Goal: Transaction & Acquisition: Register for event/course

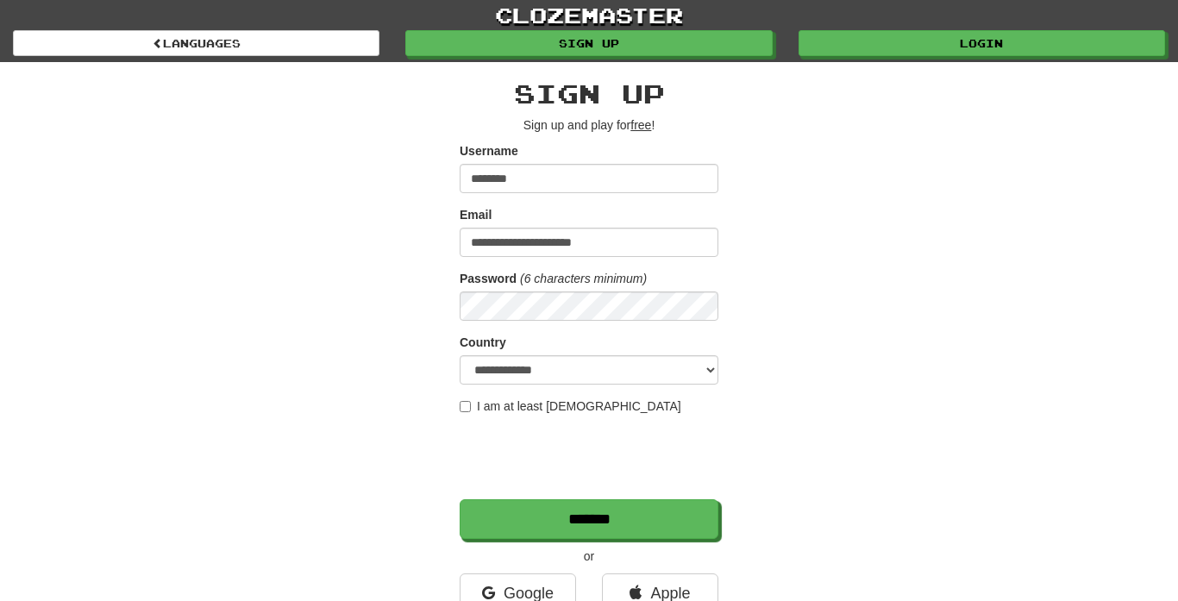
click at [797, 199] on div "**********" at bounding box center [588, 363] width 1009 height 603
click at [644, 359] on select "**********" at bounding box center [588, 369] width 259 height 29
select select "**"
click at [459, 355] on select "**********" at bounding box center [588, 369] width 259 height 29
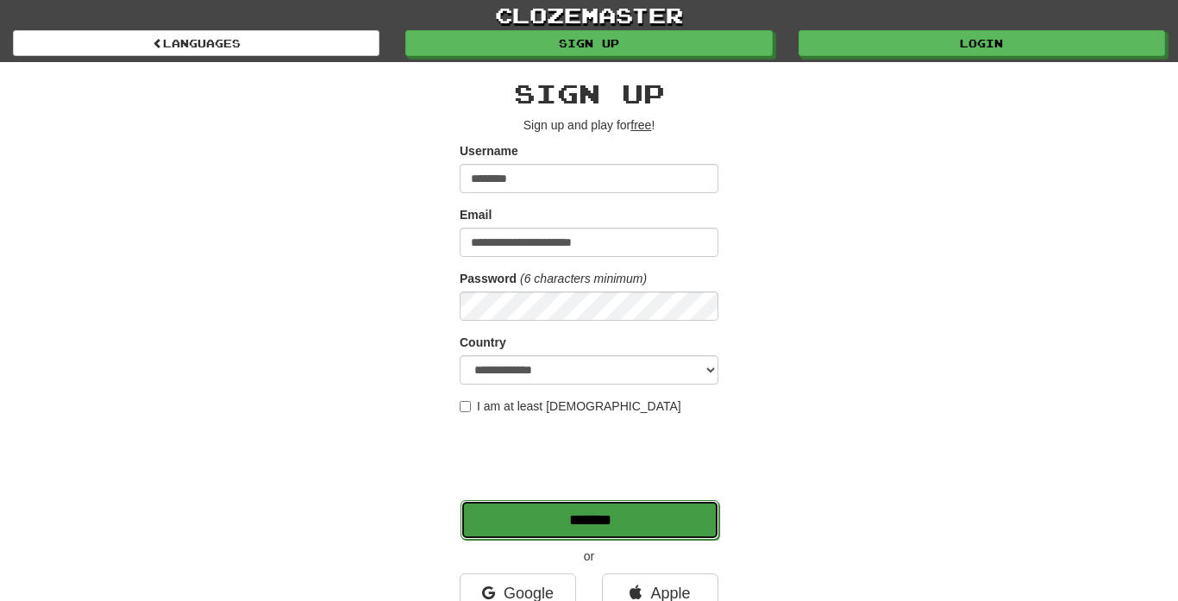
click at [678, 522] on input "*******" at bounding box center [589, 520] width 259 height 40
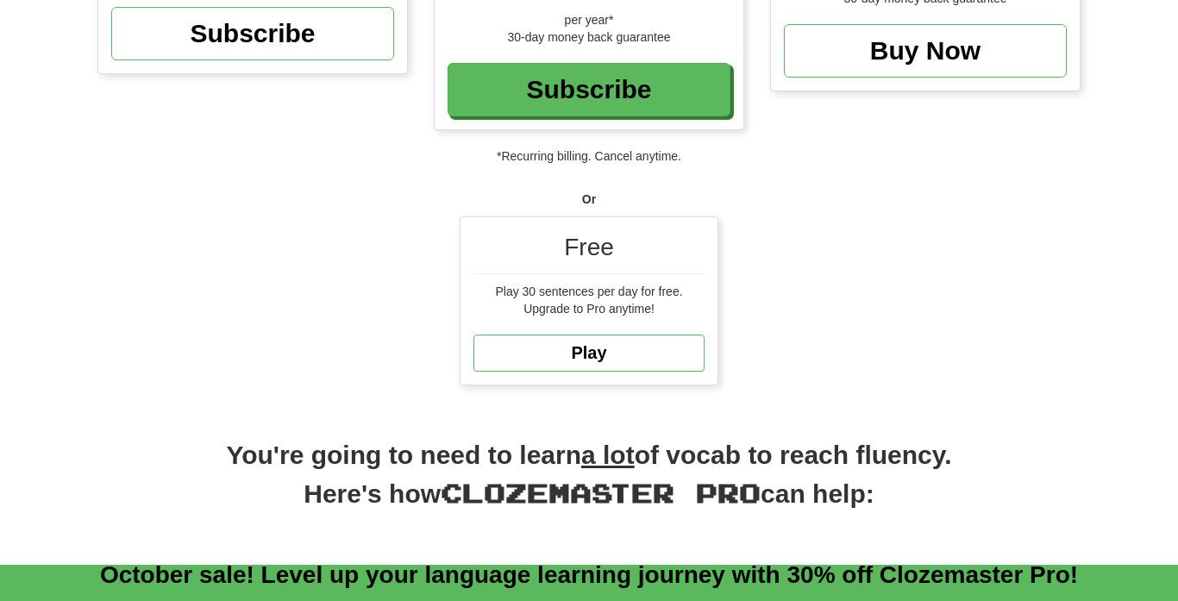
scroll to position [411, 0]
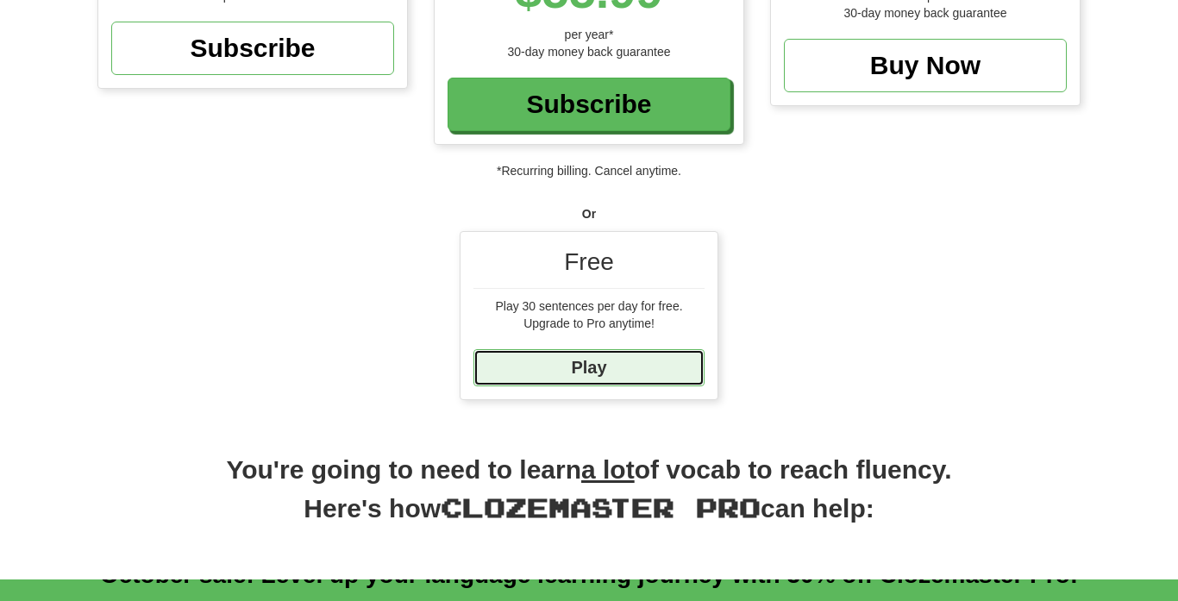
click at [620, 374] on link "Play" at bounding box center [588, 367] width 231 height 37
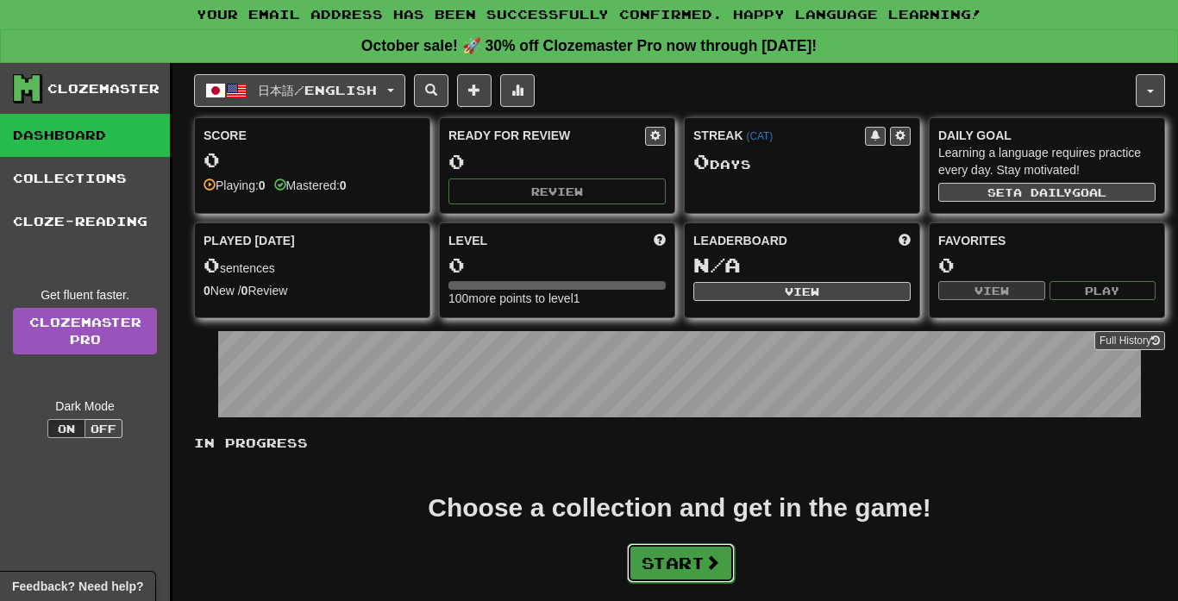
click at [691, 550] on button "Start" at bounding box center [681, 563] width 108 height 40
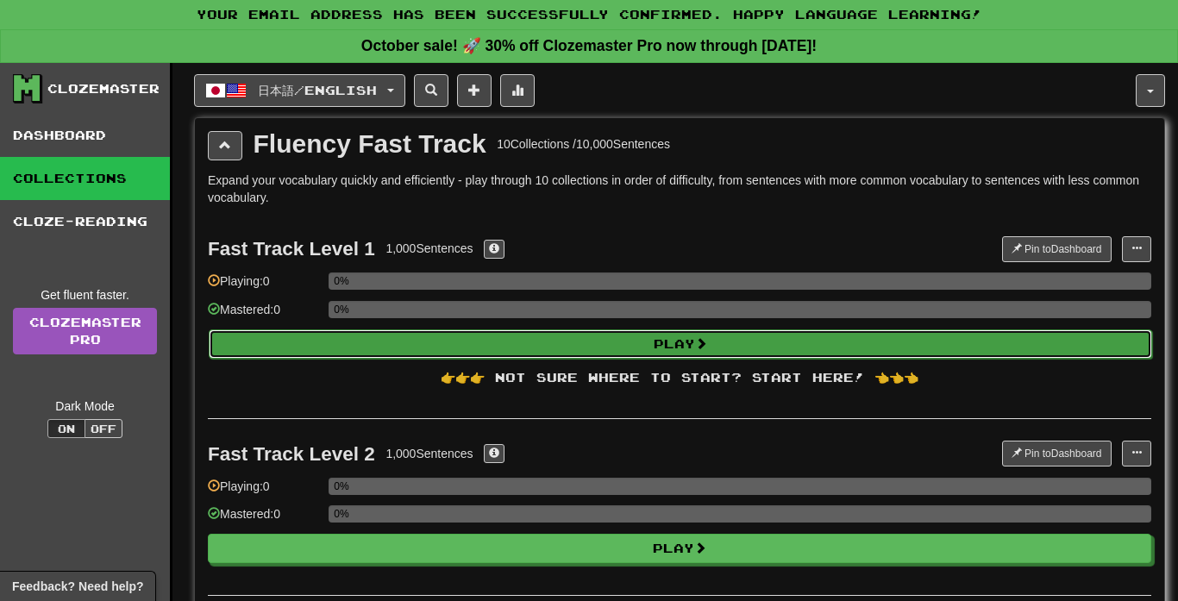
click at [646, 344] on button "Play" at bounding box center [680, 343] width 943 height 29
select select "**"
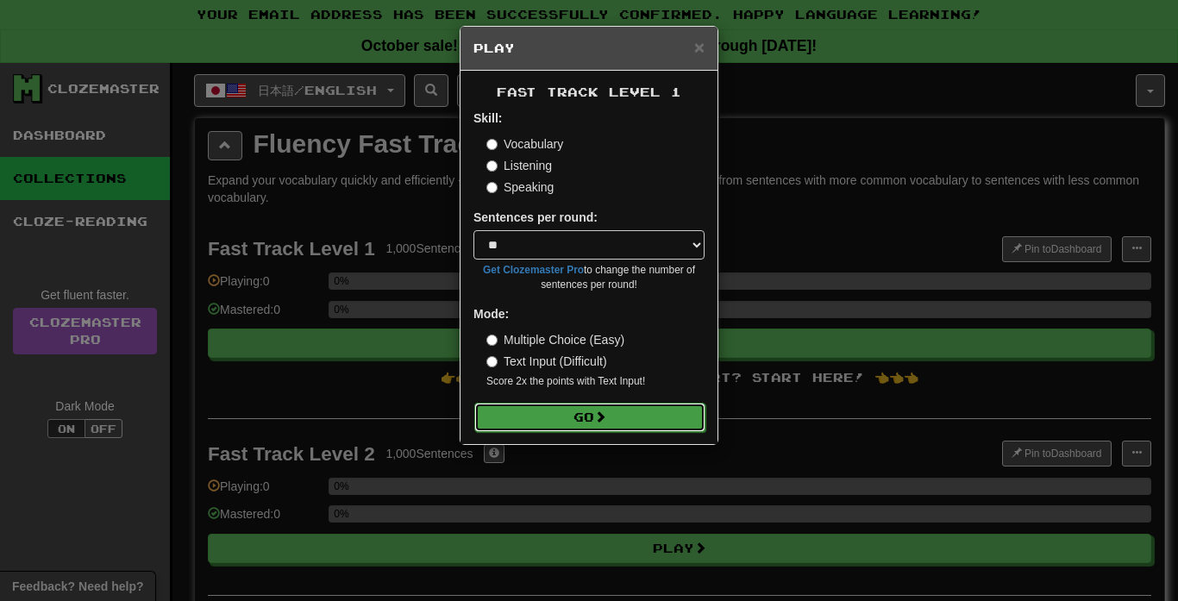
click at [653, 418] on button "Go" at bounding box center [589, 417] width 231 height 29
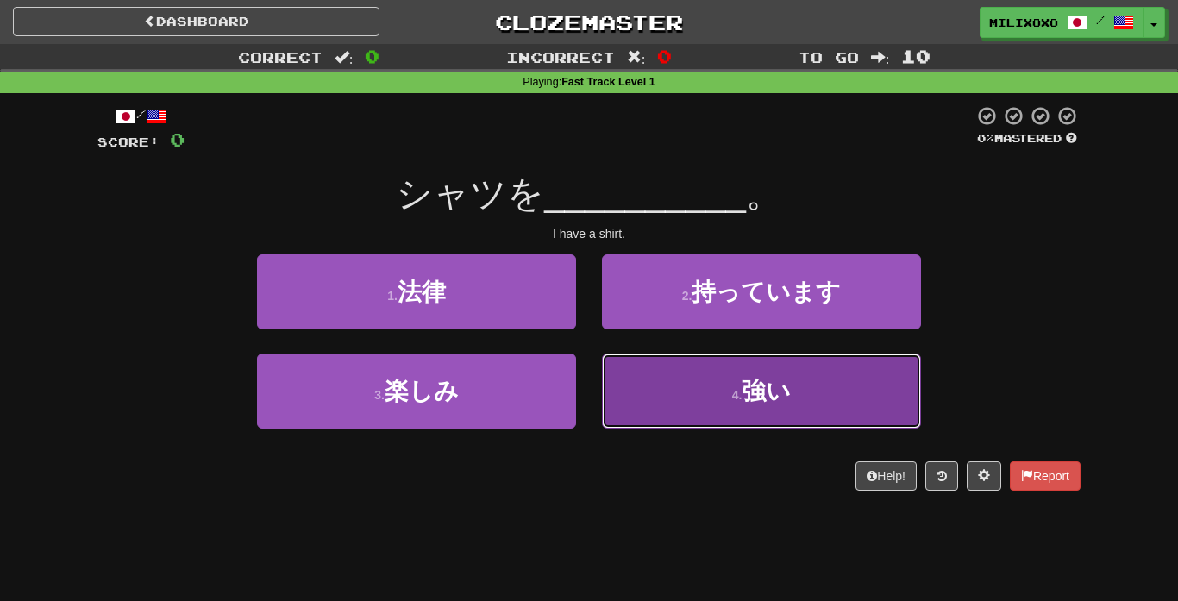
click at [835, 379] on button "4 . 強い" at bounding box center [761, 390] width 319 height 75
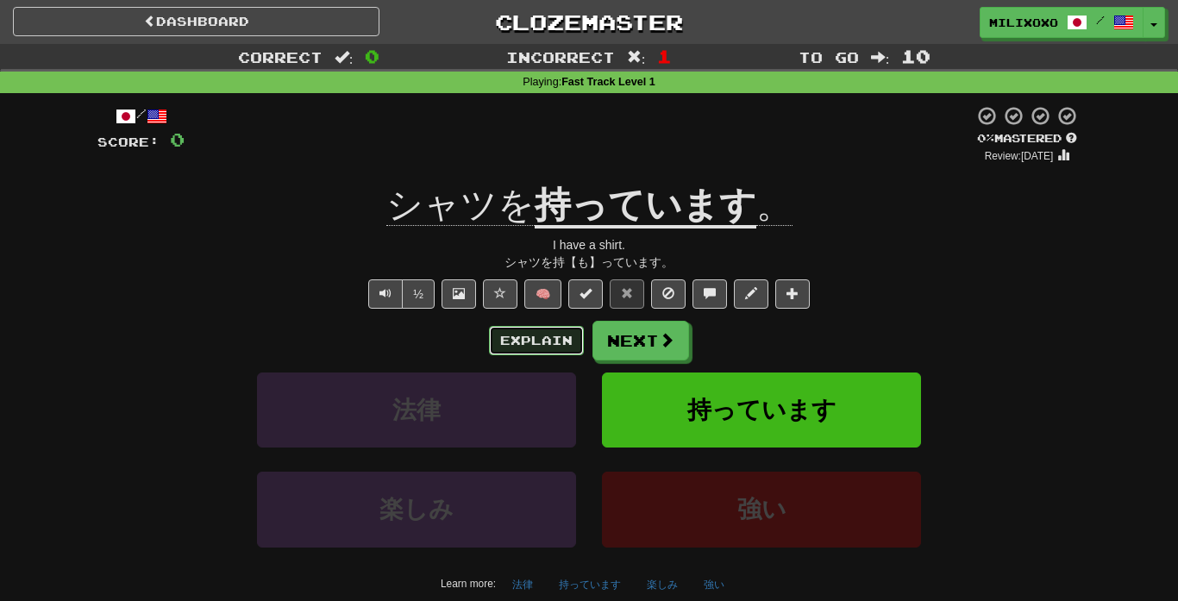
click at [541, 344] on button "Explain" at bounding box center [536, 340] width 95 height 29
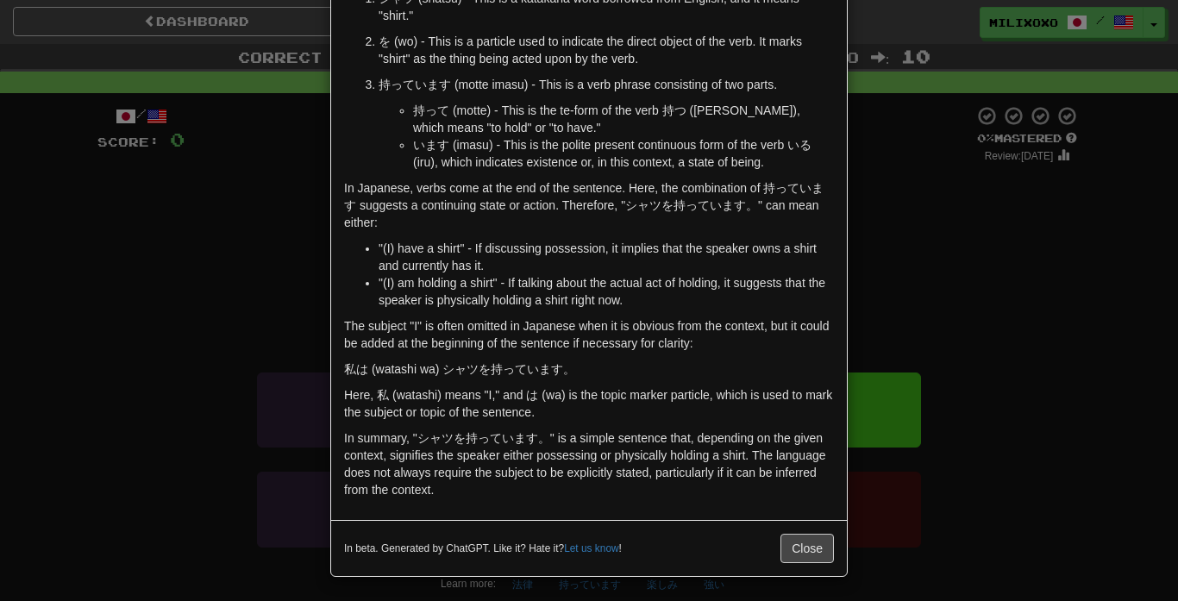
scroll to position [165, 0]
click at [807, 544] on button "Close" at bounding box center [806, 546] width 53 height 29
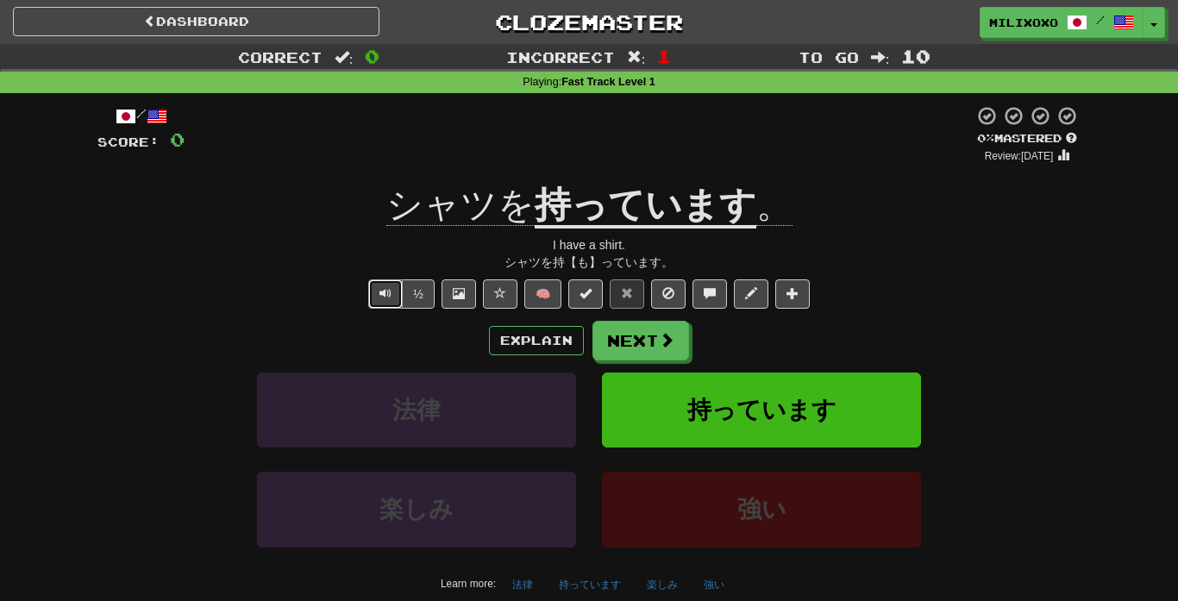
click at [384, 287] on span "Text-to-speech controls" at bounding box center [385, 293] width 12 height 12
click at [379, 289] on span "Text-to-speech controls" at bounding box center [385, 293] width 12 height 12
click at [384, 293] on span "Text-to-speech controls" at bounding box center [385, 293] width 12 height 12
click at [389, 287] on span "Text-to-speech controls" at bounding box center [385, 293] width 12 height 12
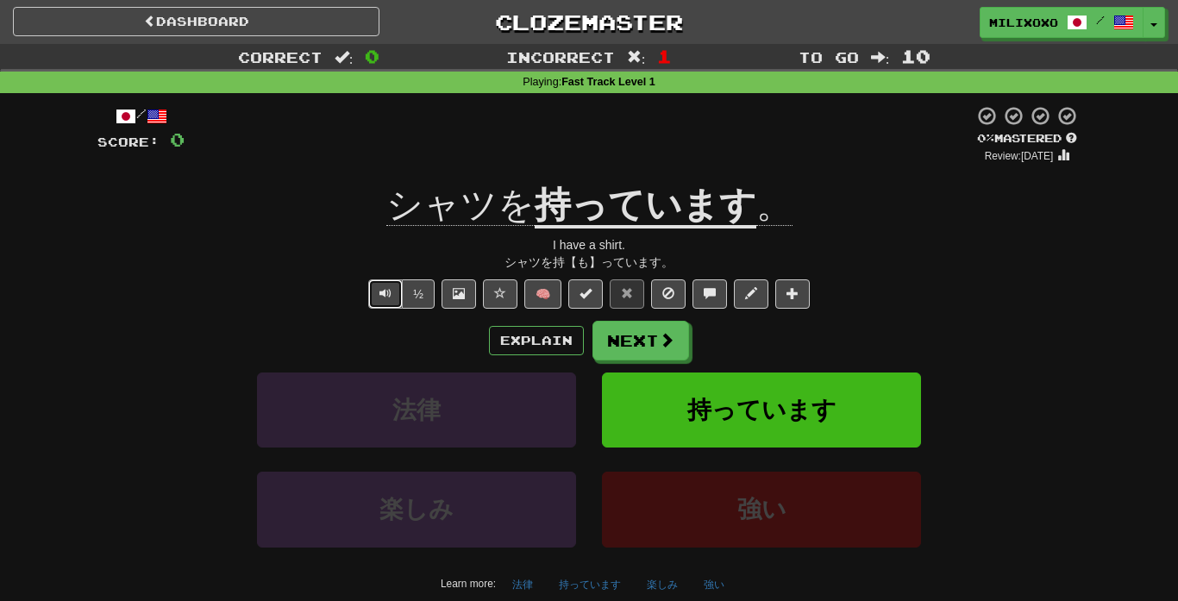
click at [389, 287] on span "Text-to-speech controls" at bounding box center [385, 293] width 12 height 12
click at [666, 351] on button "Next" at bounding box center [641, 342] width 97 height 40
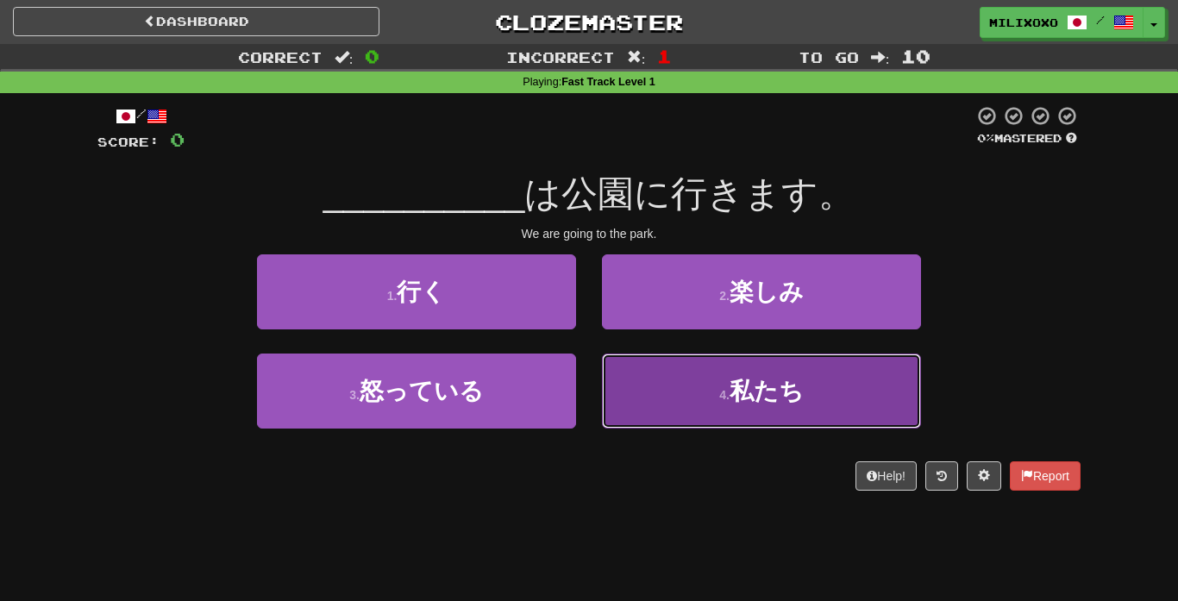
click at [741, 406] on button "4 . 私たち" at bounding box center [761, 390] width 319 height 75
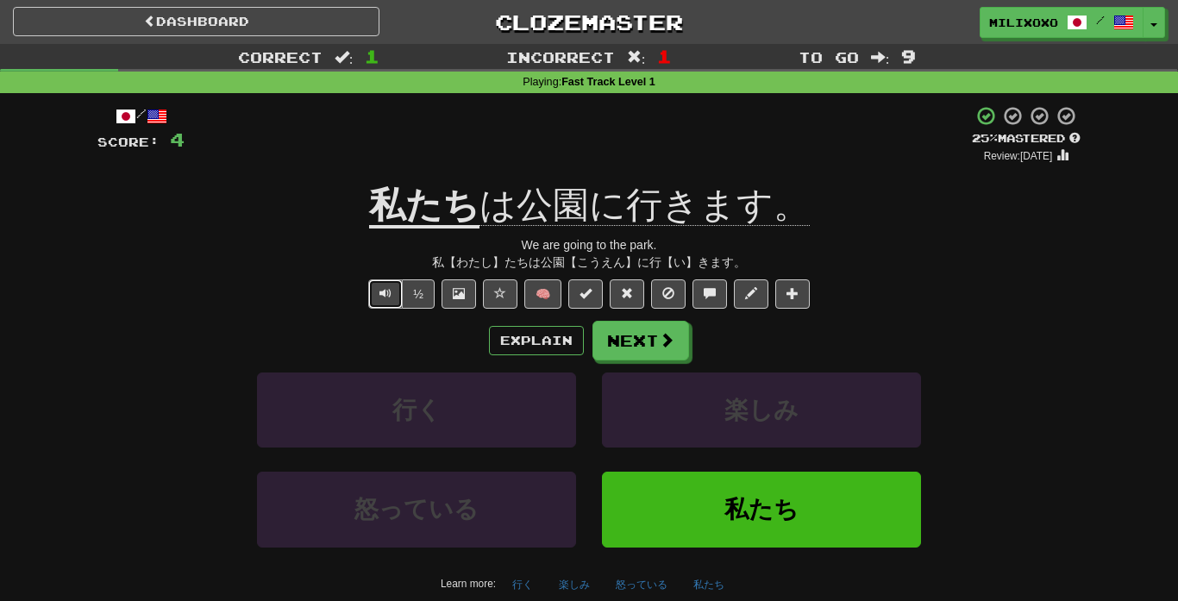
click at [382, 298] on span "Text-to-speech controls" at bounding box center [385, 293] width 12 height 12
click at [657, 353] on button "Next" at bounding box center [641, 342] width 97 height 40
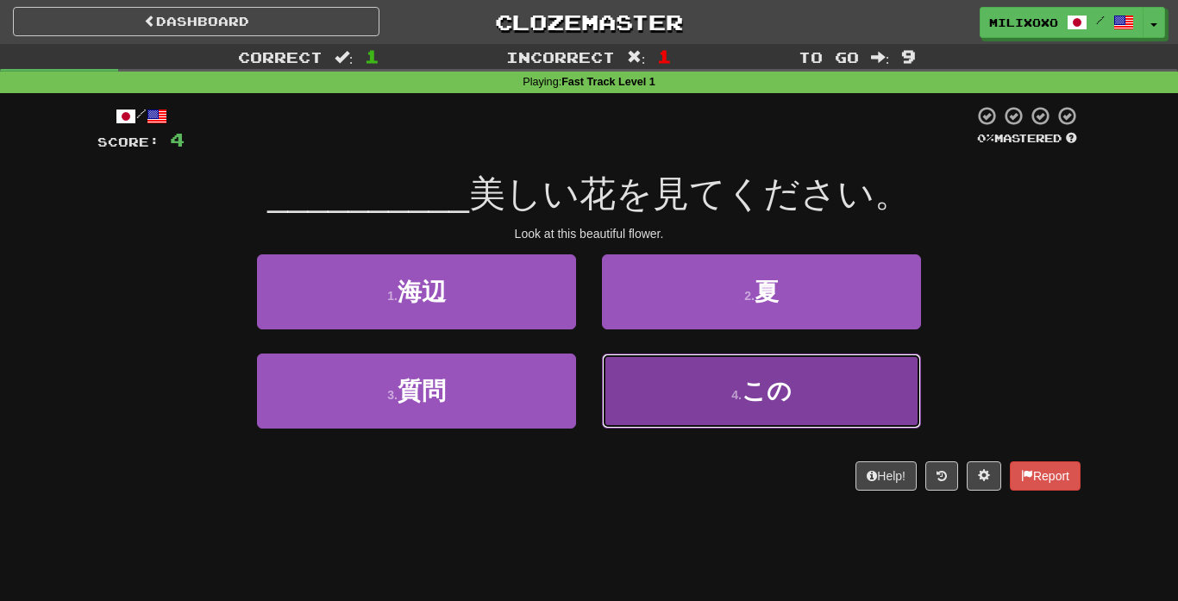
click at [653, 418] on button "4 . この" at bounding box center [761, 390] width 319 height 75
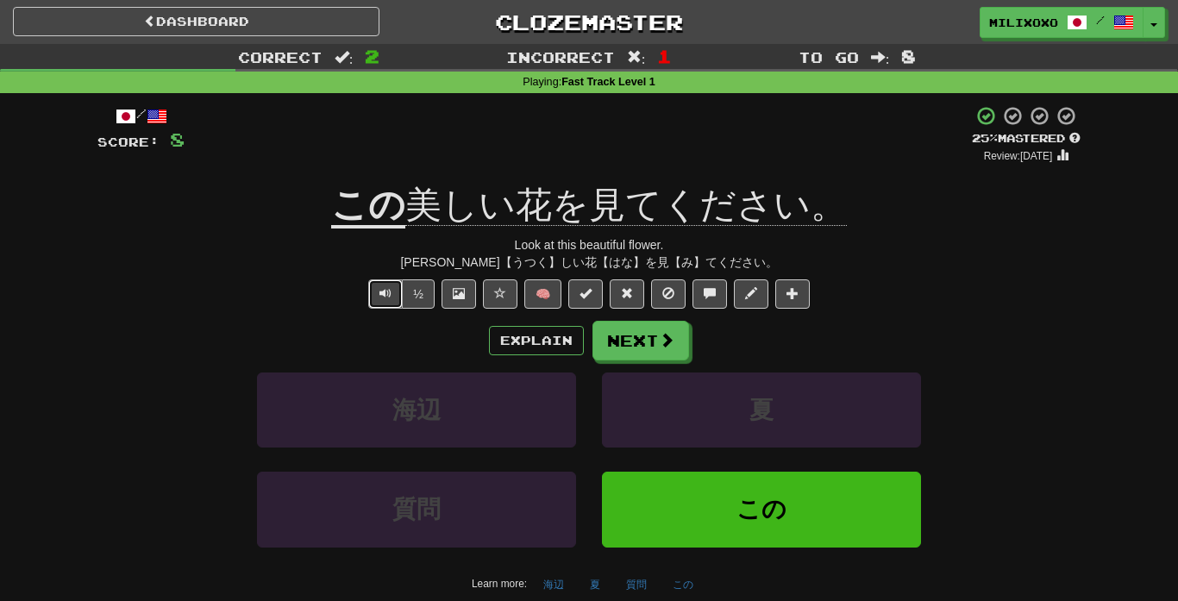
click at [395, 300] on button "Text-to-speech controls" at bounding box center [385, 293] width 34 height 29
click at [666, 348] on span at bounding box center [668, 341] width 16 height 16
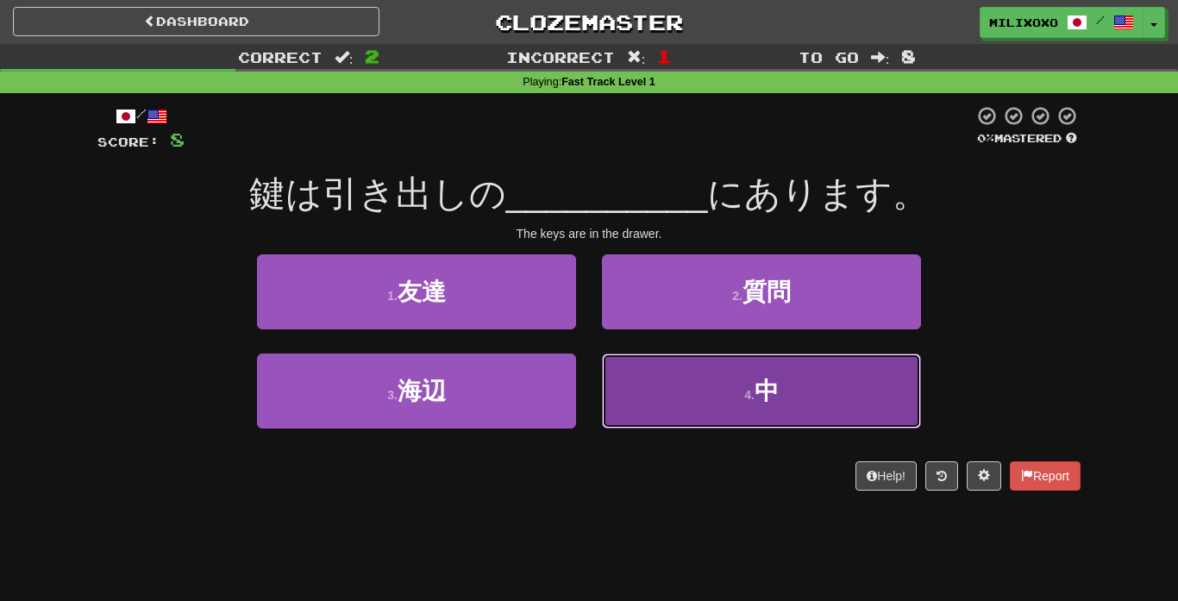
click at [686, 401] on button "4 . 中" at bounding box center [761, 390] width 319 height 75
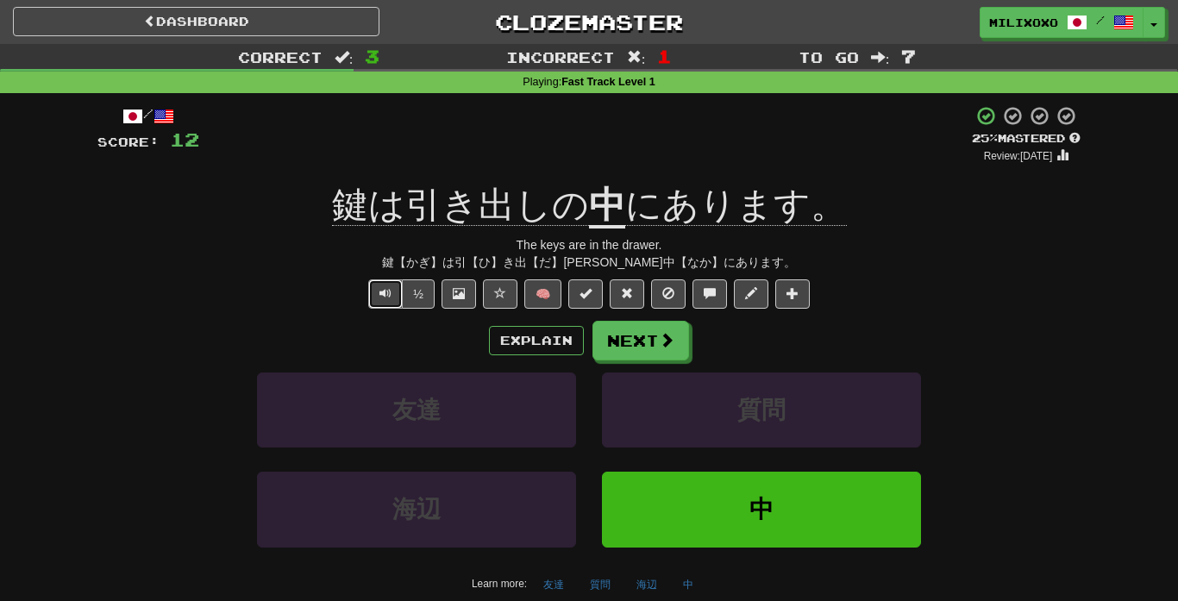
click at [387, 292] on span "Text-to-speech controls" at bounding box center [385, 293] width 12 height 12
click at [612, 338] on button "Next" at bounding box center [641, 342] width 97 height 40
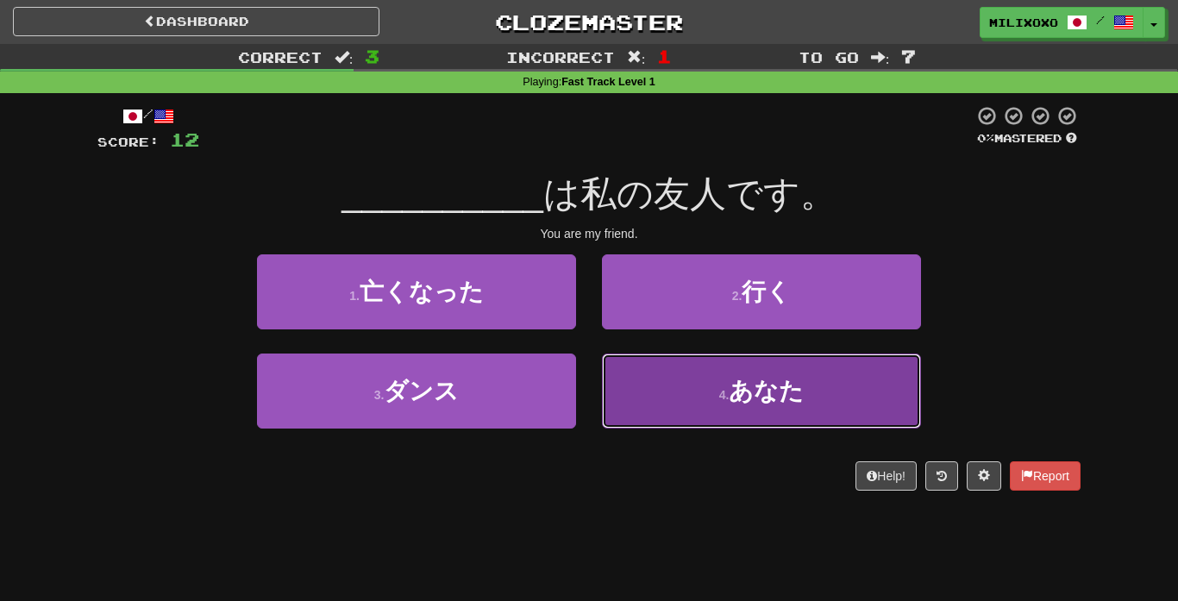
click at [746, 409] on button "4 . あなた" at bounding box center [761, 390] width 319 height 75
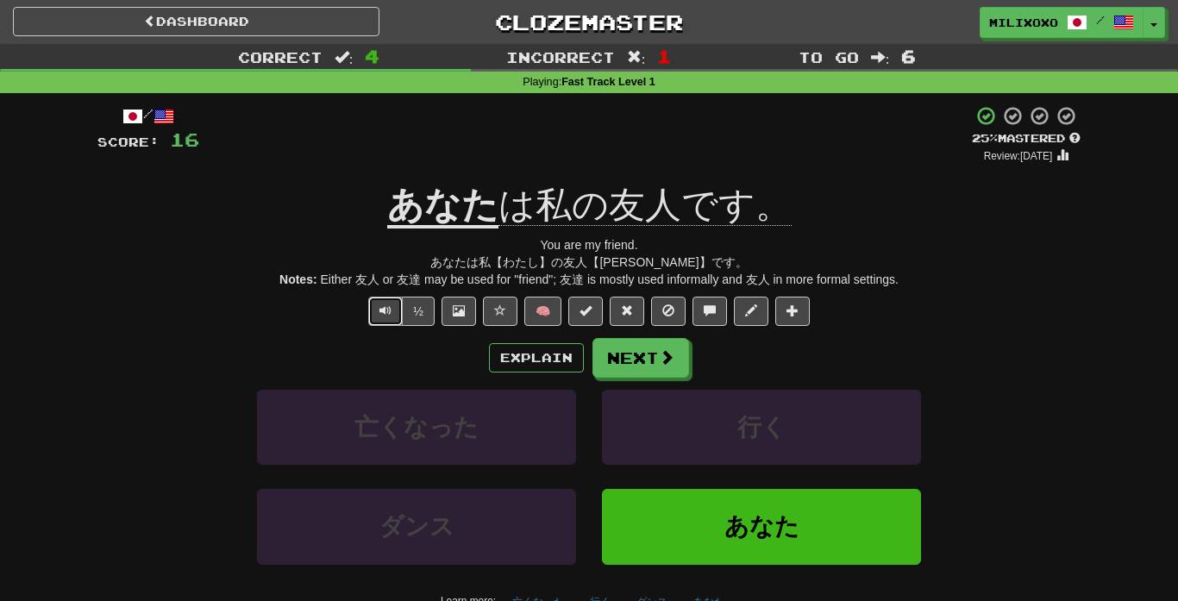
click at [392, 312] on button "Text-to-speech controls" at bounding box center [385, 311] width 34 height 29
click at [640, 368] on button "Next" at bounding box center [641, 359] width 97 height 40
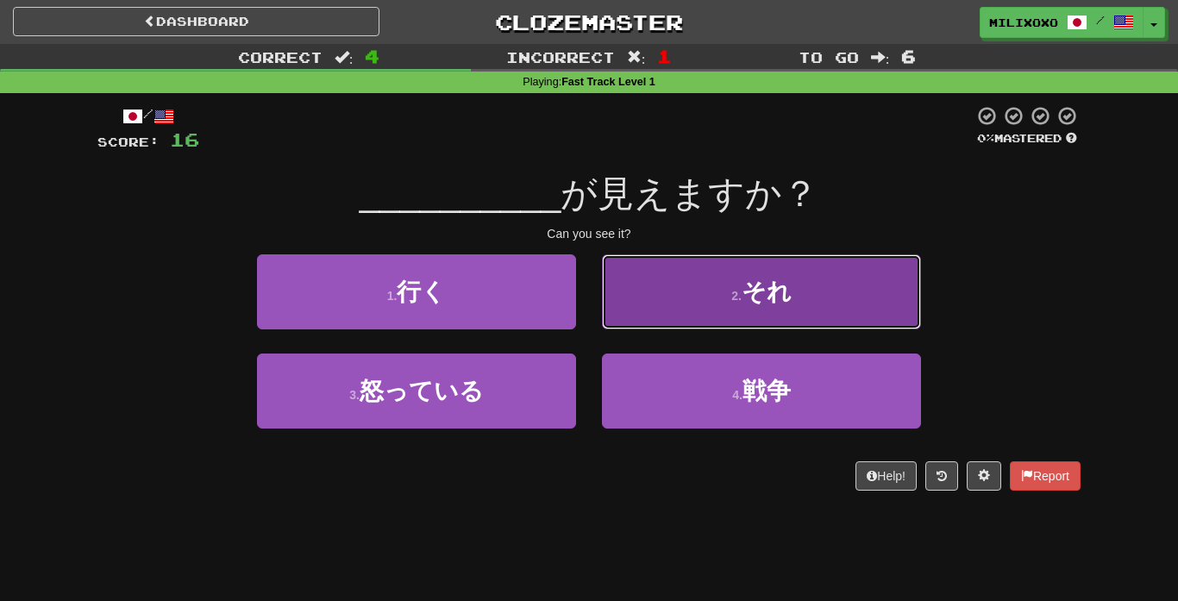
click at [752, 307] on button "2 . それ" at bounding box center [761, 291] width 319 height 75
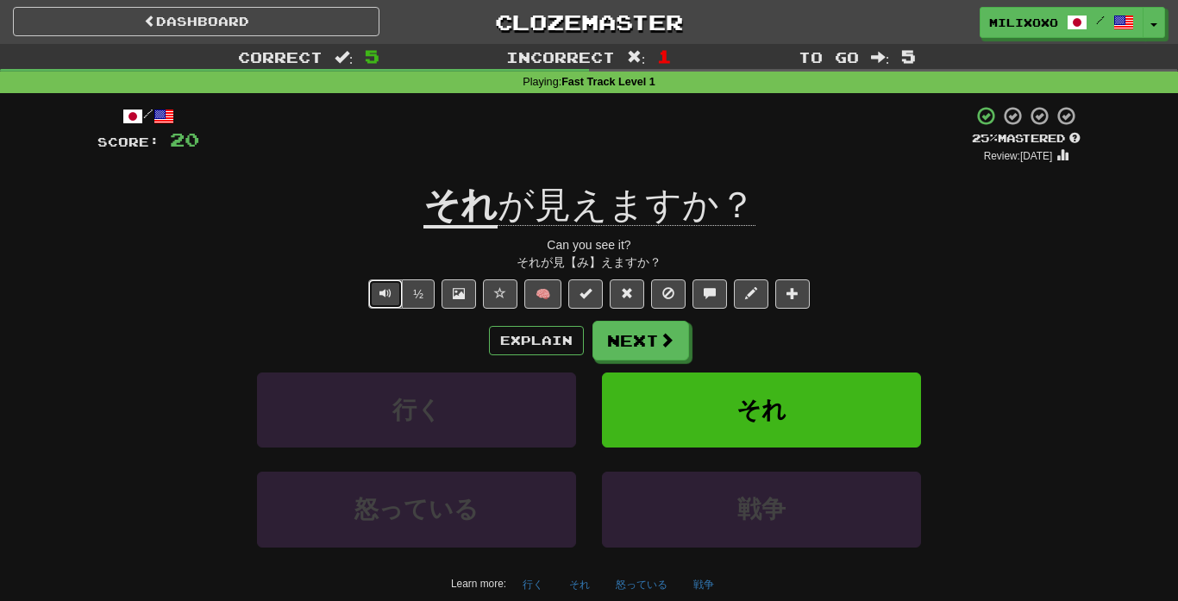
click at [381, 293] on span "Text-to-speech controls" at bounding box center [385, 293] width 12 height 12
click at [386, 288] on span "Text-to-speech controls" at bounding box center [385, 293] width 12 height 12
click at [393, 295] on button "Text-to-speech controls" at bounding box center [385, 293] width 34 height 29
click at [385, 301] on button "Text-to-speech controls" at bounding box center [385, 293] width 34 height 29
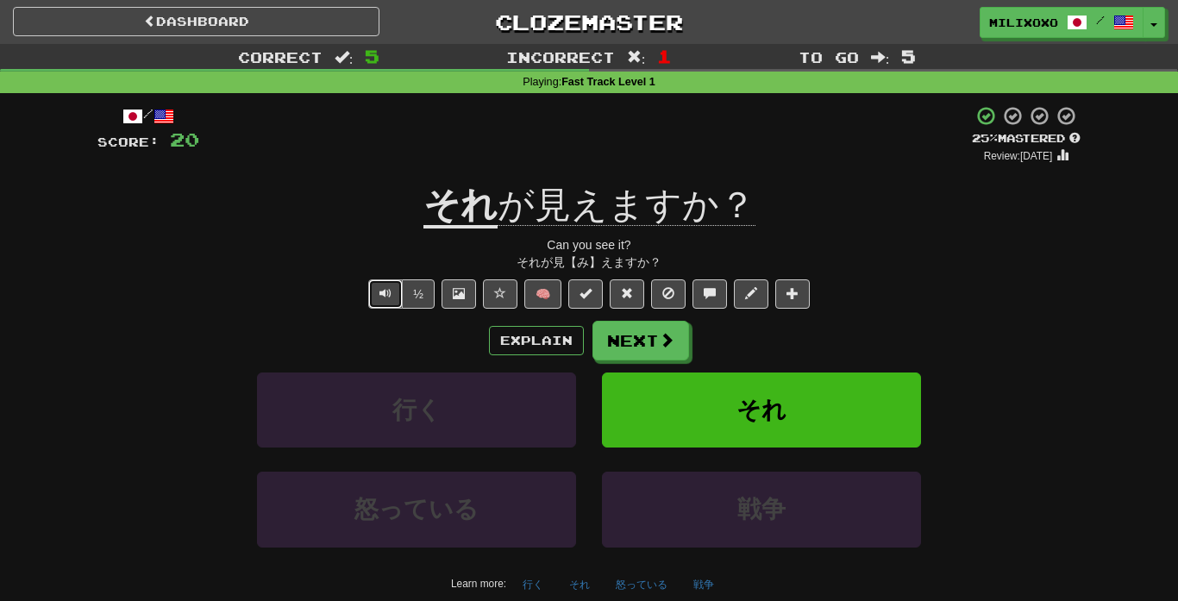
click at [385, 301] on button "Text-to-speech controls" at bounding box center [385, 293] width 34 height 29
click at [648, 347] on button "Next" at bounding box center [641, 342] width 97 height 40
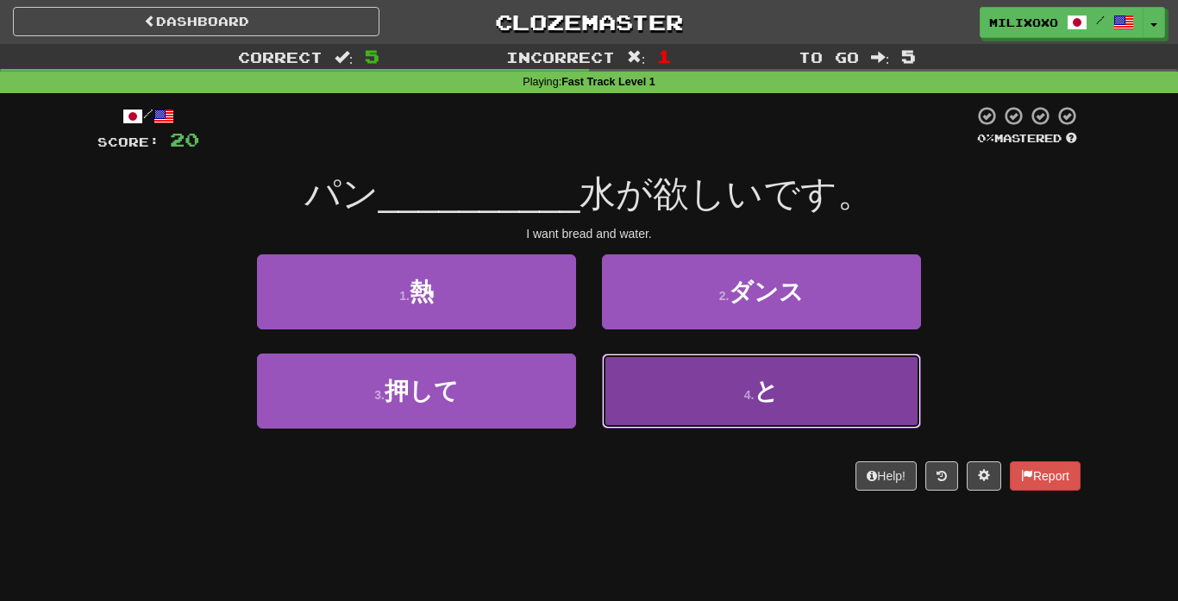
click at [719, 403] on button "4 . と" at bounding box center [761, 390] width 319 height 75
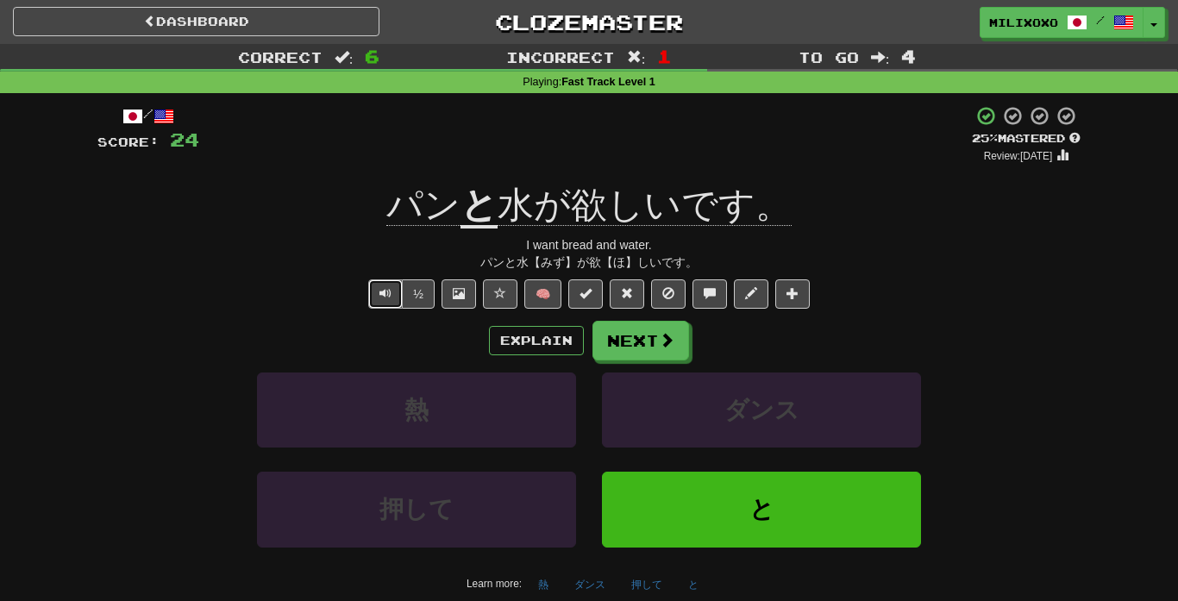
click at [380, 291] on span "Text-to-speech controls" at bounding box center [385, 293] width 12 height 12
click at [656, 354] on button "Next" at bounding box center [641, 342] width 97 height 40
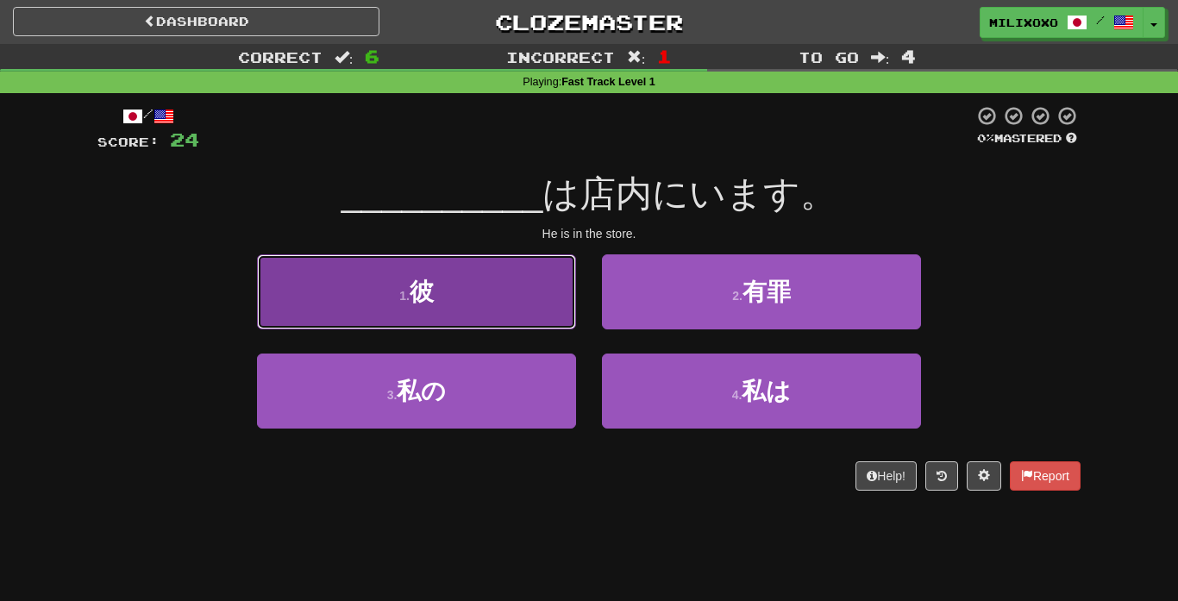
click at [530, 309] on button "1 . 彼" at bounding box center [416, 291] width 319 height 75
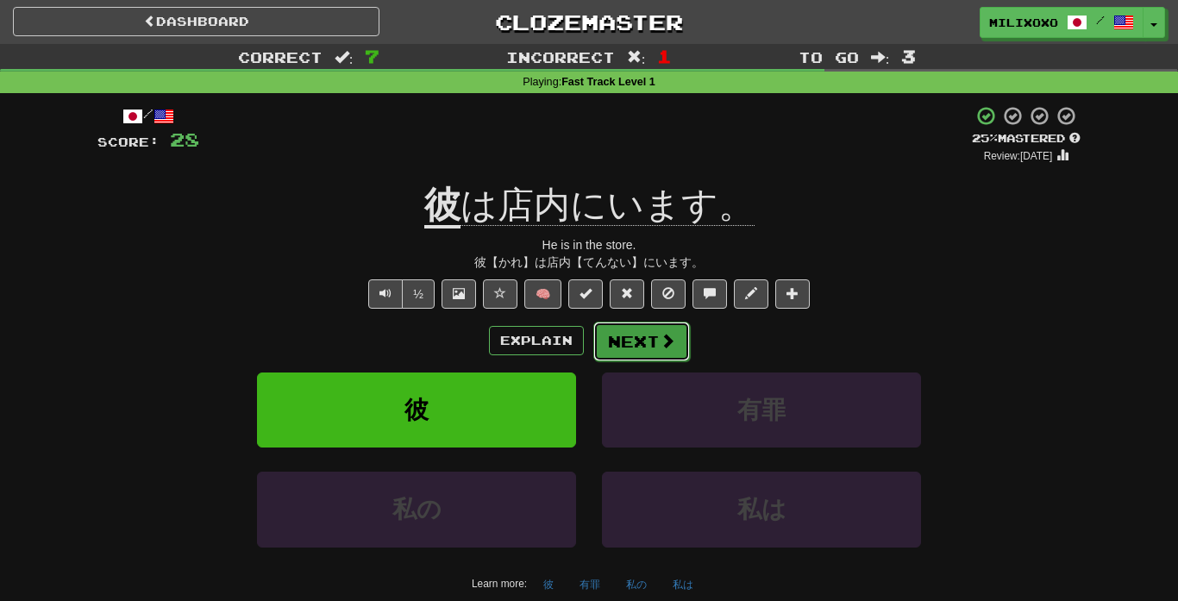
click at [639, 342] on button "Next" at bounding box center [641, 342] width 97 height 40
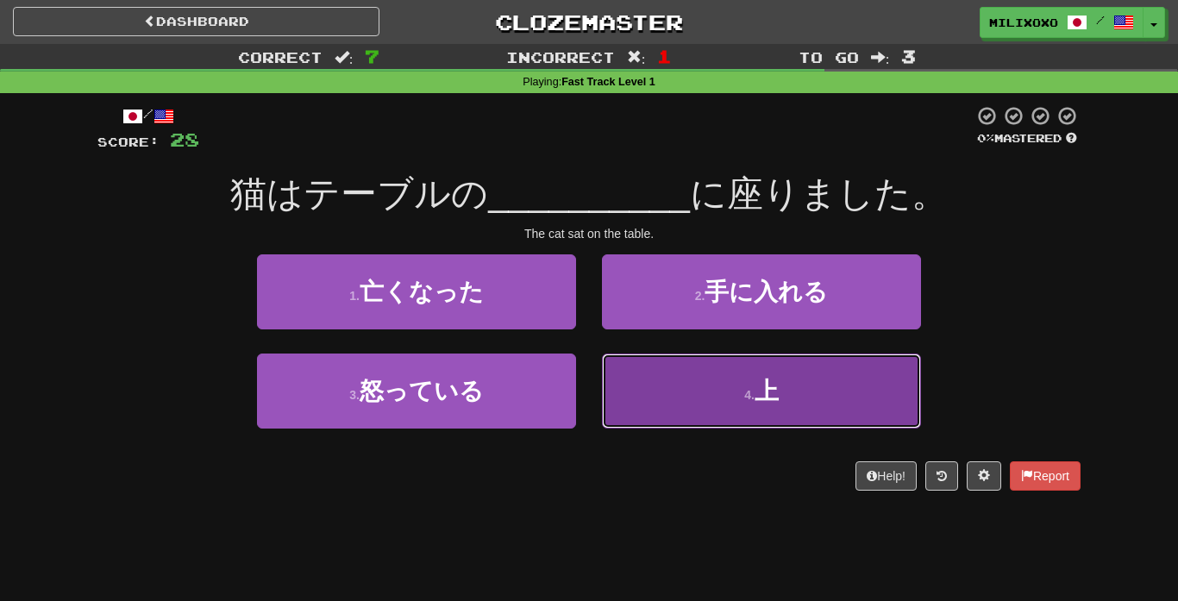
click at [707, 403] on button "4 . 上" at bounding box center [761, 390] width 319 height 75
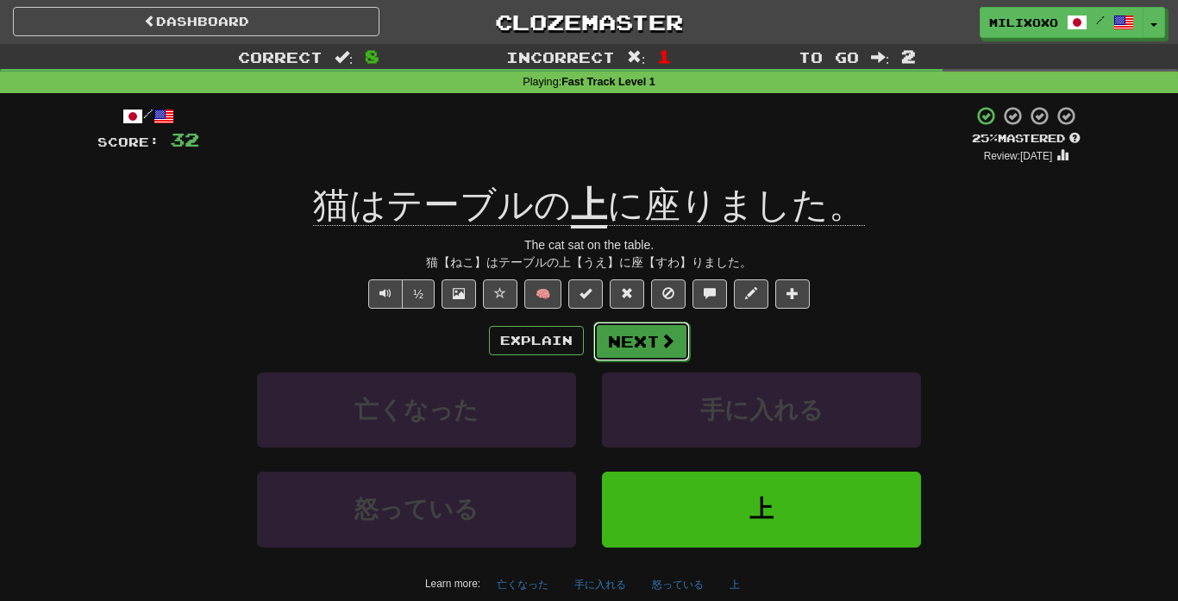
click at [664, 345] on span at bounding box center [668, 341] width 16 height 16
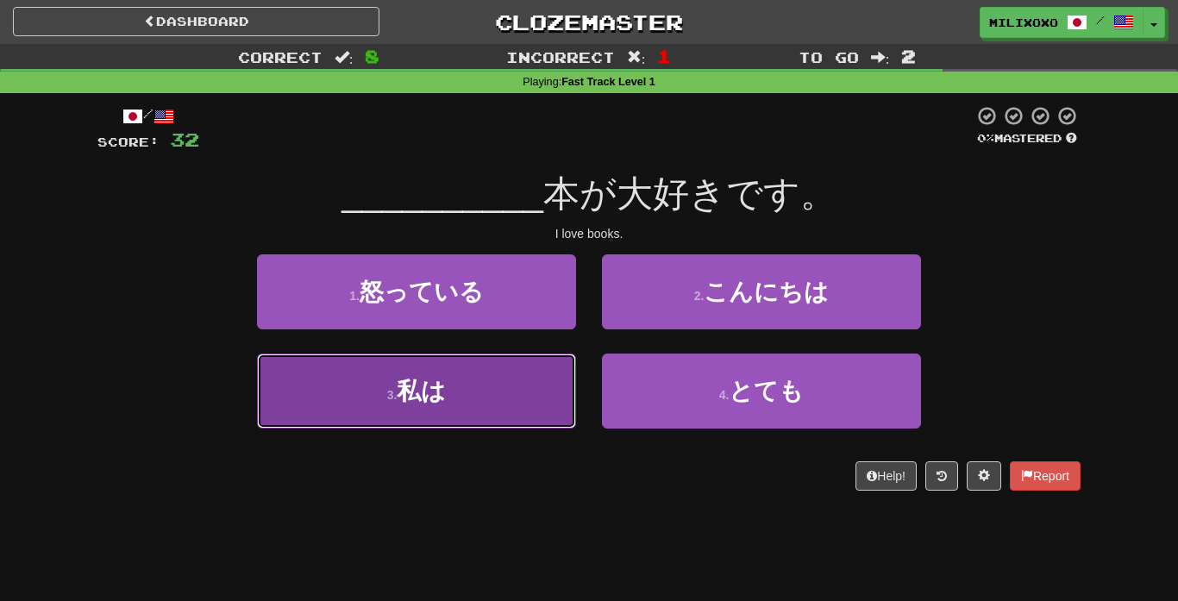
click at [501, 416] on button "3 . 私は" at bounding box center [416, 390] width 319 height 75
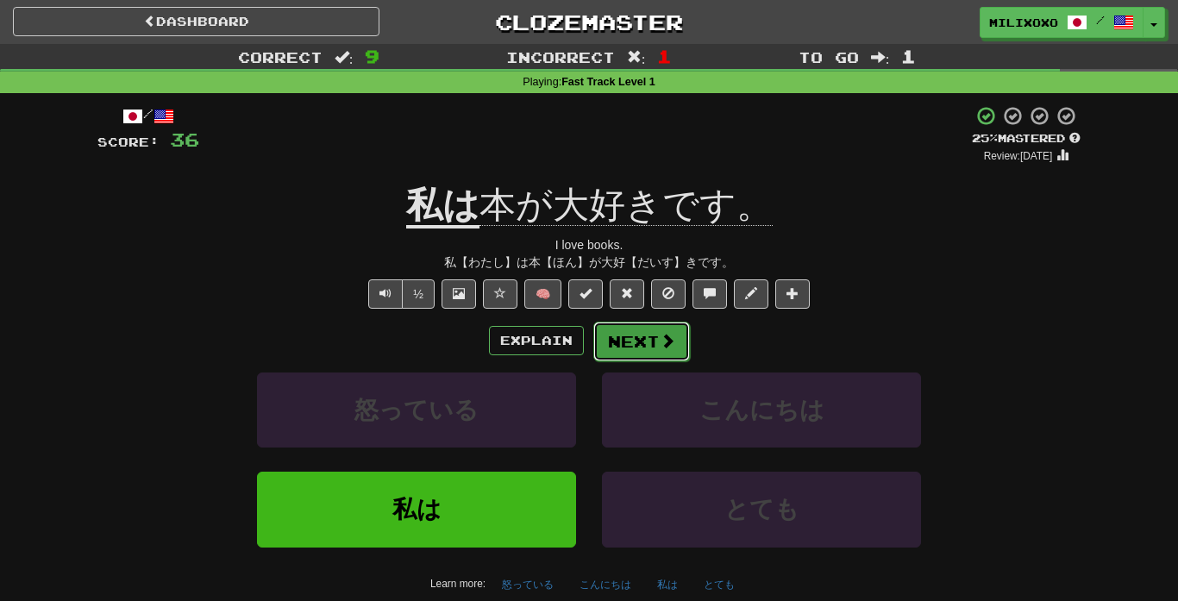
click at [665, 350] on button "Next" at bounding box center [641, 342] width 97 height 40
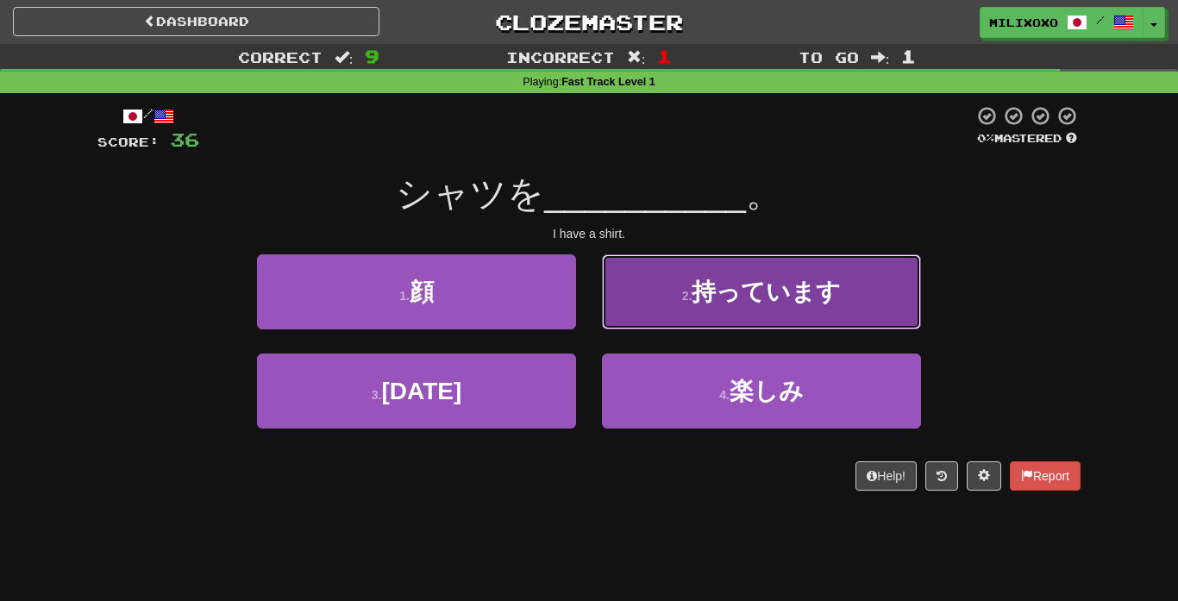
click at [772, 289] on span "持っています" at bounding box center [765, 291] width 149 height 27
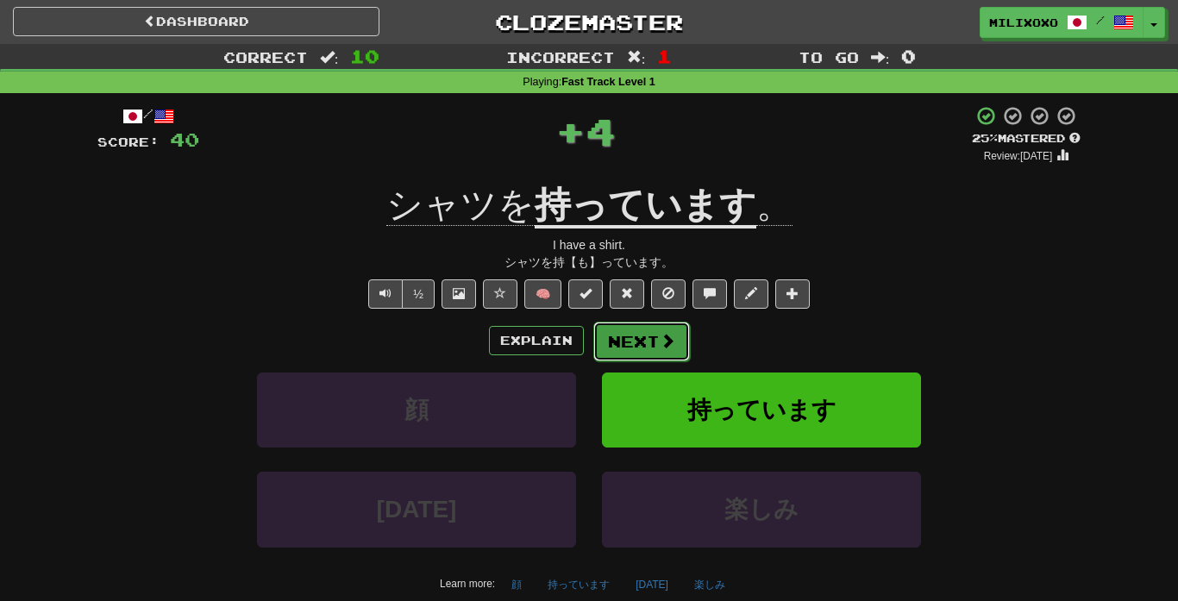
click at [654, 348] on button "Next" at bounding box center [641, 342] width 97 height 40
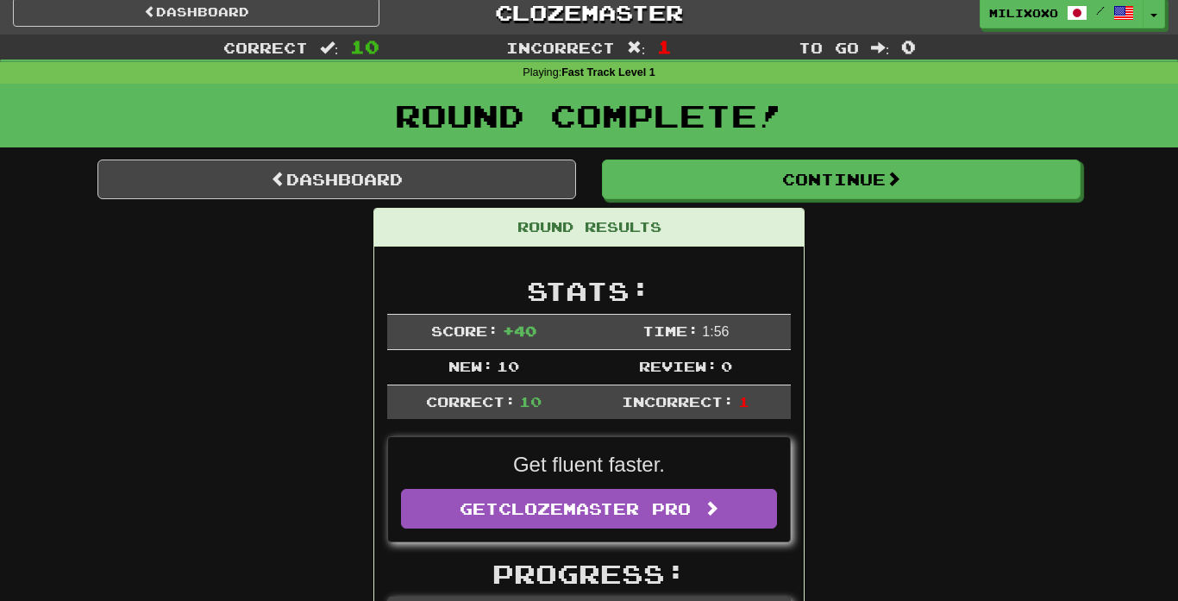
scroll to position [0, 0]
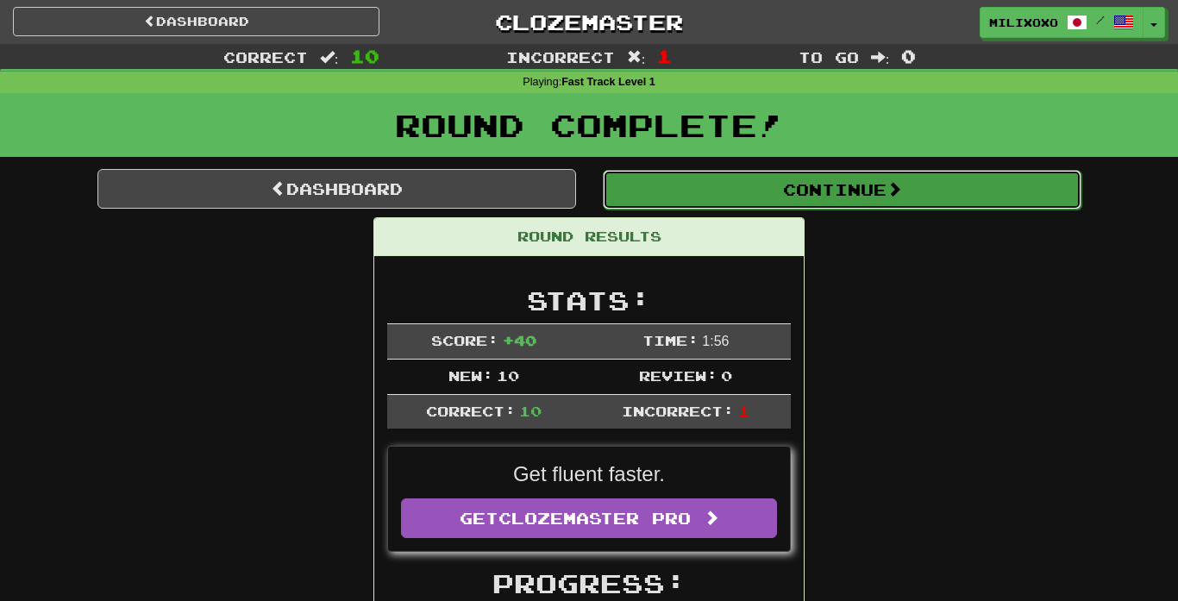
click at [950, 183] on button "Continue" at bounding box center [842, 190] width 478 height 40
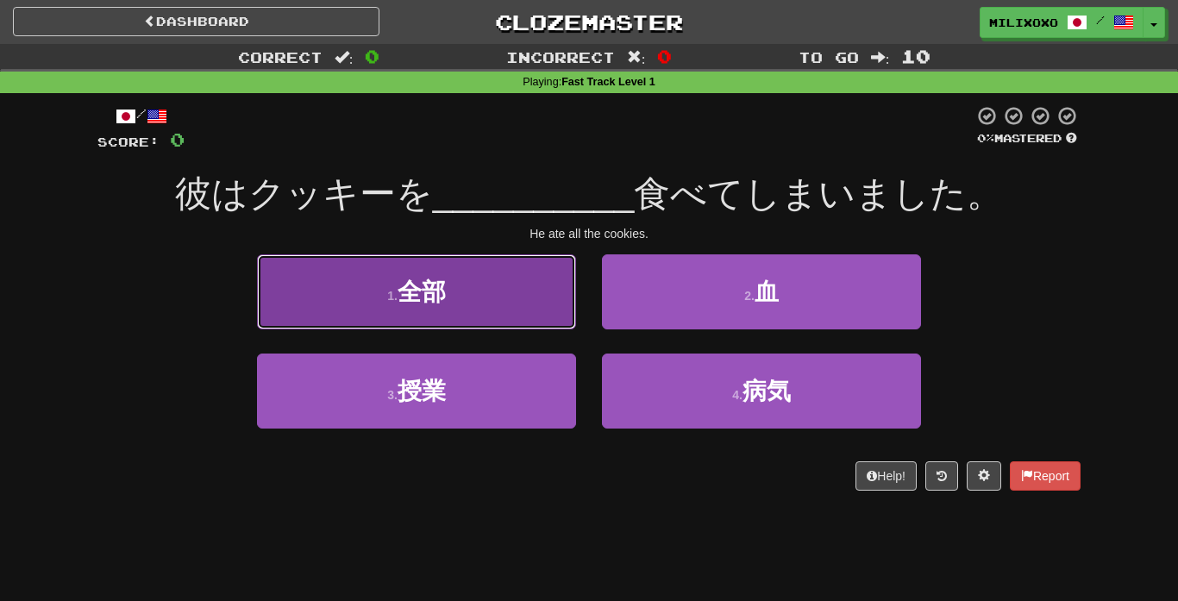
click at [455, 299] on button "1 . 全部" at bounding box center [416, 291] width 319 height 75
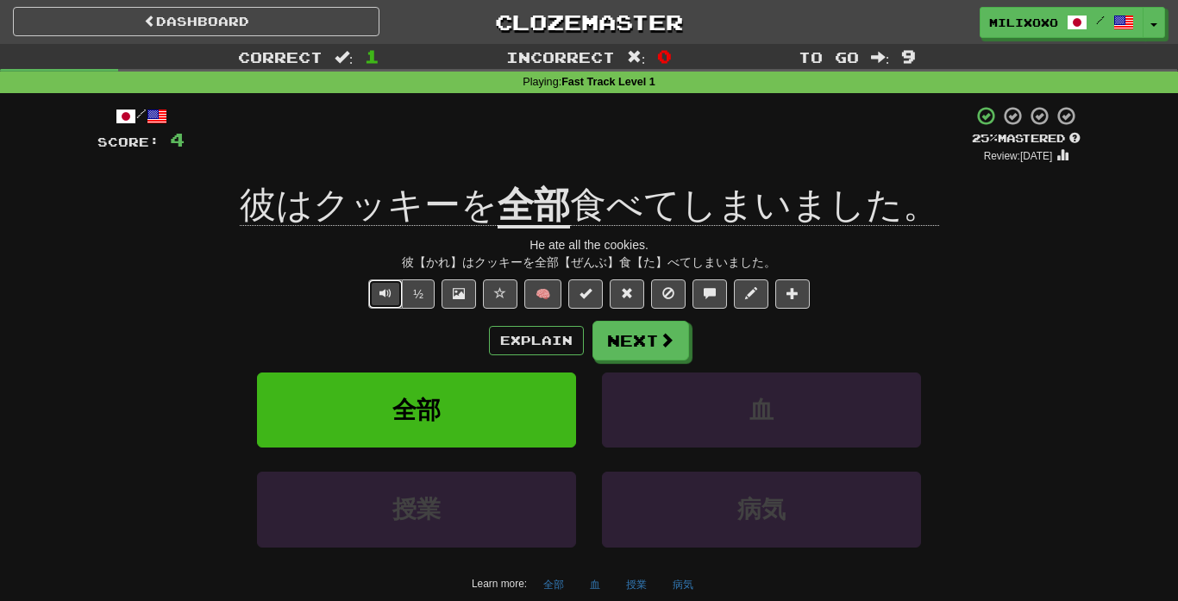
click at [384, 300] on button "Text-to-speech controls" at bounding box center [385, 293] width 34 height 29
click at [376, 291] on button "Text-to-speech controls" at bounding box center [385, 293] width 34 height 29
click at [641, 342] on button "Next" at bounding box center [641, 342] width 97 height 40
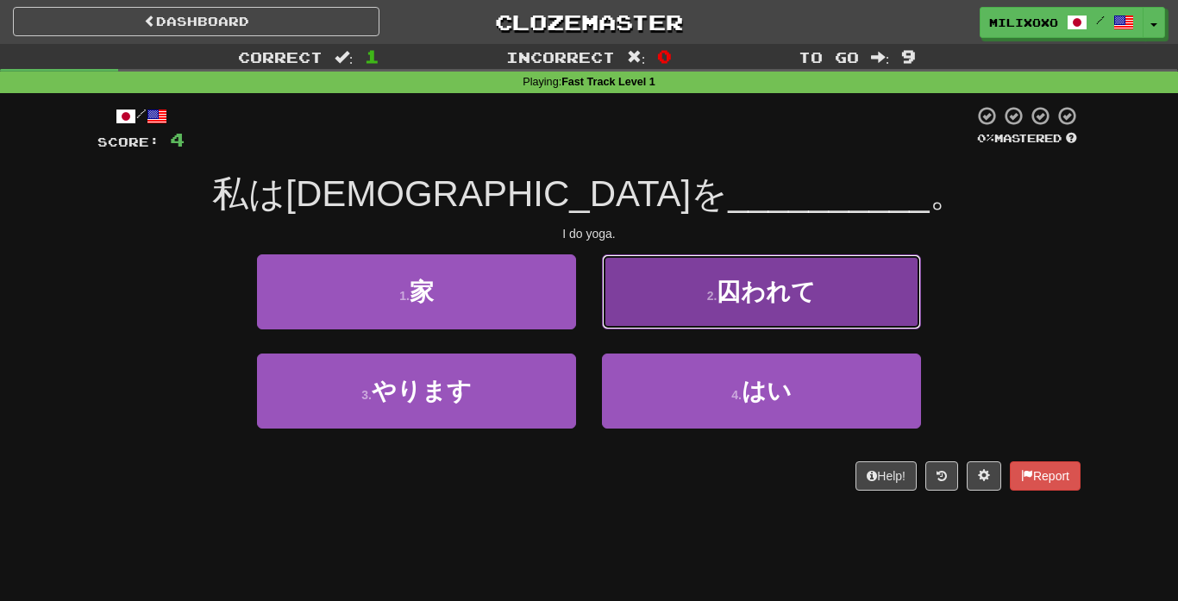
click at [716, 320] on button "2 . 囚われて" at bounding box center [761, 291] width 319 height 75
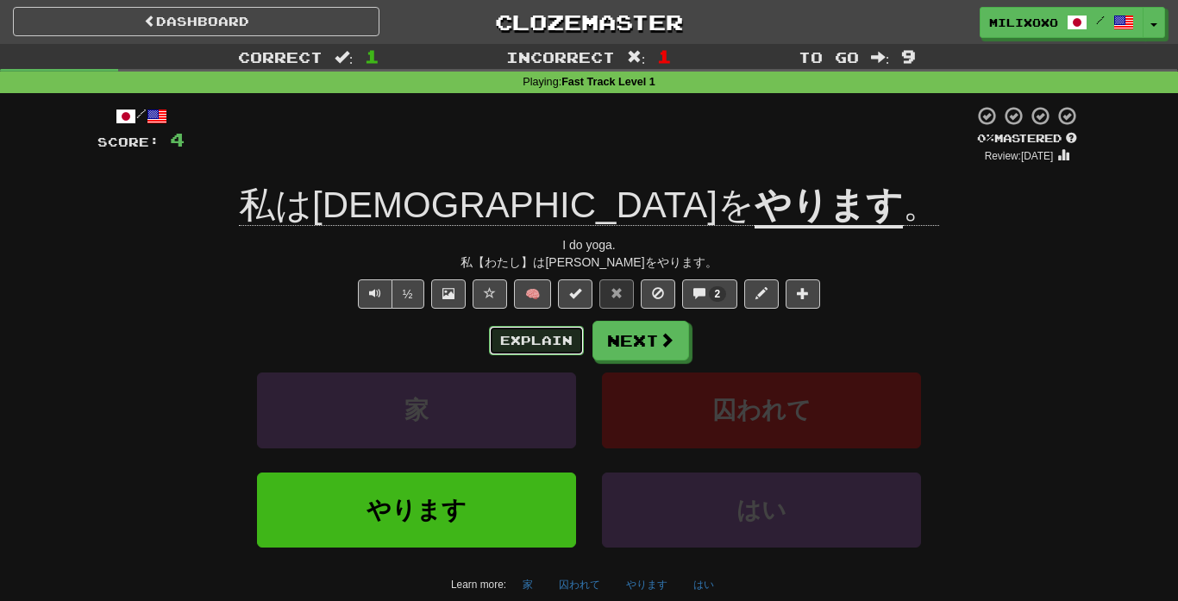
click at [560, 341] on button "Explain" at bounding box center [536, 340] width 95 height 29
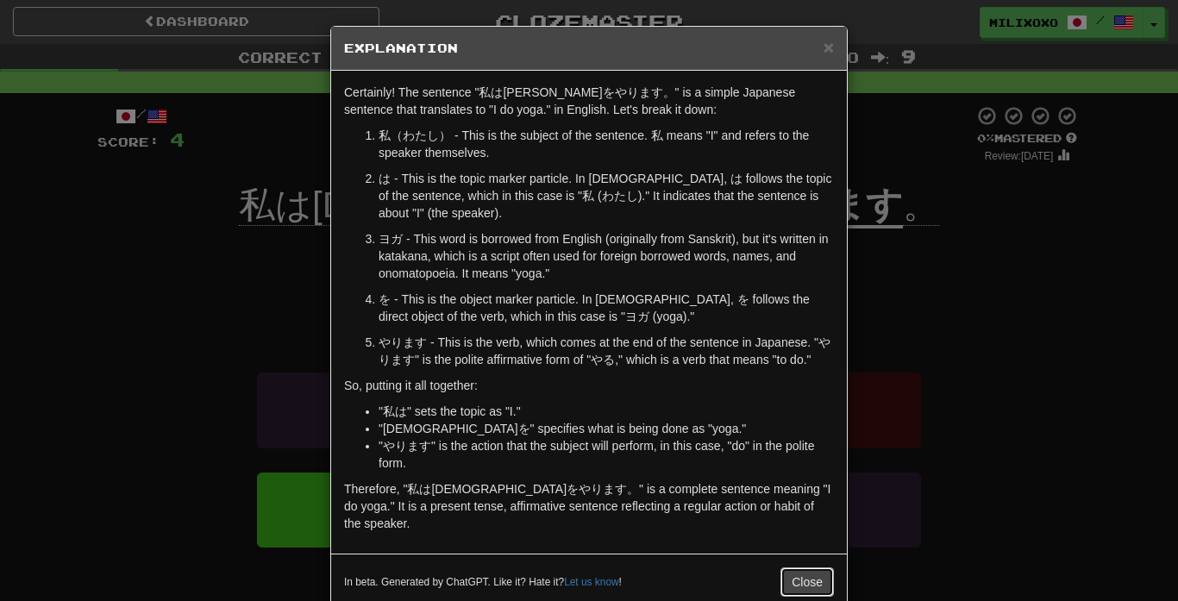
click at [790, 578] on button "Close" at bounding box center [806, 581] width 53 height 29
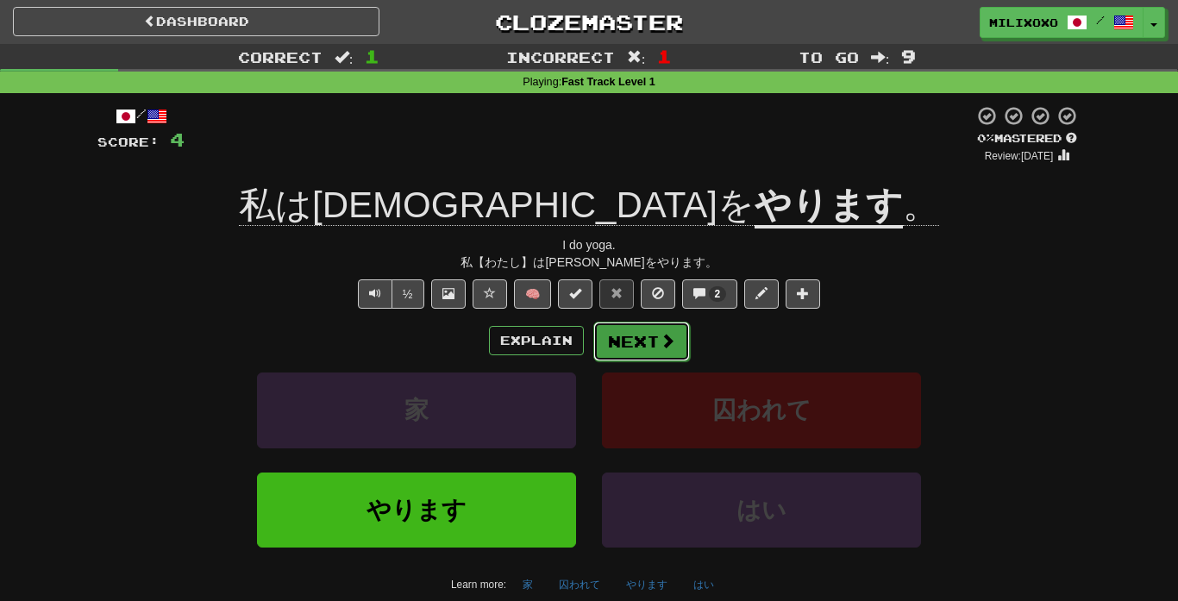
click at [661, 358] on button "Next" at bounding box center [641, 342] width 97 height 40
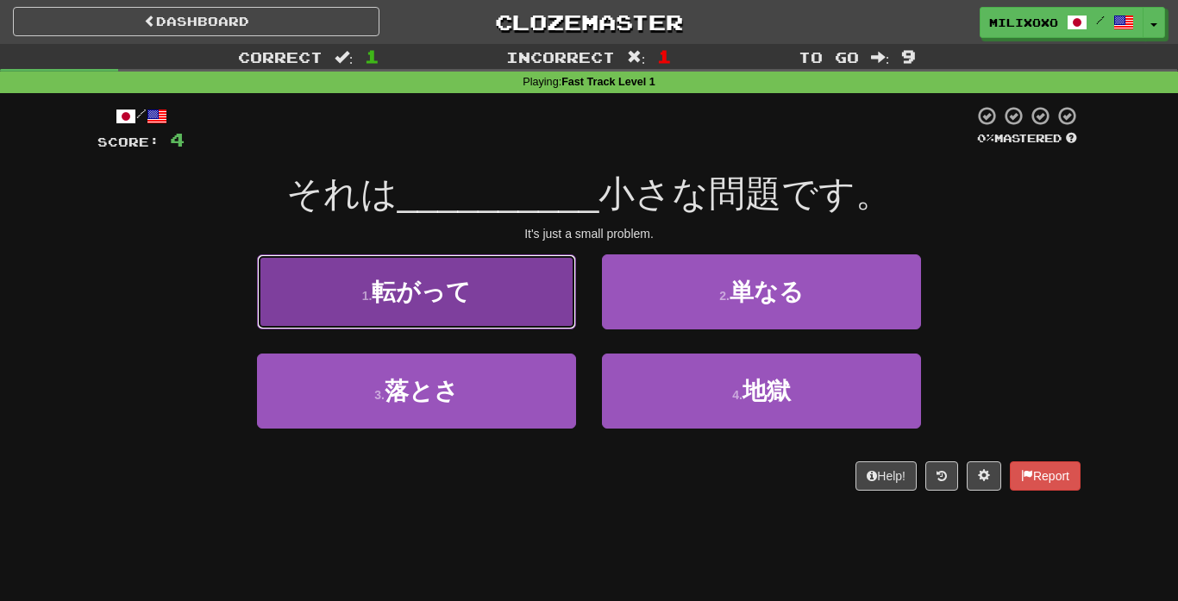
click at [492, 320] on button "1 . 転がって" at bounding box center [416, 291] width 319 height 75
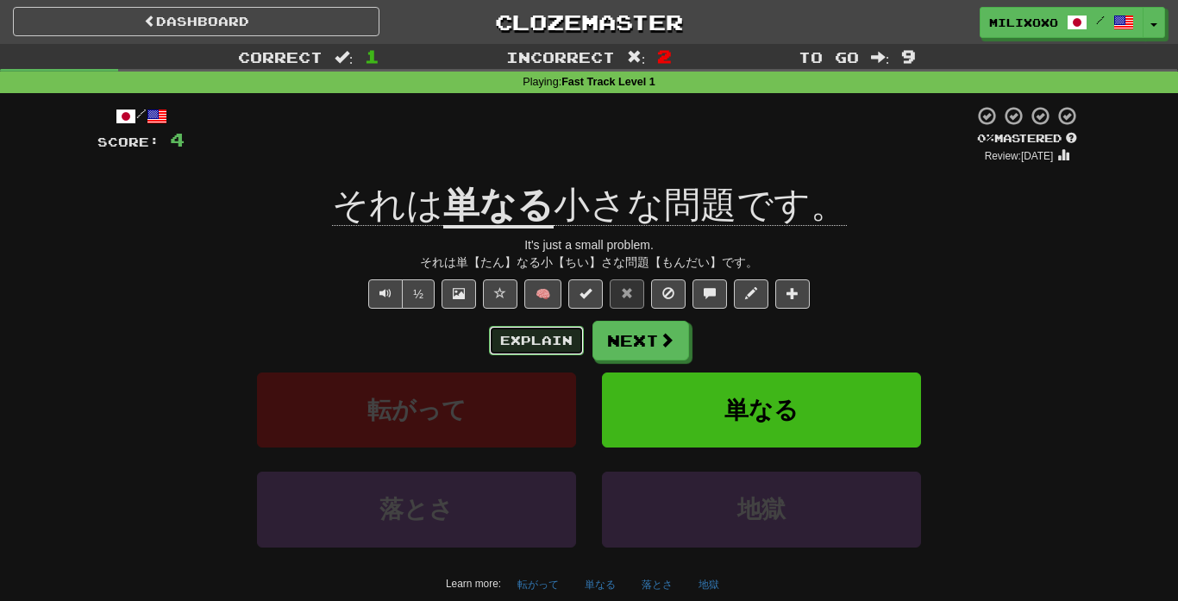
click at [551, 347] on button "Explain" at bounding box center [536, 340] width 95 height 29
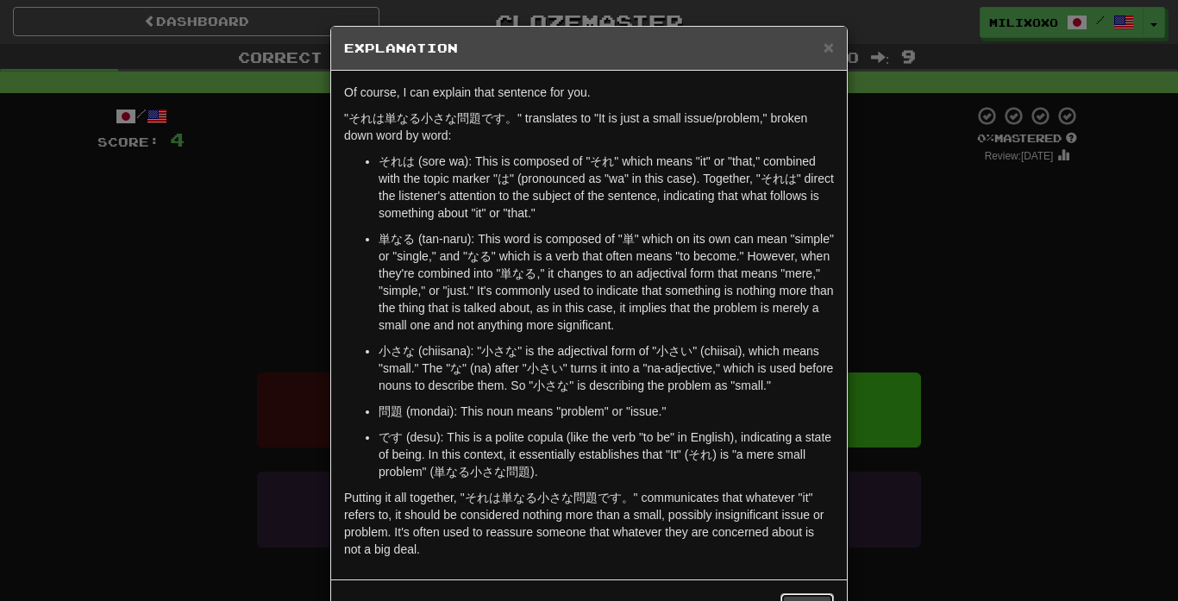
click at [803, 596] on button "Close" at bounding box center [806, 607] width 53 height 29
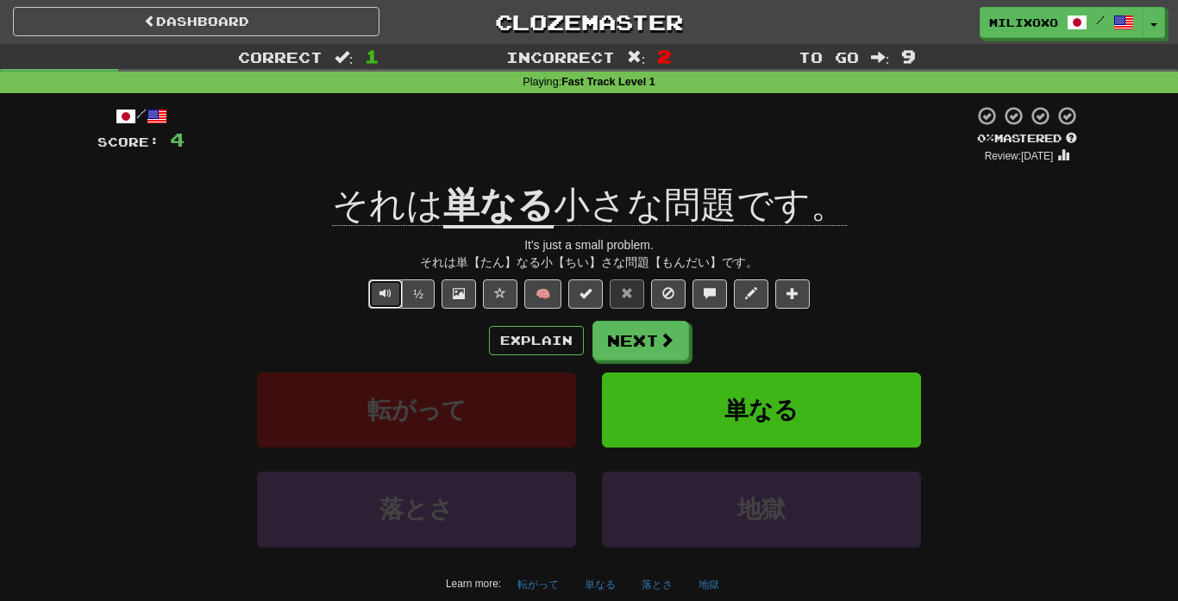
click at [372, 299] on button "Text-to-speech controls" at bounding box center [385, 293] width 34 height 29
click at [382, 291] on span "Text-to-speech controls" at bounding box center [385, 293] width 12 height 12
click at [663, 355] on button "Next" at bounding box center [641, 342] width 97 height 40
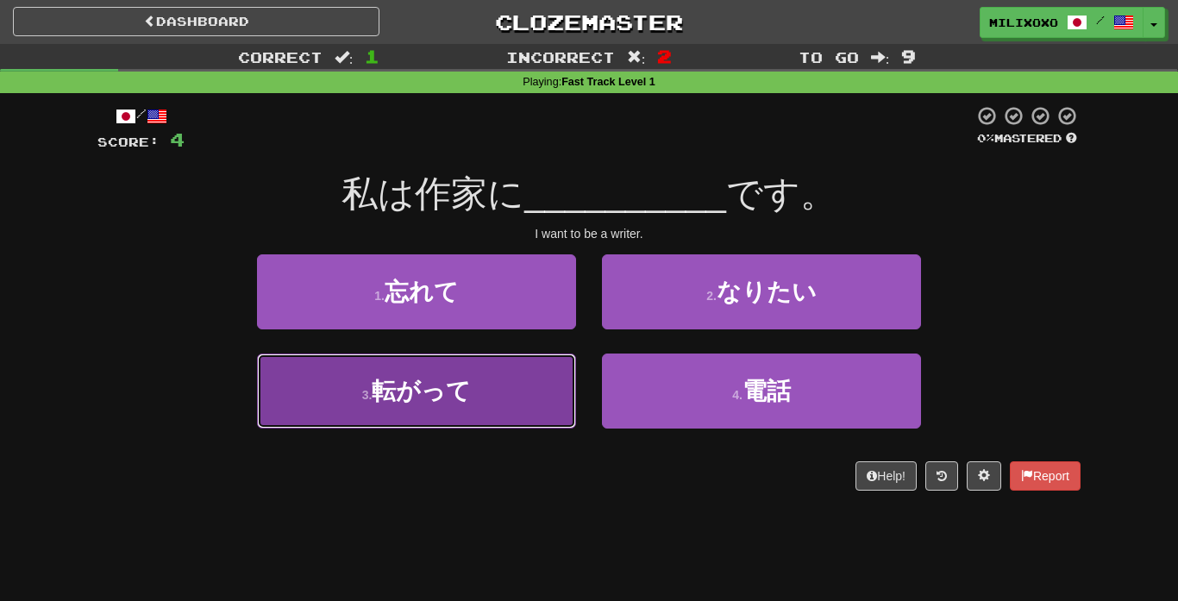
click at [502, 404] on button "3 . 転がって" at bounding box center [416, 390] width 319 height 75
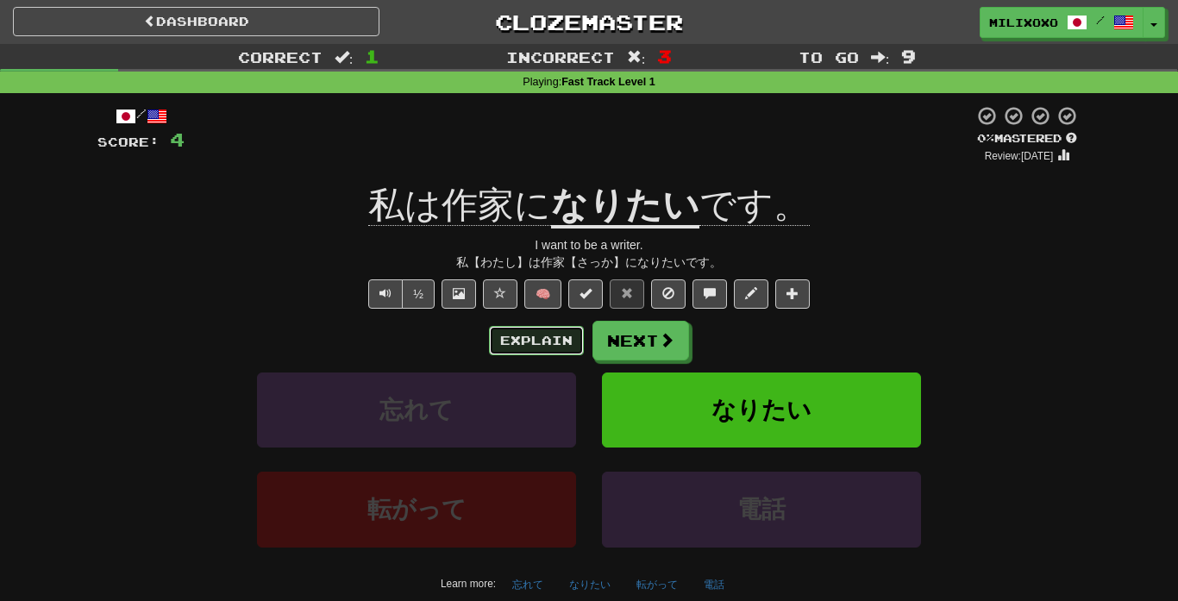
click at [528, 345] on button "Explain" at bounding box center [536, 340] width 95 height 29
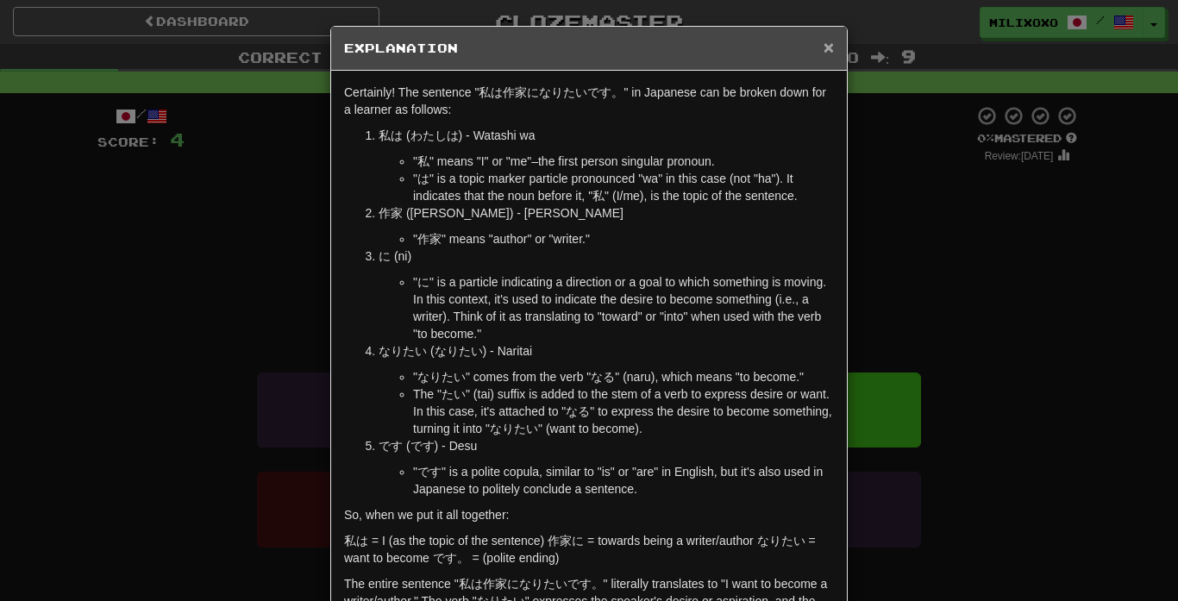
click at [827, 42] on span "×" at bounding box center [828, 47] width 10 height 20
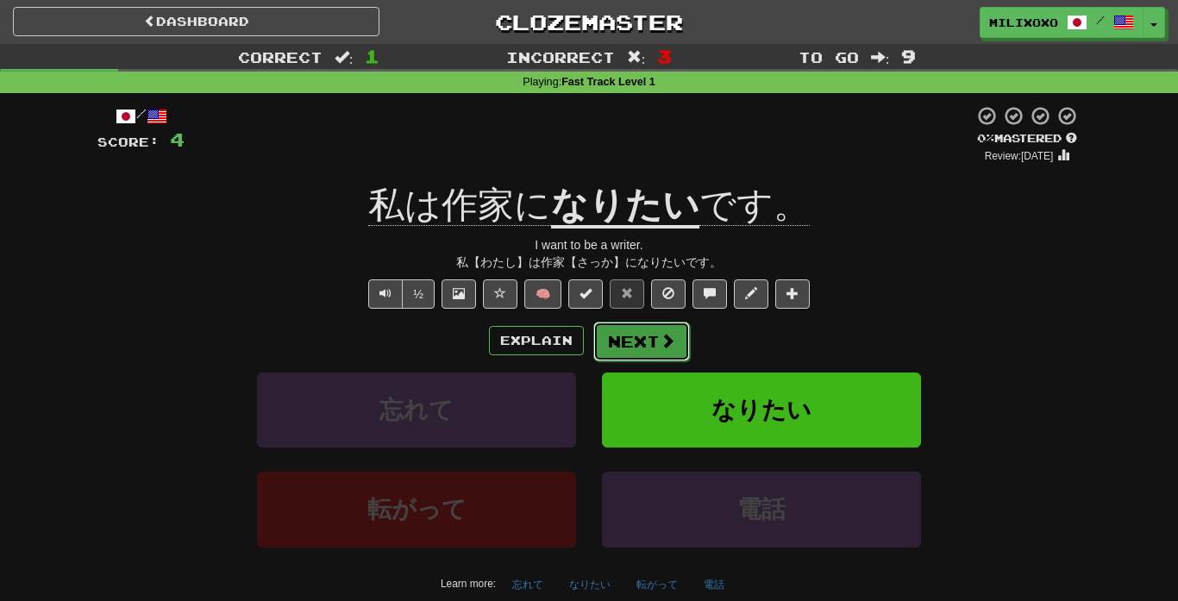
click at [660, 348] on span at bounding box center [668, 341] width 16 height 16
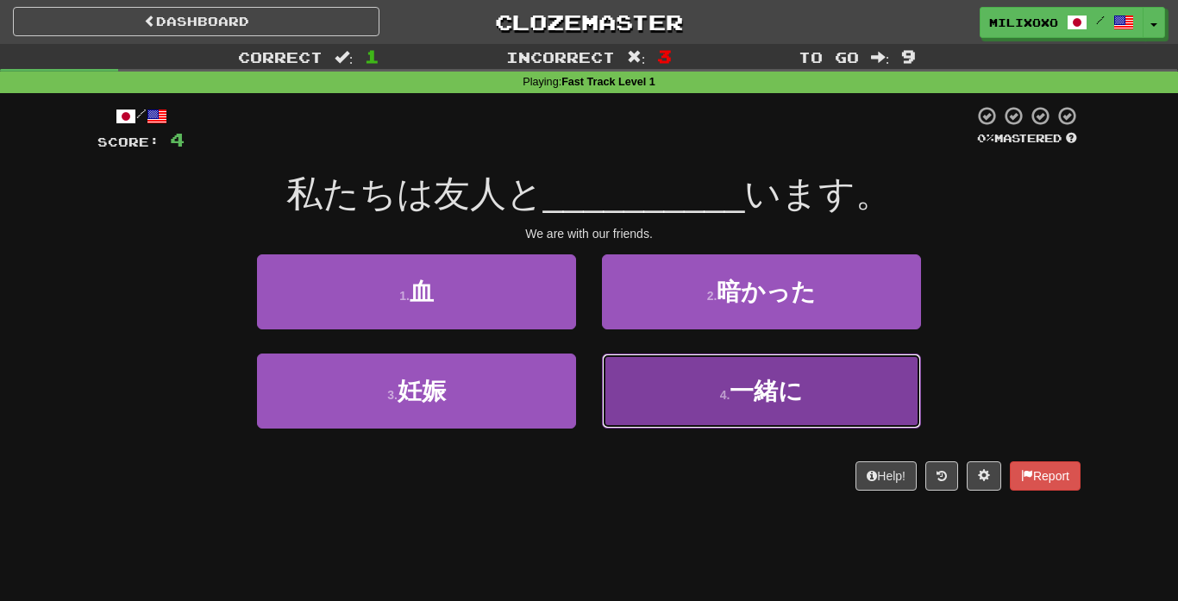
click at [799, 402] on span "一緒に" at bounding box center [765, 391] width 73 height 27
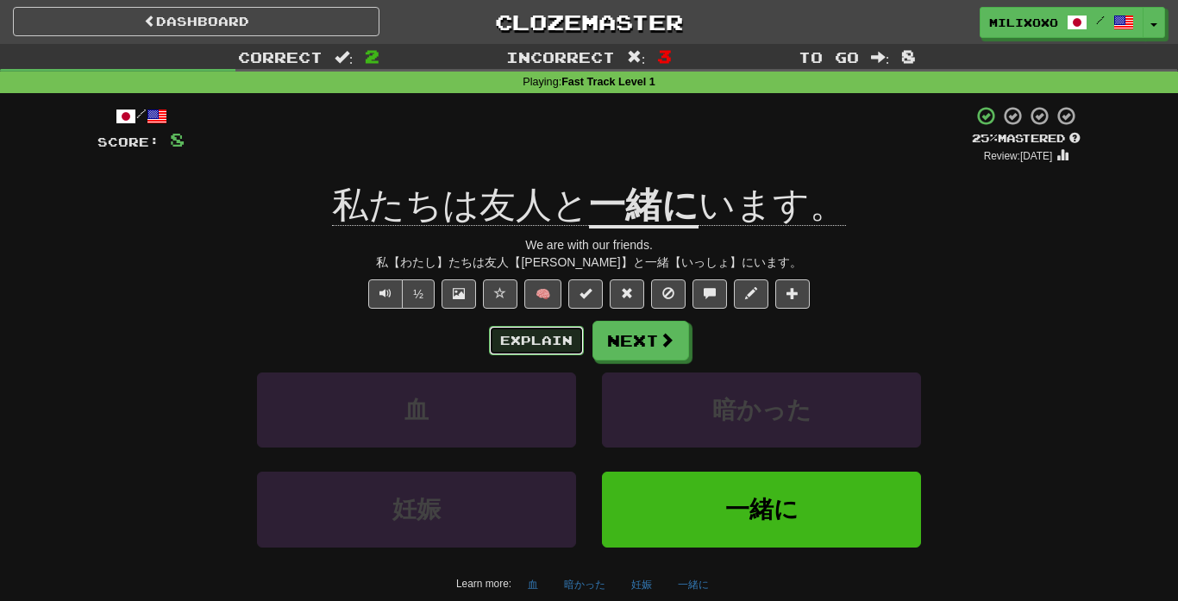
click at [565, 339] on button "Explain" at bounding box center [536, 340] width 95 height 29
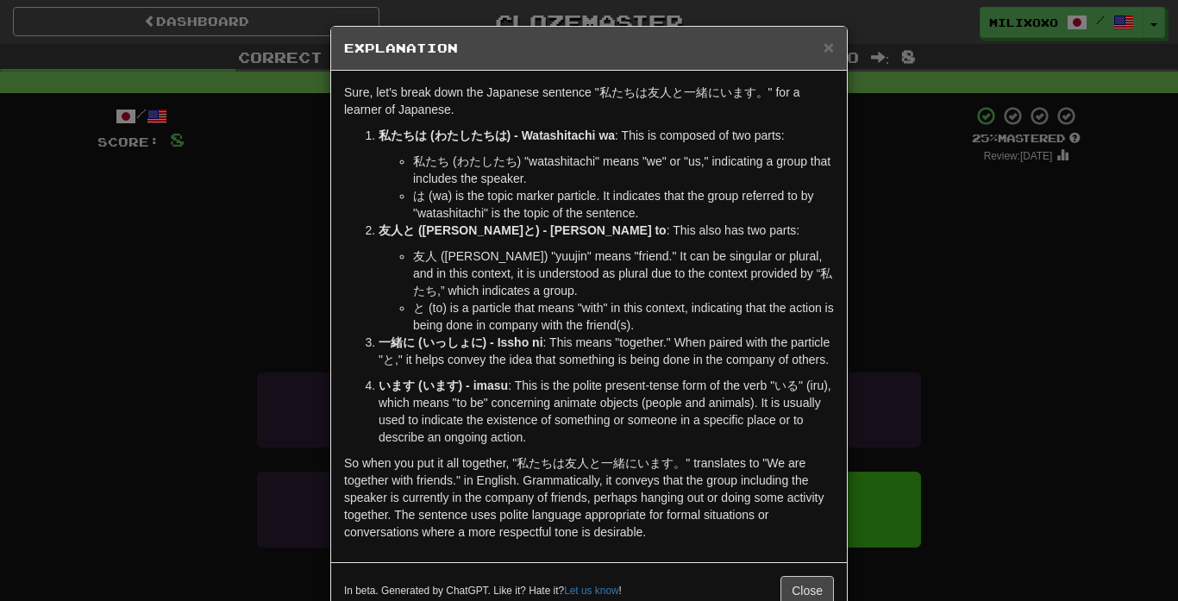
click at [822, 41] on h5 "Explanation" at bounding box center [589, 48] width 490 height 17
click at [796, 597] on button "Close" at bounding box center [806, 590] width 53 height 29
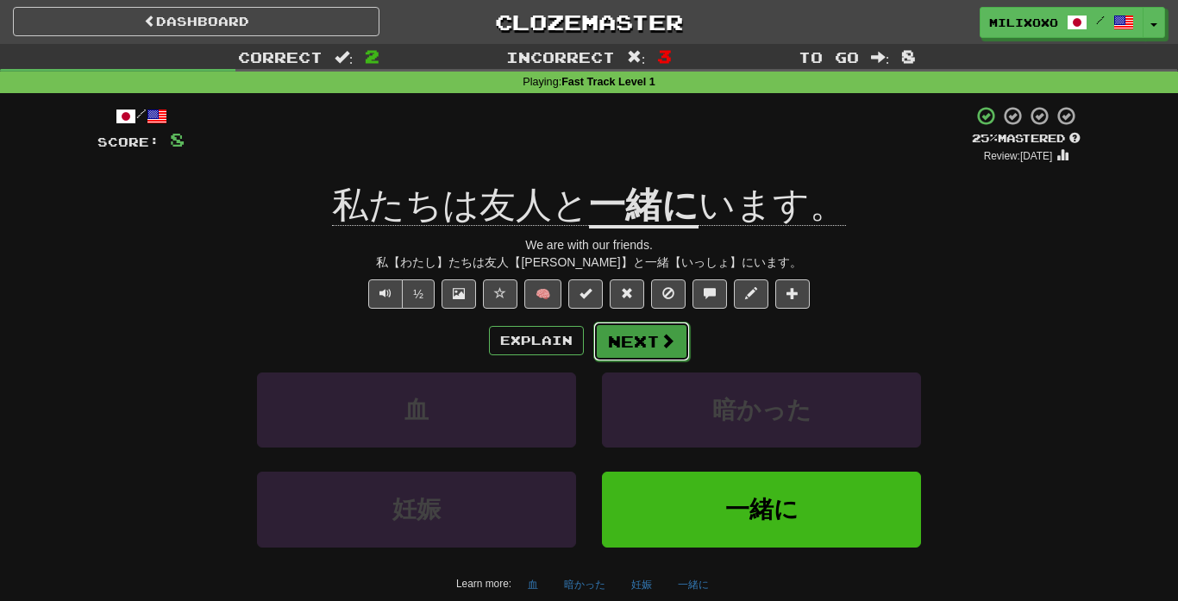
click at [647, 341] on button "Next" at bounding box center [641, 342] width 97 height 40
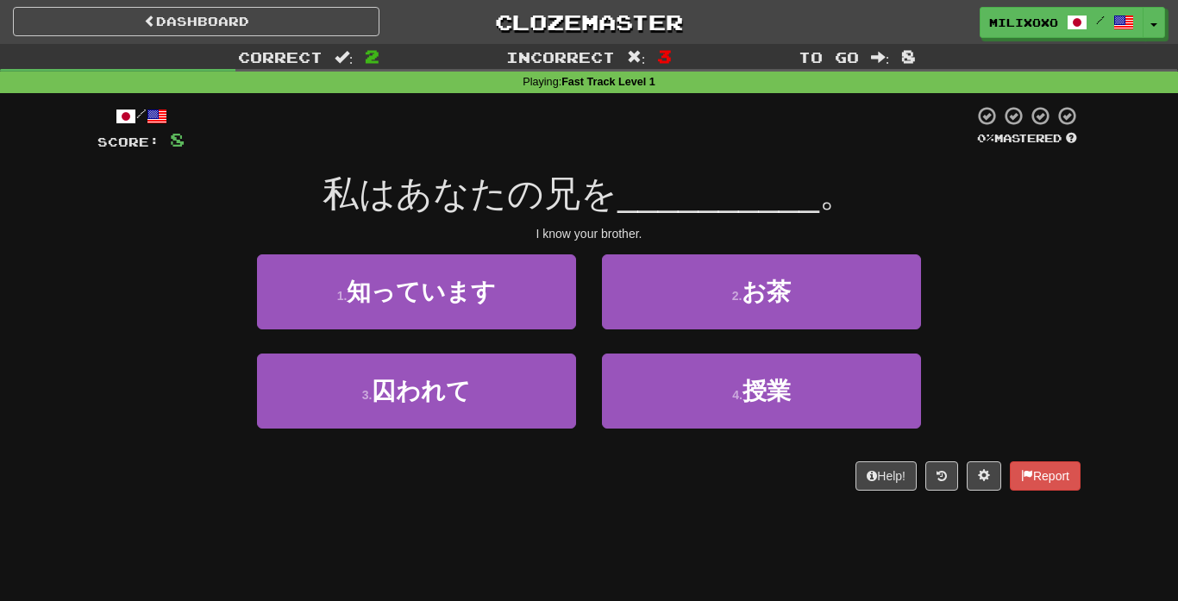
click at [1125, 149] on div "Correct : 2 Incorrect : 3 To go : 8 Playing : Fast Track Level 1 / Score: 8 0 %…" at bounding box center [589, 279] width 1178 height 471
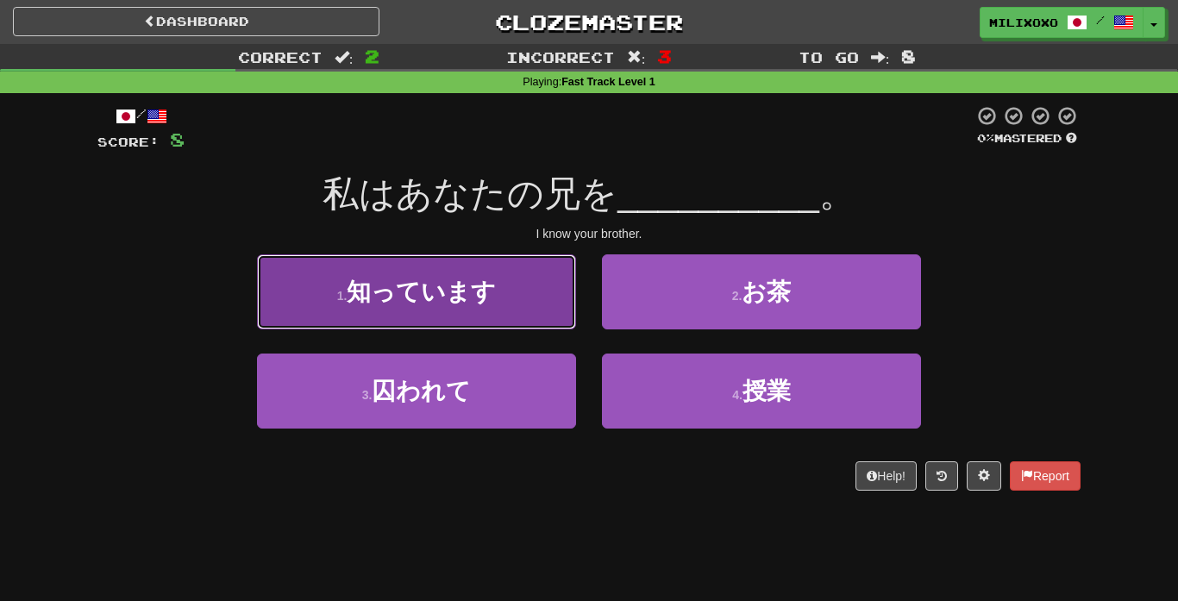
click at [427, 322] on button "1 . 知っています" at bounding box center [416, 291] width 319 height 75
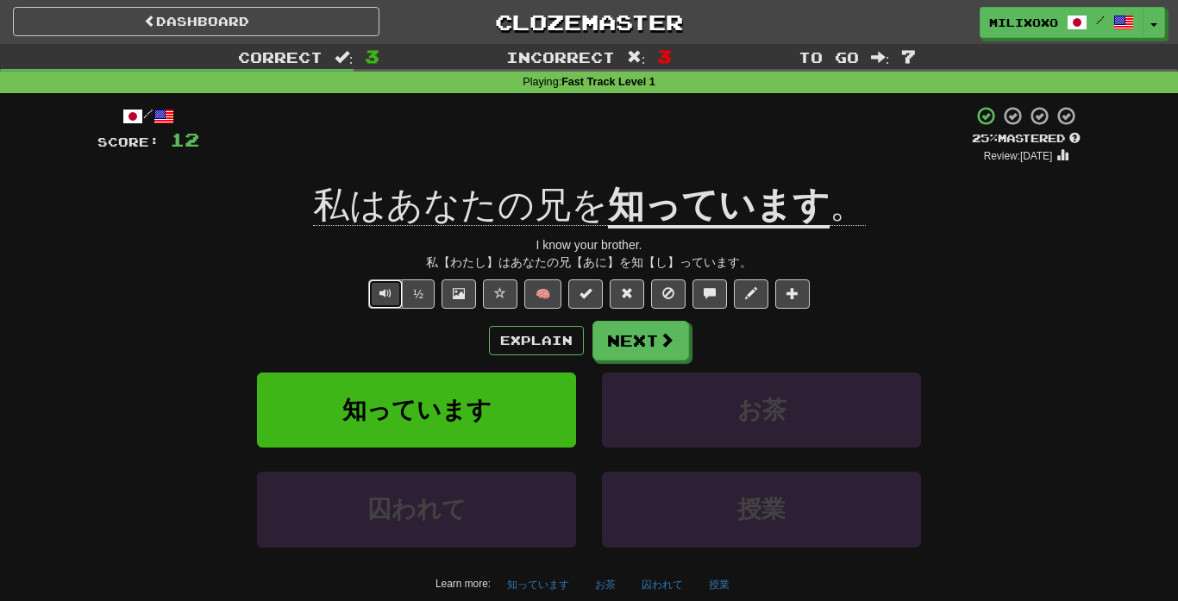
click at [387, 293] on span "Text-to-speech controls" at bounding box center [385, 293] width 12 height 12
click at [385, 288] on span "Text-to-speech controls" at bounding box center [385, 293] width 12 height 12
click at [380, 290] on span "Text-to-speech controls" at bounding box center [385, 293] width 12 height 12
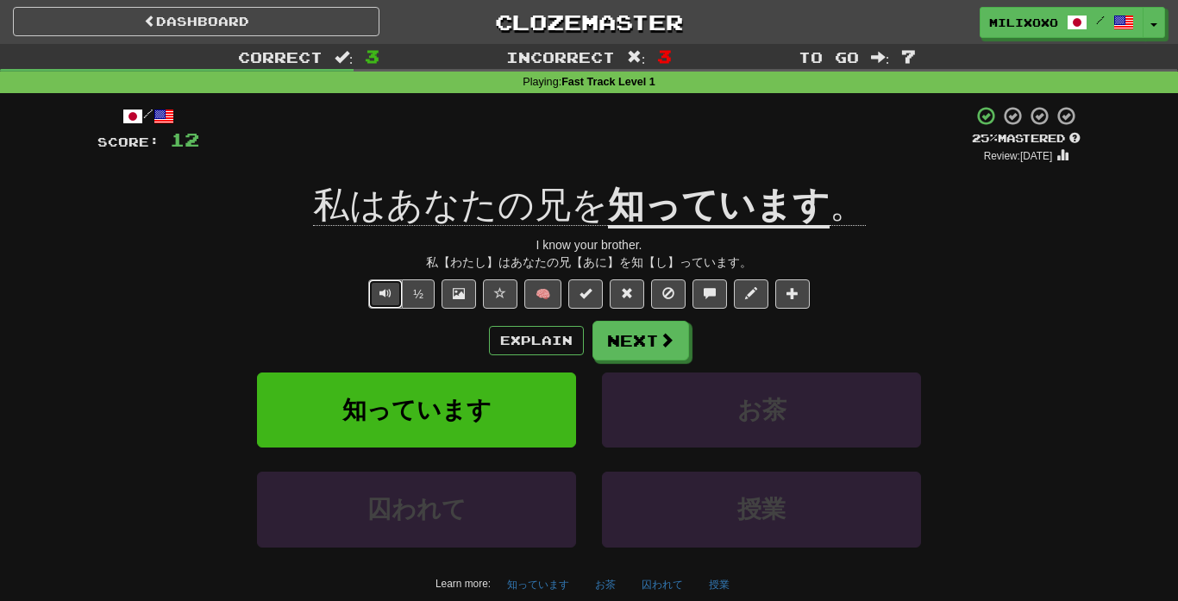
click at [380, 290] on span "Text-to-speech controls" at bounding box center [385, 293] width 12 height 12
click at [643, 346] on button "Next" at bounding box center [641, 342] width 97 height 40
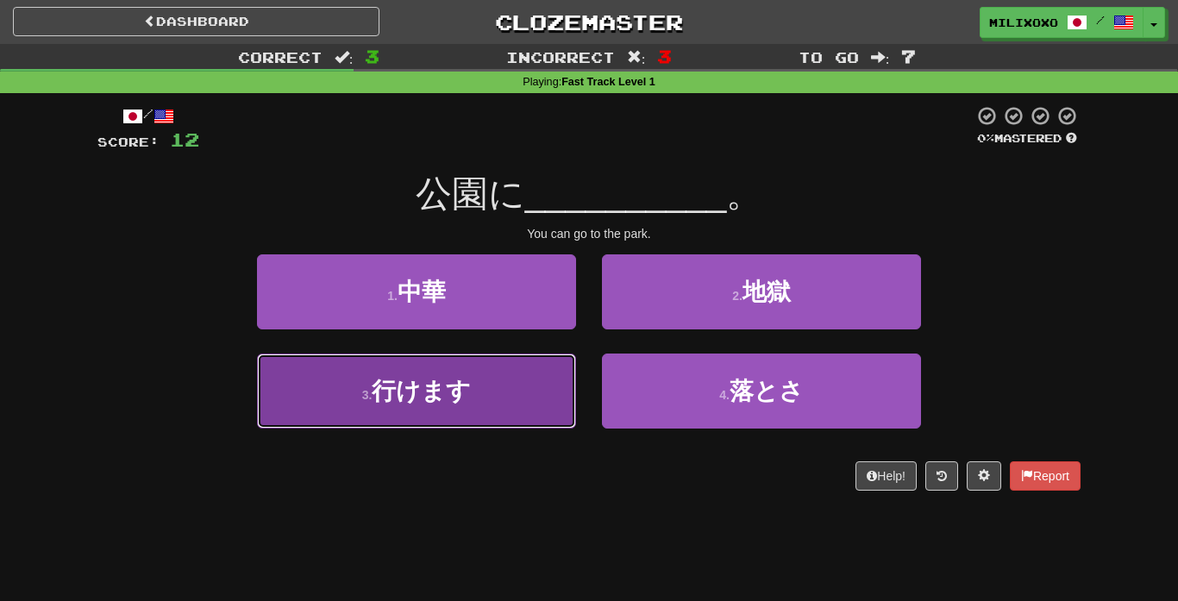
click at [505, 400] on button "3 . 行けます" at bounding box center [416, 390] width 319 height 75
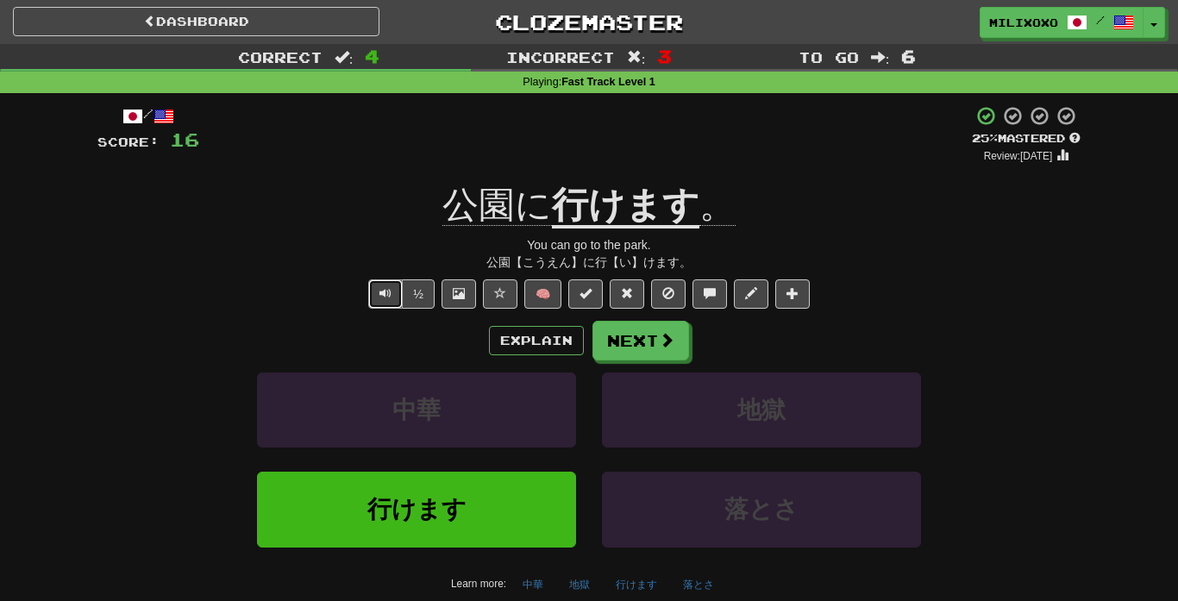
click at [385, 301] on button "Text-to-speech controls" at bounding box center [385, 293] width 34 height 29
click at [652, 349] on button "Next" at bounding box center [641, 342] width 97 height 40
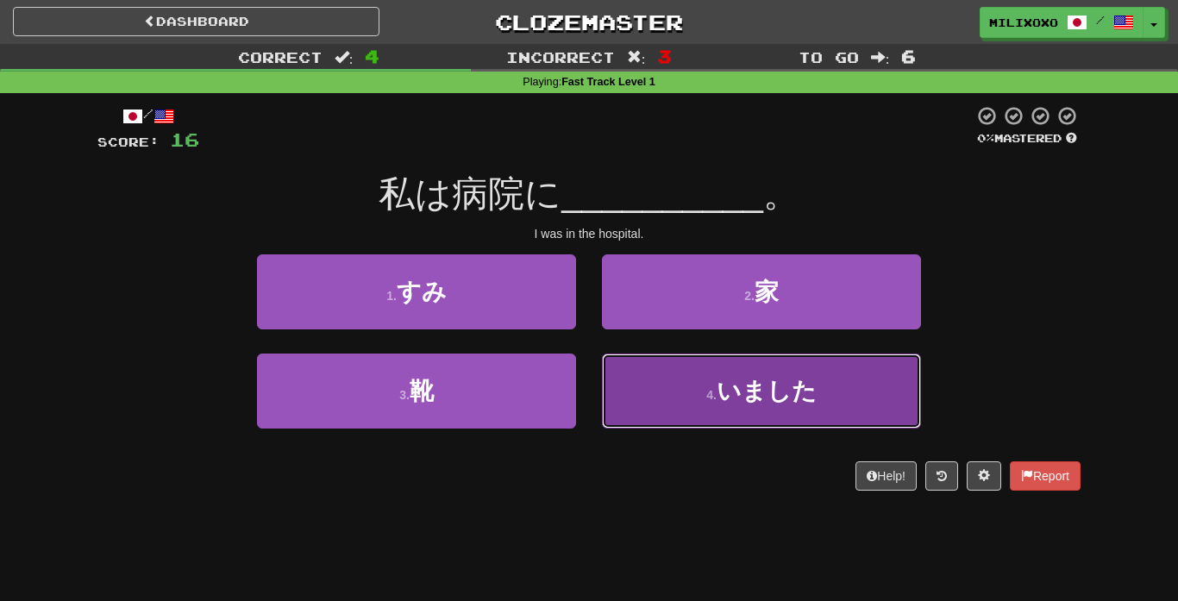
click at [750, 410] on button "4 . いました" at bounding box center [761, 390] width 319 height 75
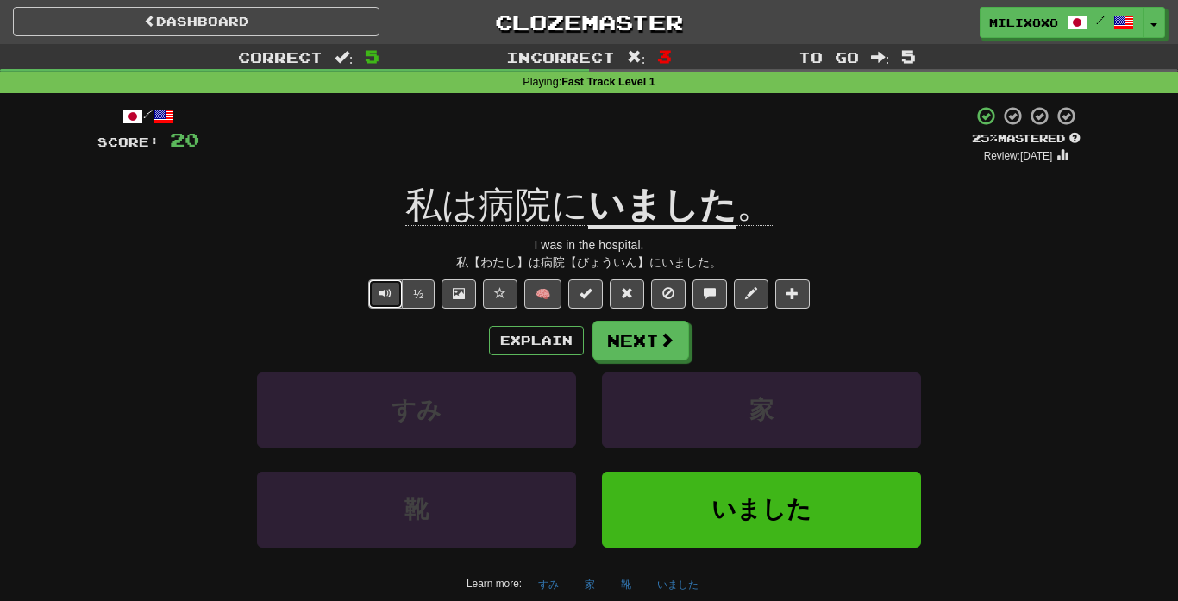
click at [386, 299] on span "Text-to-speech controls" at bounding box center [385, 293] width 12 height 12
click at [660, 348] on span at bounding box center [668, 341] width 16 height 16
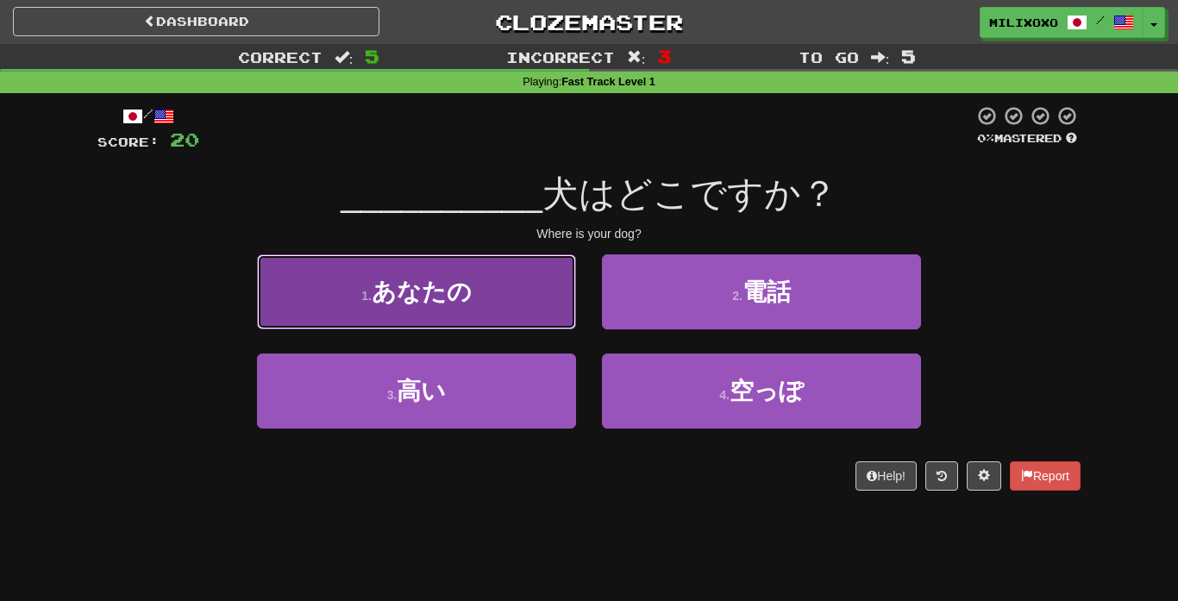
click at [494, 301] on button "1 . あなたの" at bounding box center [416, 291] width 319 height 75
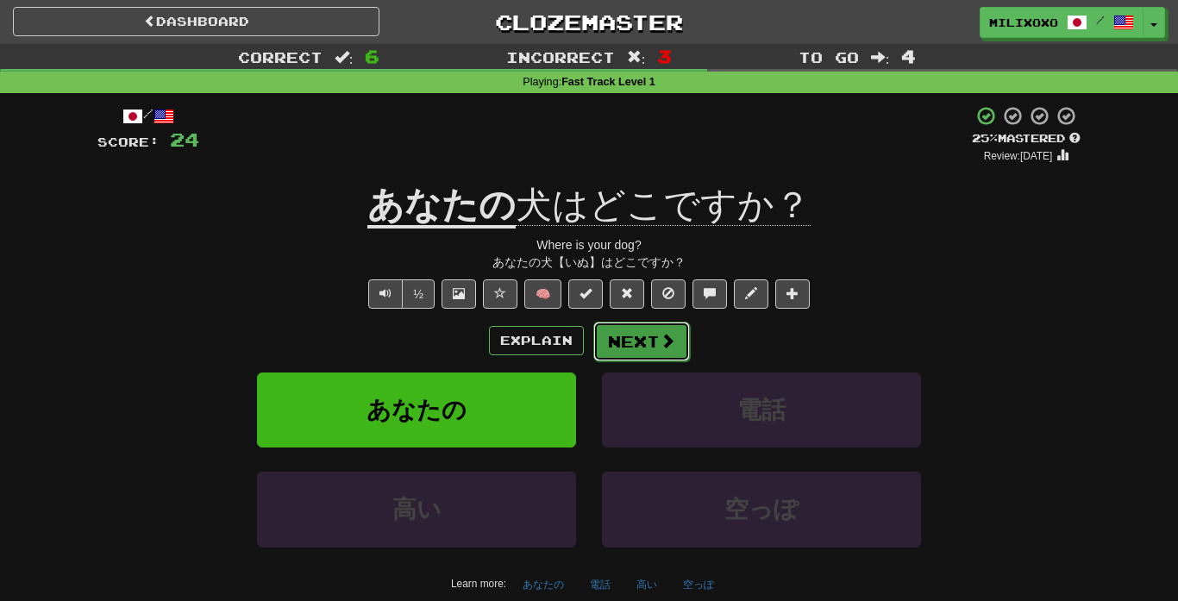
click at [647, 341] on button "Next" at bounding box center [641, 342] width 97 height 40
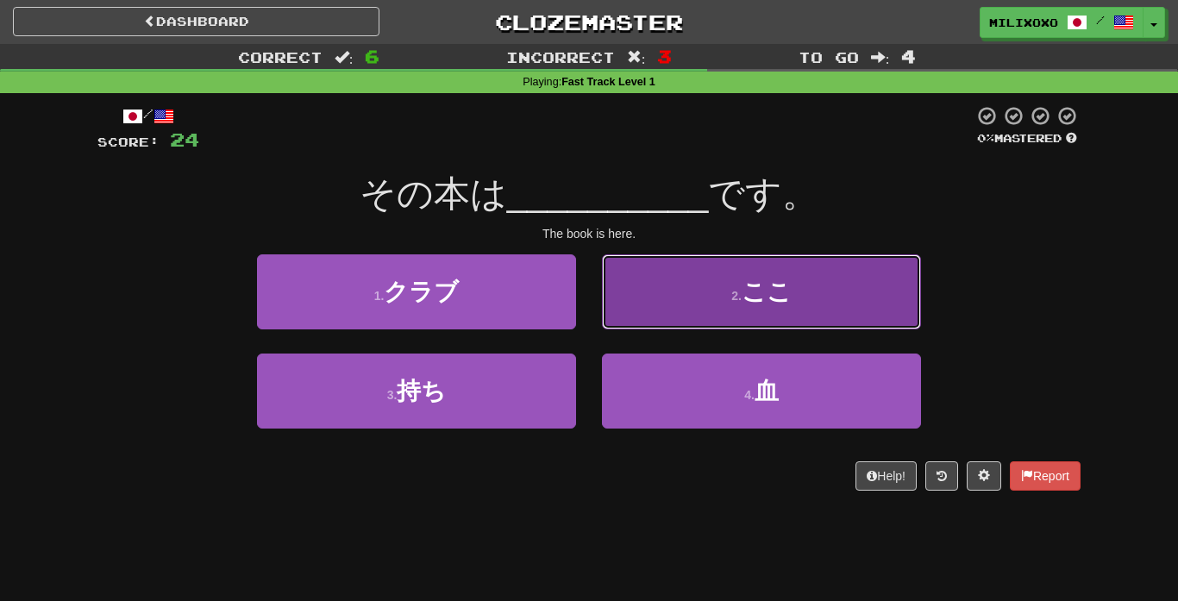
click at [830, 313] on button "2 . ここ" at bounding box center [761, 291] width 319 height 75
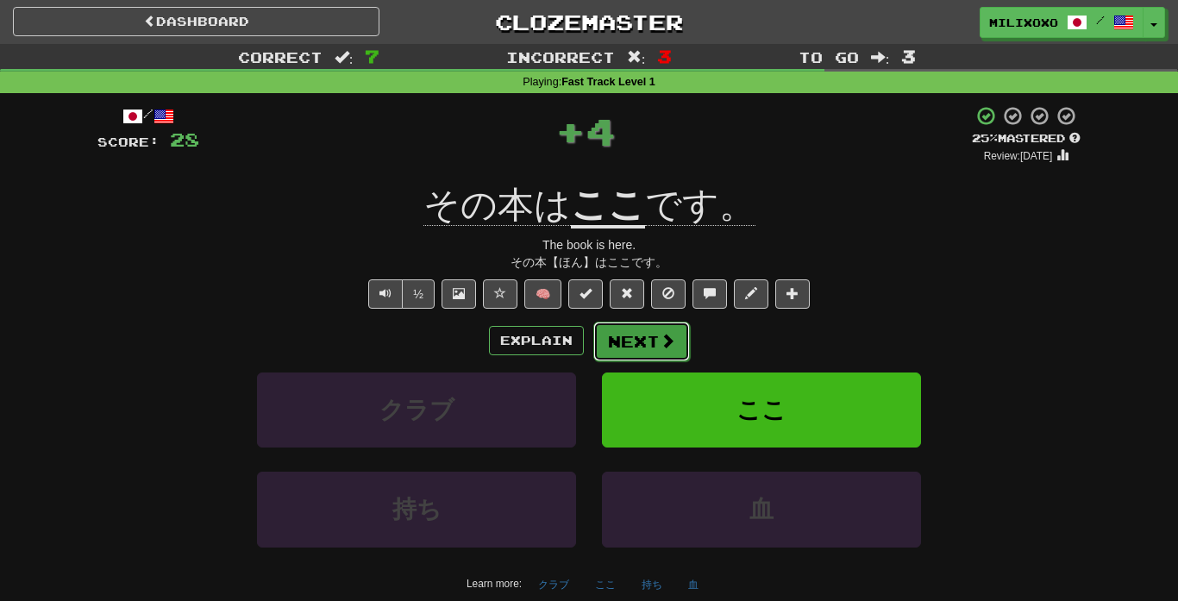
click at [641, 346] on button "Next" at bounding box center [641, 342] width 97 height 40
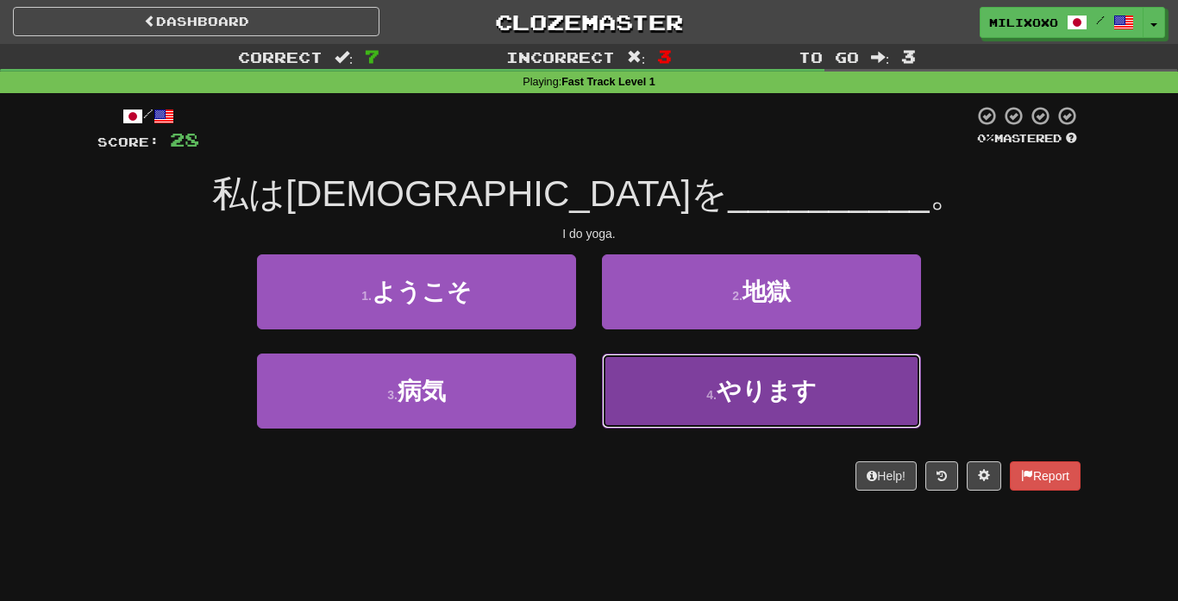
click at [727, 417] on button "4 . やります" at bounding box center [761, 390] width 319 height 75
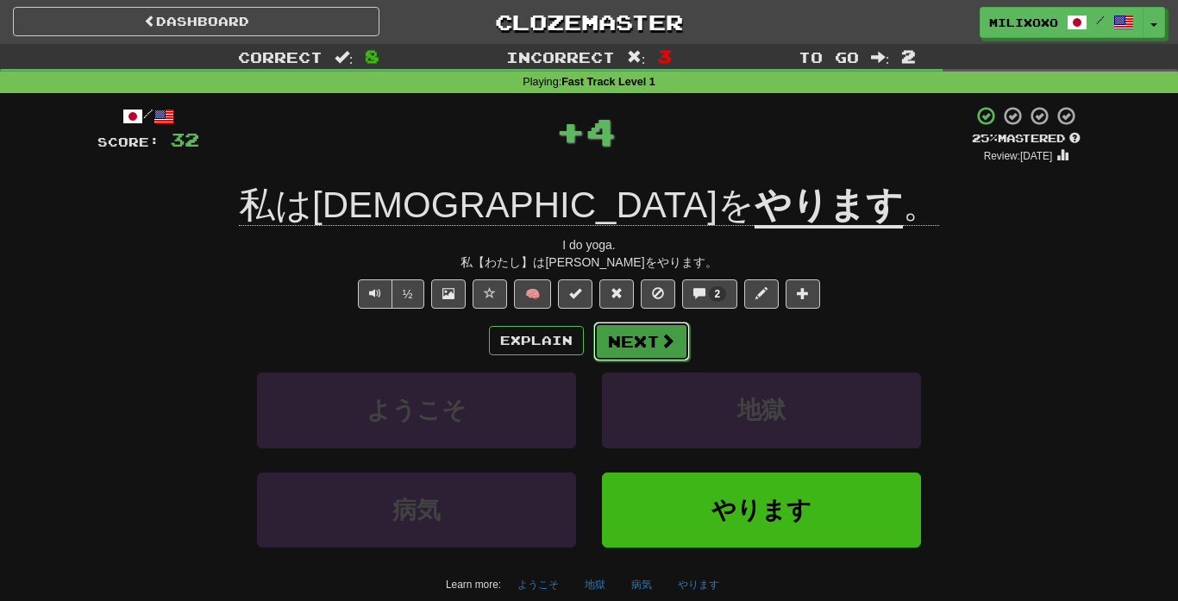
click at [644, 341] on button "Next" at bounding box center [641, 342] width 97 height 40
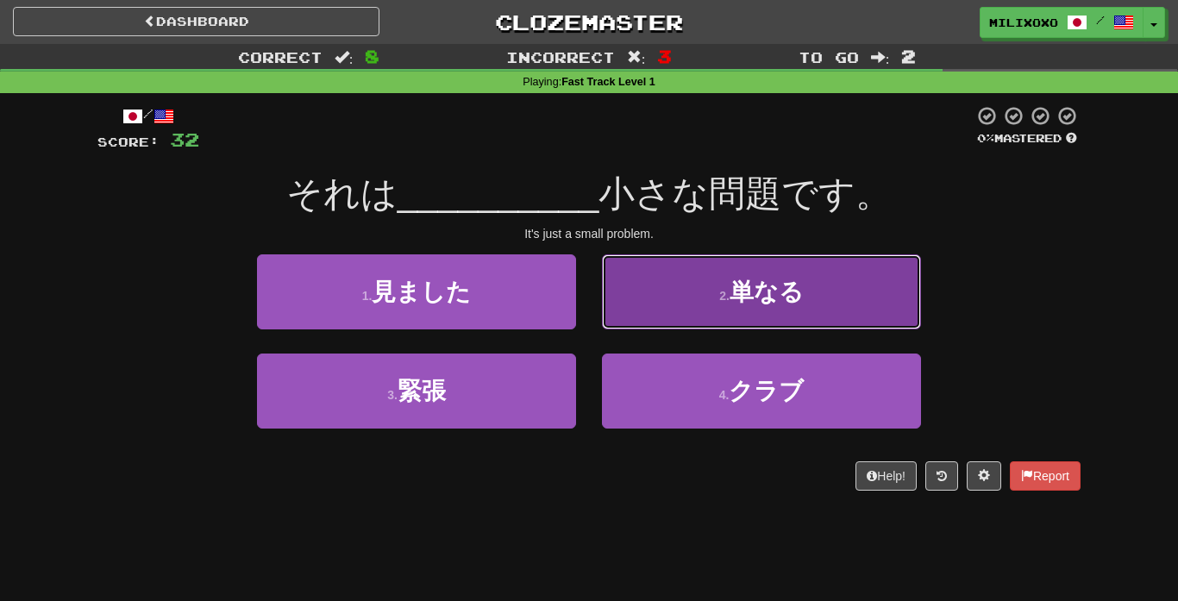
click at [689, 308] on button "2 . 単なる" at bounding box center [761, 291] width 319 height 75
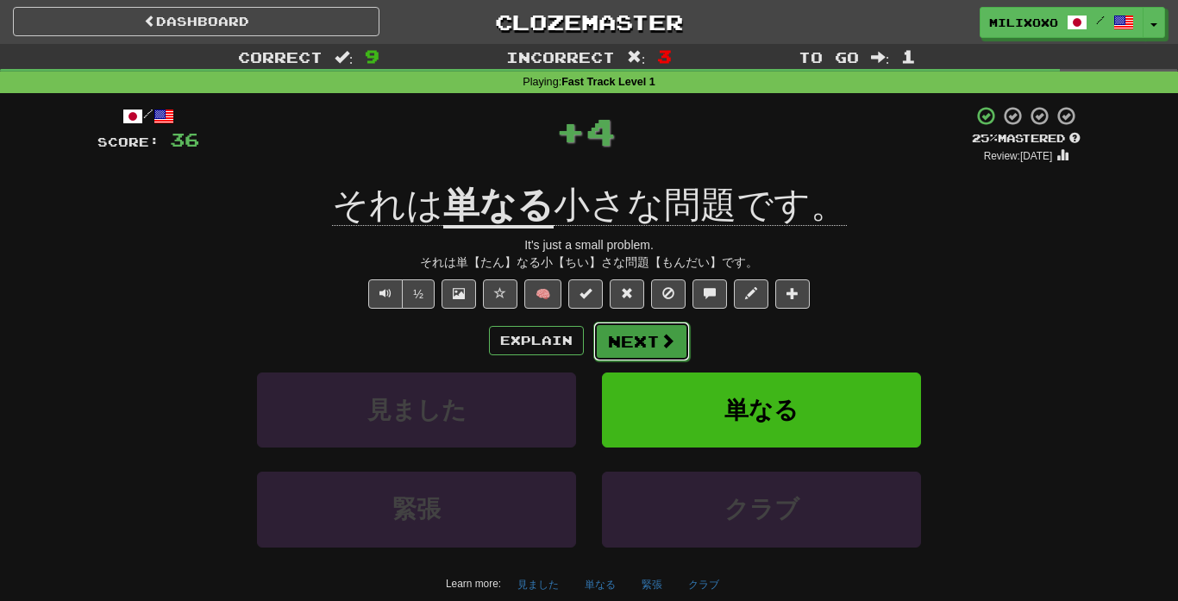
click at [635, 331] on button "Next" at bounding box center [641, 342] width 97 height 40
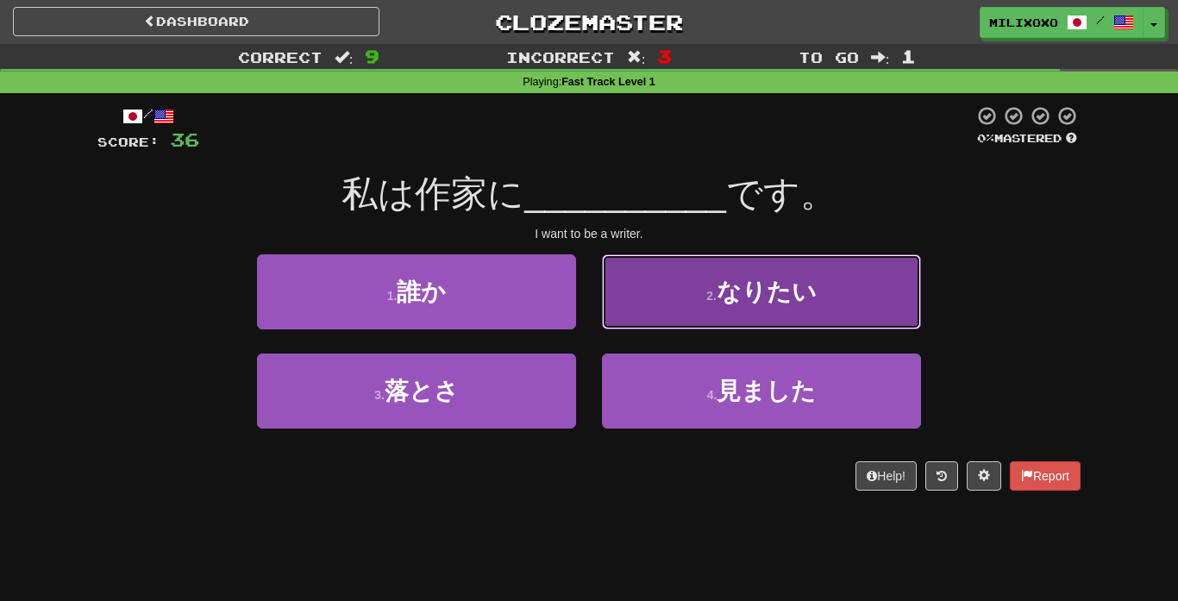
click at [759, 310] on button "2 . なりたい" at bounding box center [761, 291] width 319 height 75
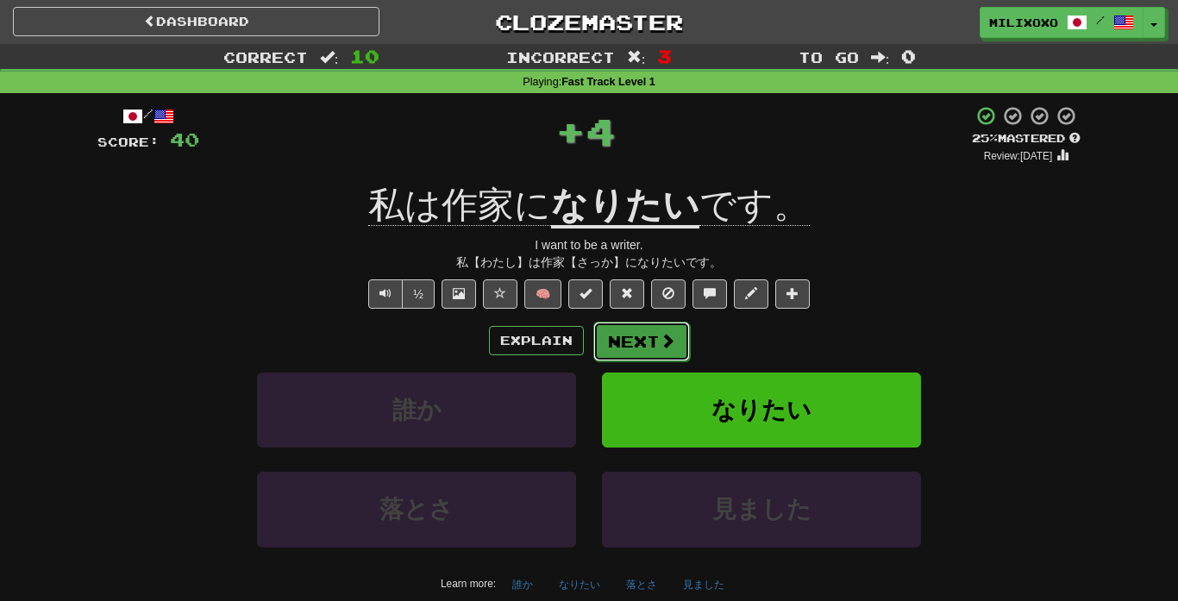
click at [630, 340] on button "Next" at bounding box center [641, 342] width 97 height 40
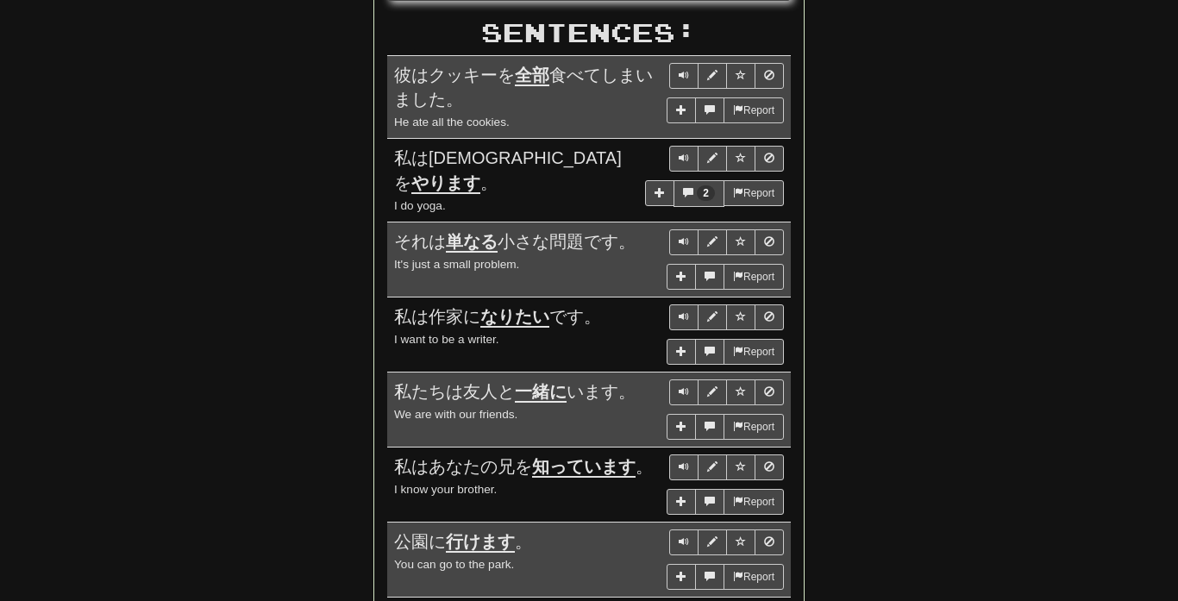
scroll to position [985, 0]
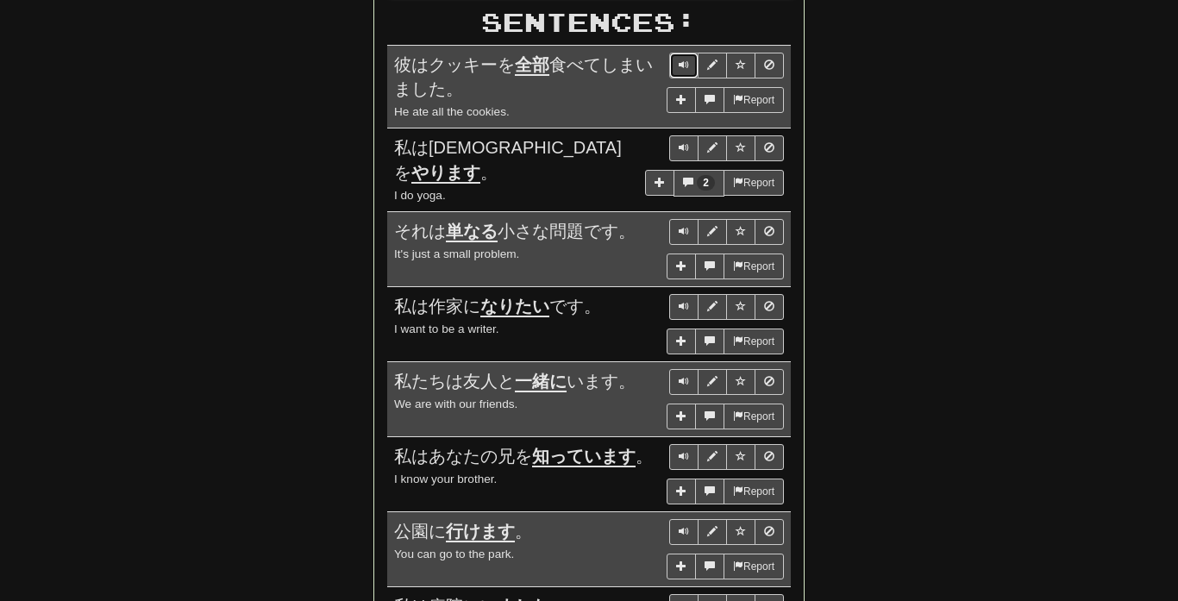
click at [679, 59] on span "Sentence controls" at bounding box center [683, 64] width 10 height 10
click at [710, 60] on span "Sentence controls" at bounding box center [712, 64] width 10 height 10
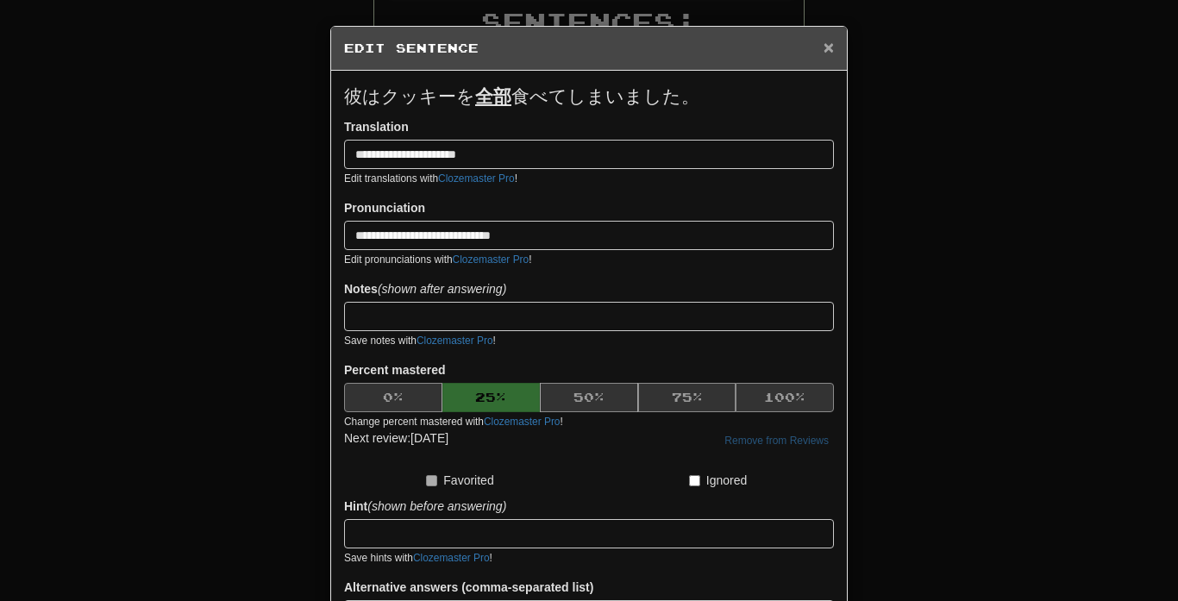
click at [831, 47] on span "×" at bounding box center [828, 47] width 10 height 20
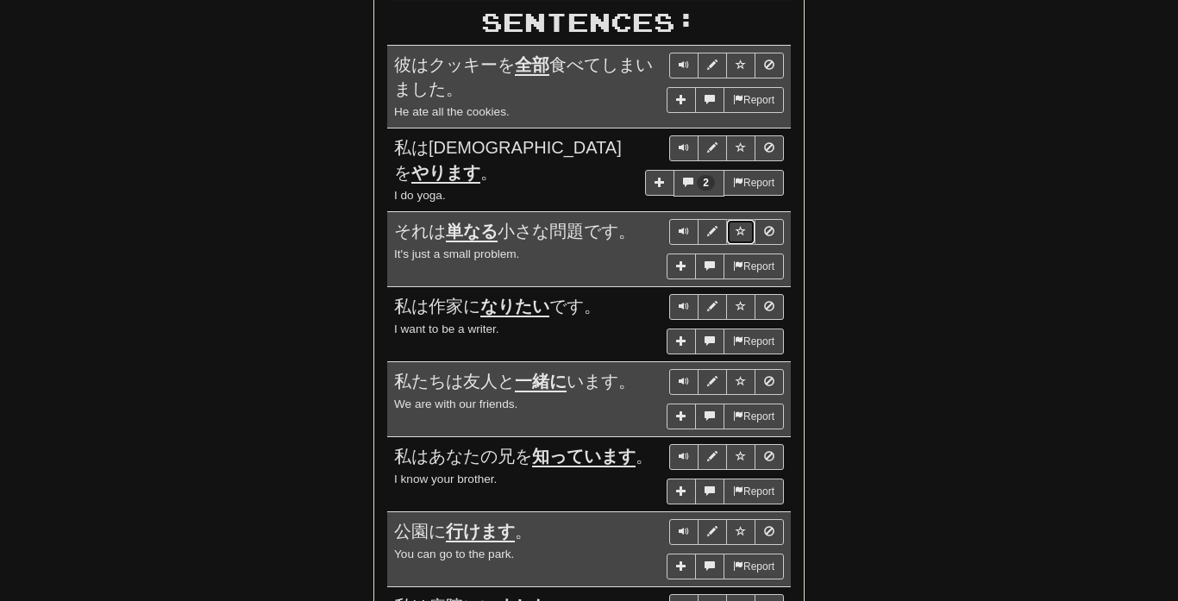
click at [742, 226] on span "Sentence controls" at bounding box center [740, 231] width 10 height 10
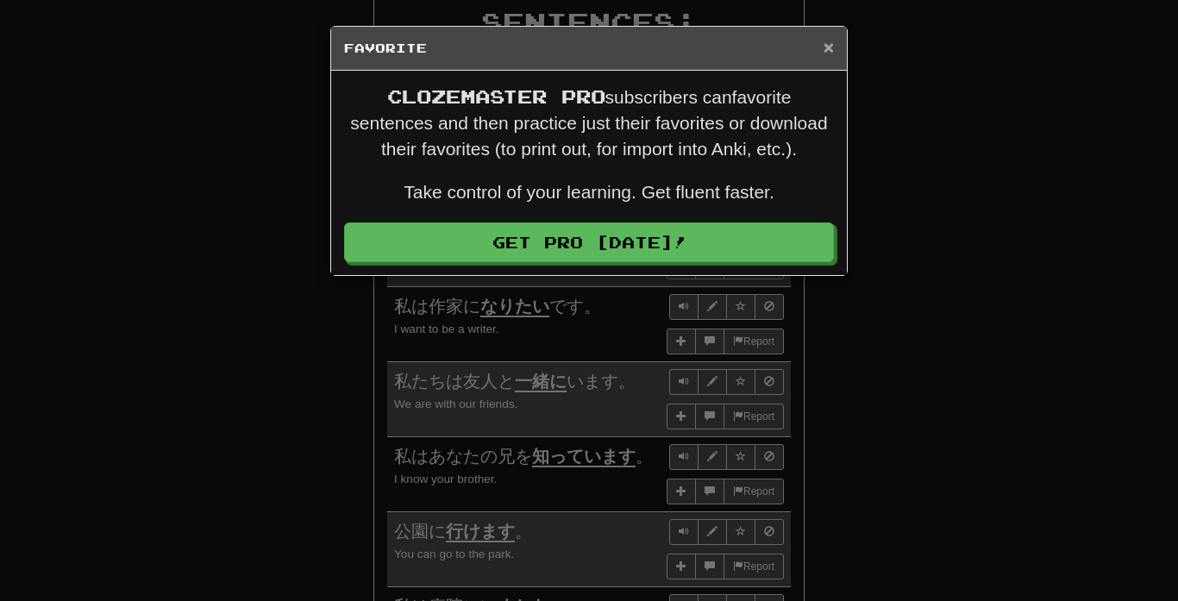
click at [831, 47] on span "×" at bounding box center [828, 47] width 10 height 20
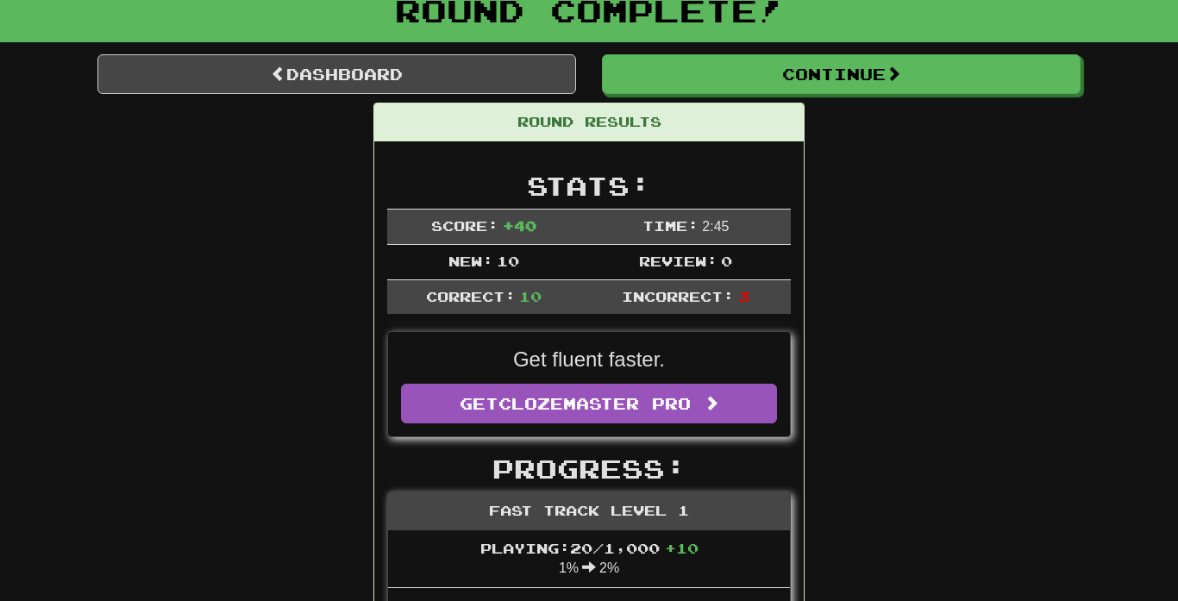
scroll to position [0, 0]
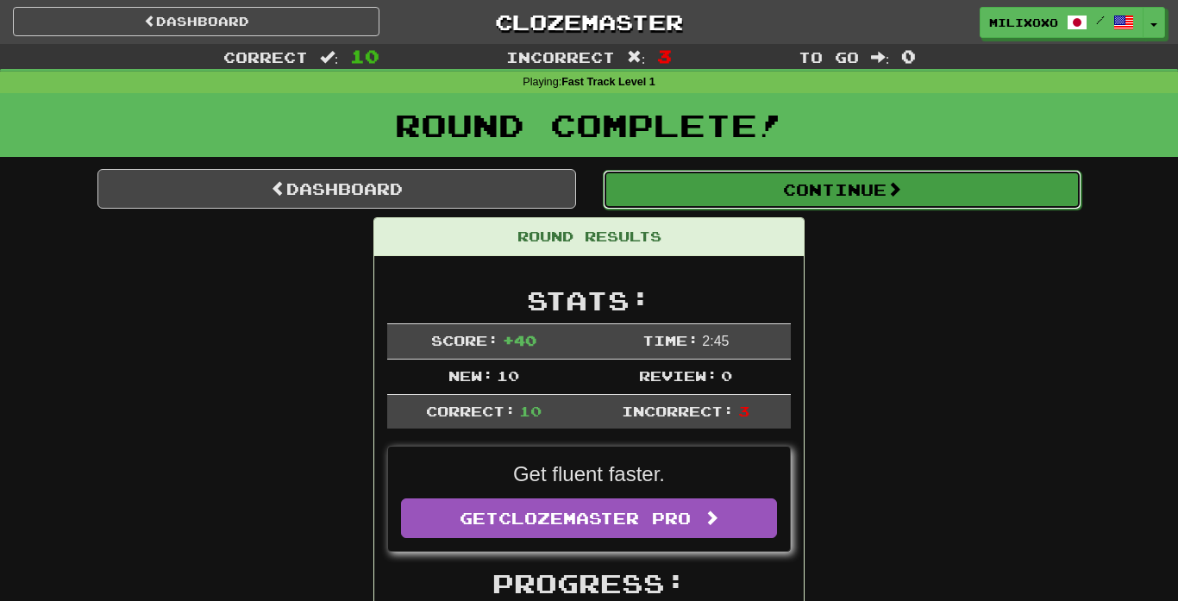
click at [876, 186] on button "Continue" at bounding box center [842, 190] width 478 height 40
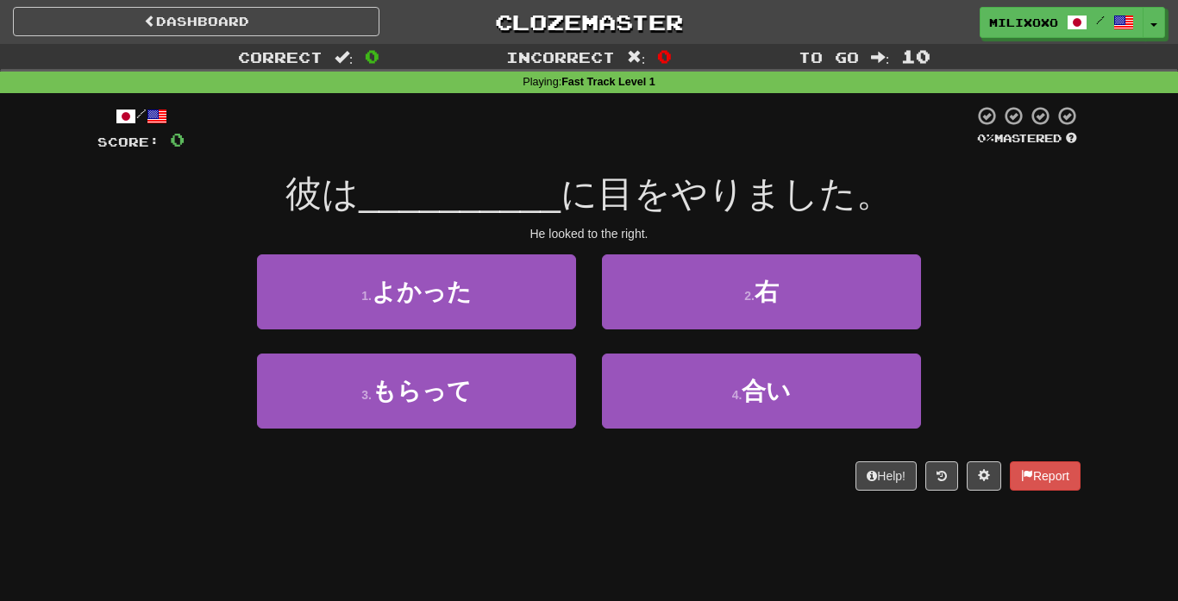
click at [1127, 123] on div "Correct : 0 Incorrect : 0 To go : 10 Playing : Fast Track Level 1 / Score: 0 0 …" at bounding box center [589, 279] width 1178 height 471
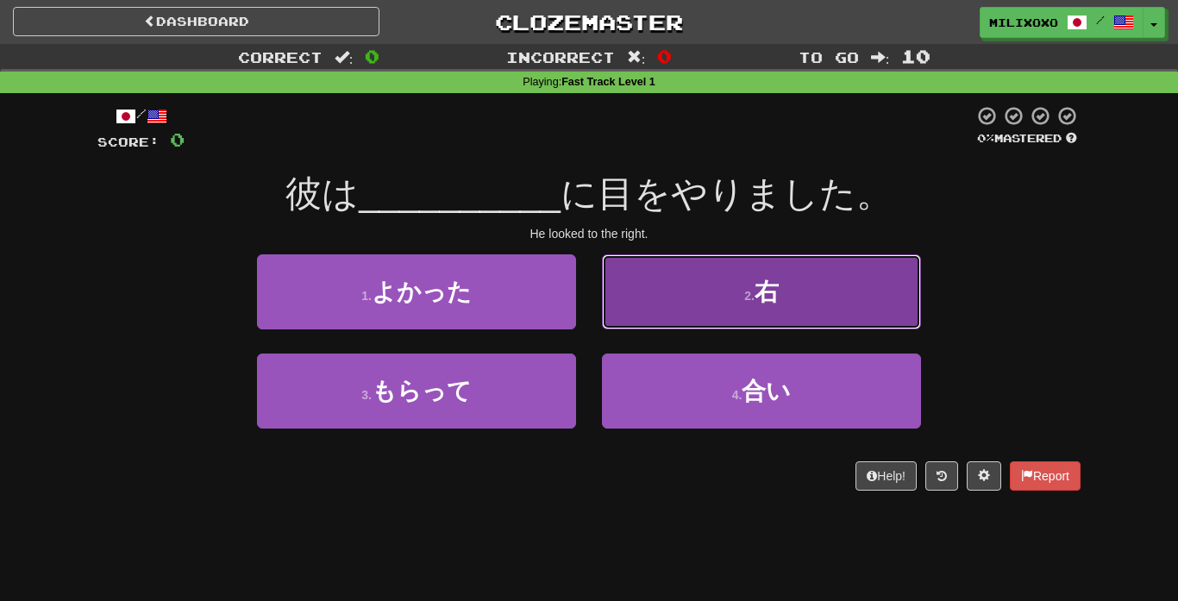
click at [786, 309] on button "2 . 右" at bounding box center [761, 291] width 319 height 75
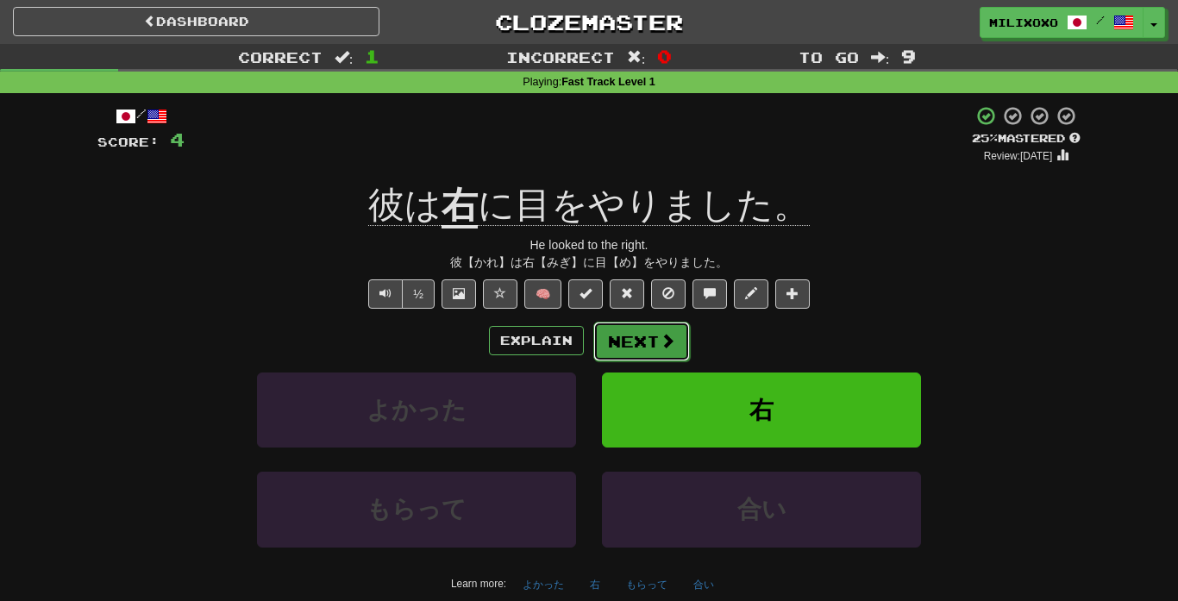
click at [664, 345] on span at bounding box center [668, 341] width 16 height 16
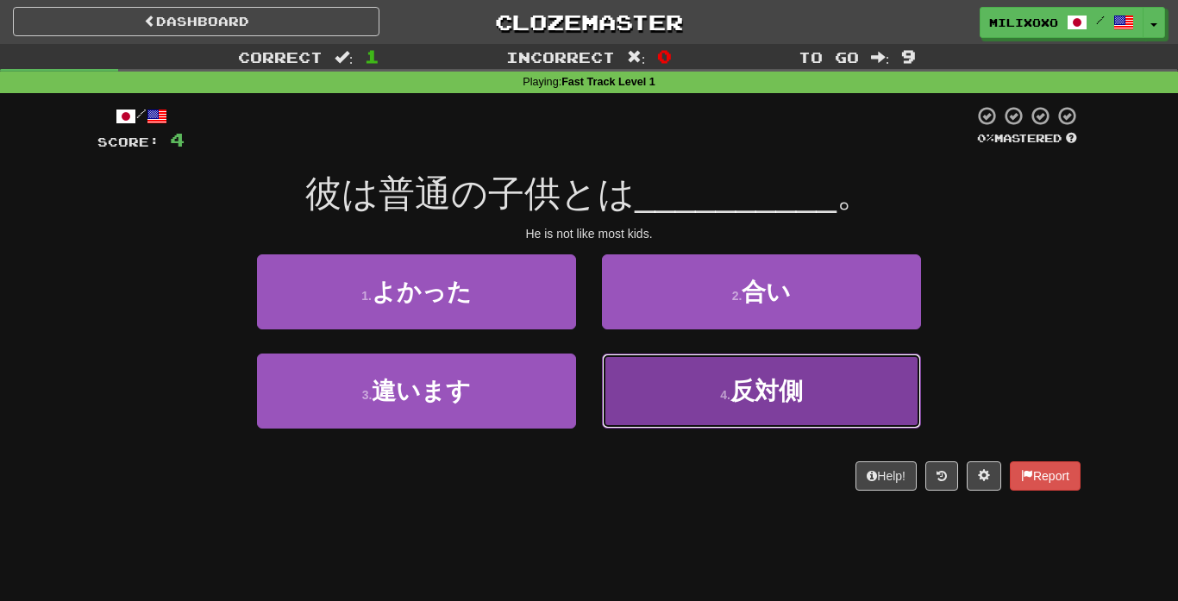
click at [751, 386] on span "反対側" at bounding box center [766, 391] width 72 height 27
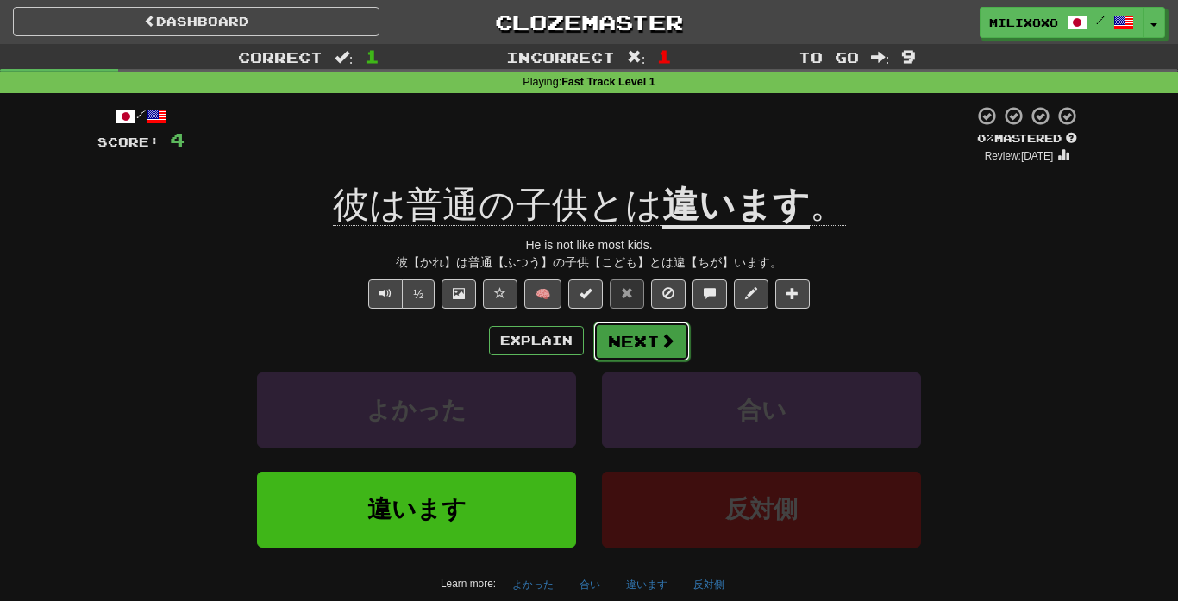
click at [671, 341] on span at bounding box center [668, 341] width 16 height 16
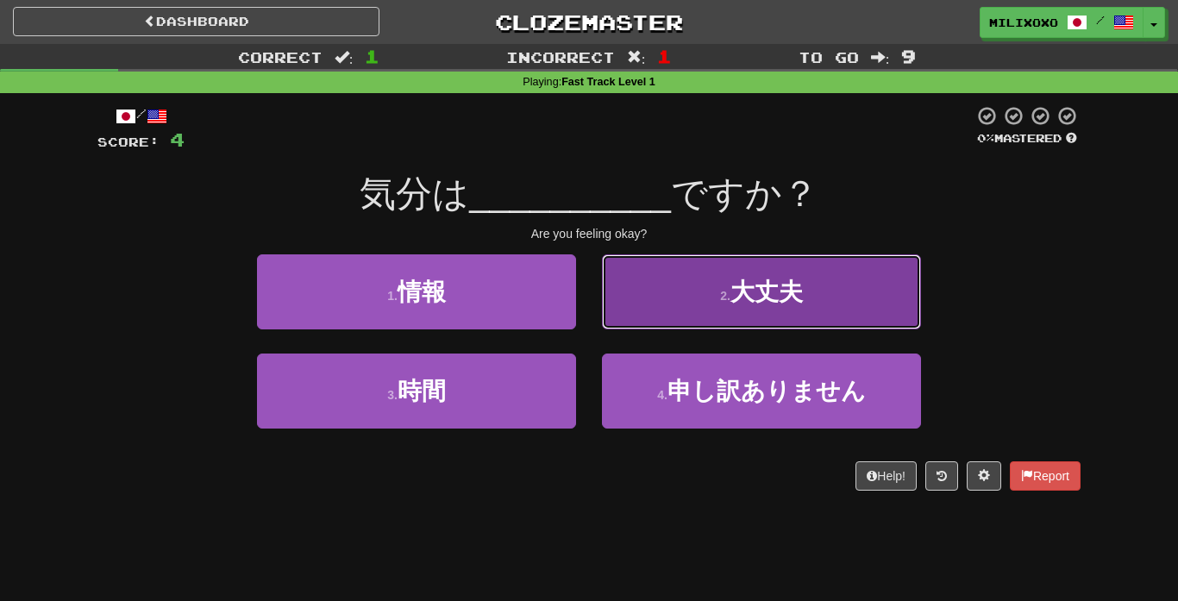
click at [712, 318] on button "2 . 大丈夫" at bounding box center [761, 291] width 319 height 75
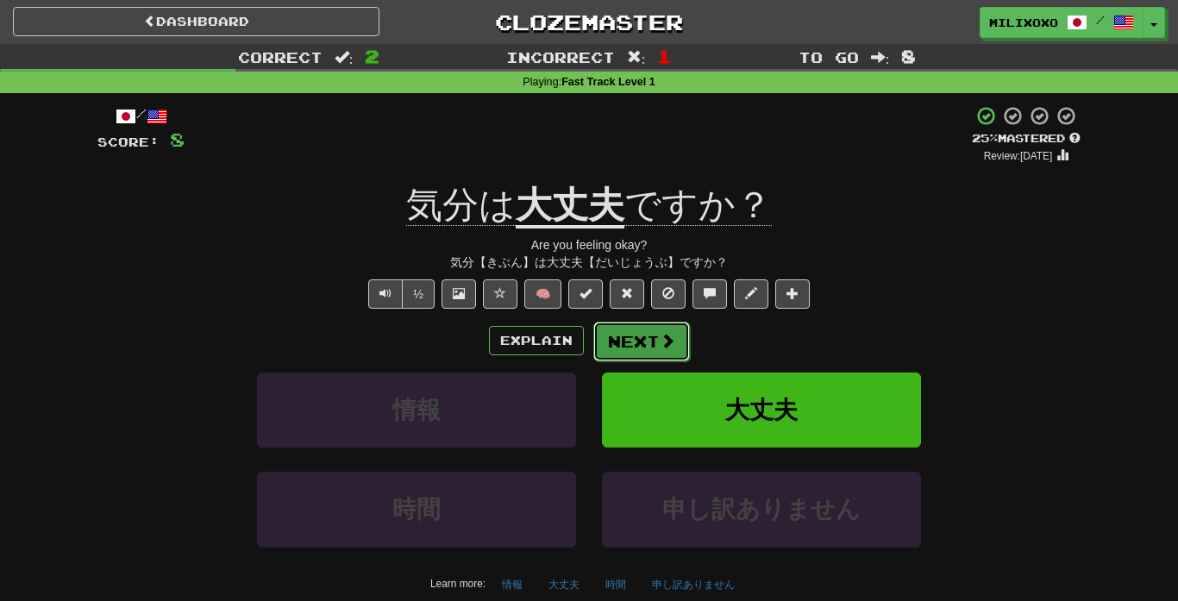
click at [641, 341] on button "Next" at bounding box center [641, 342] width 97 height 40
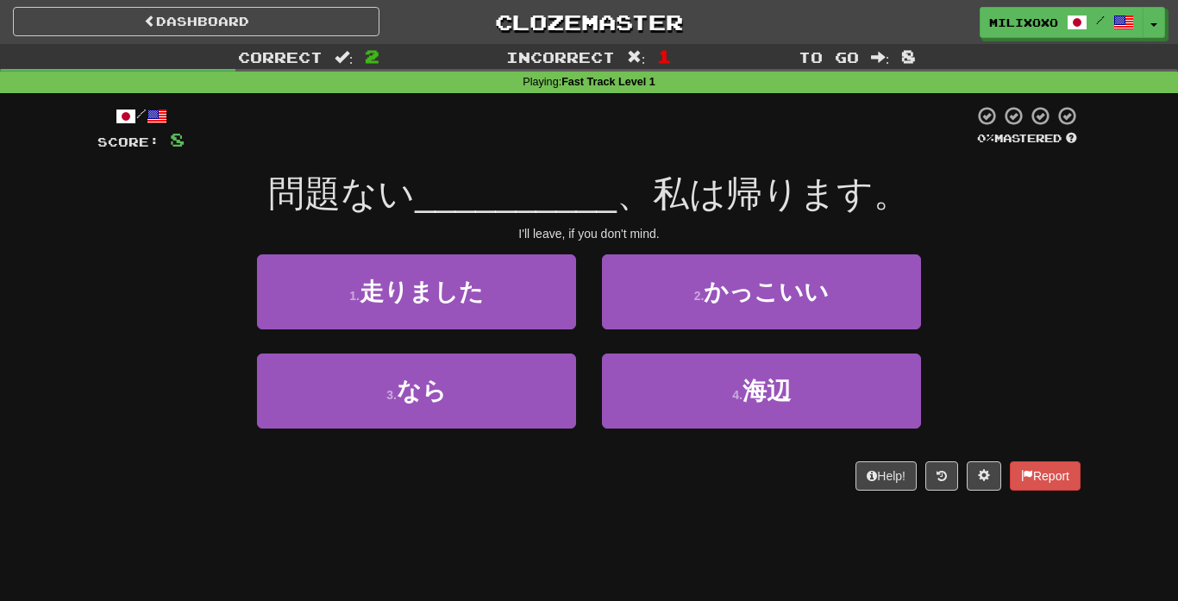
click at [466, 486] on div "Help! Report" at bounding box center [588, 475] width 983 height 29
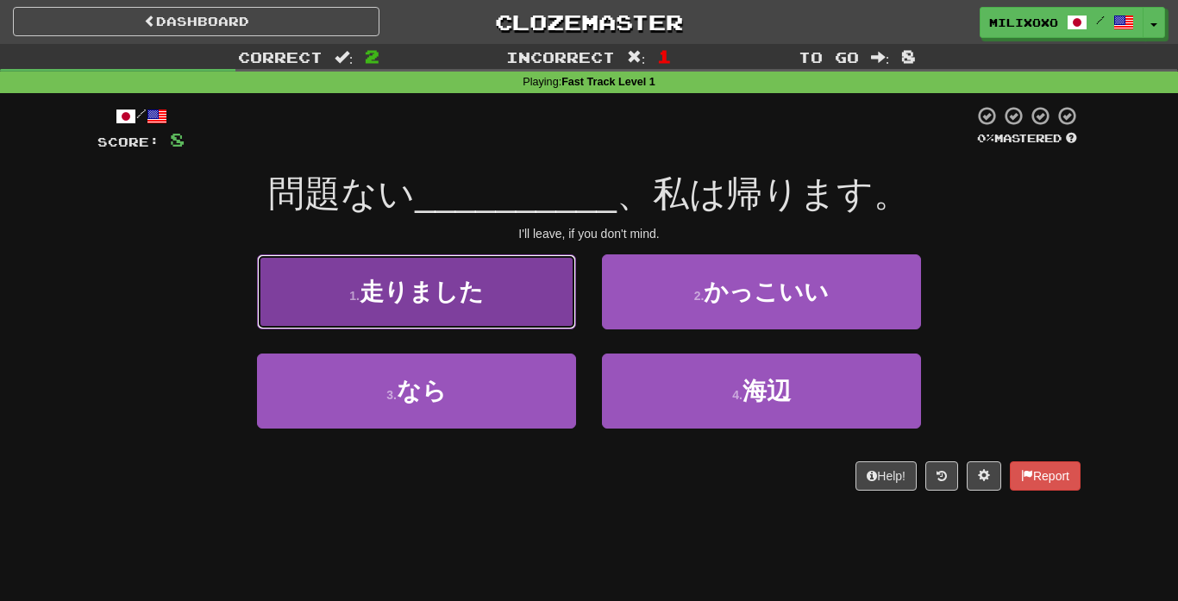
click at [477, 291] on span "走りました" at bounding box center [421, 291] width 124 height 27
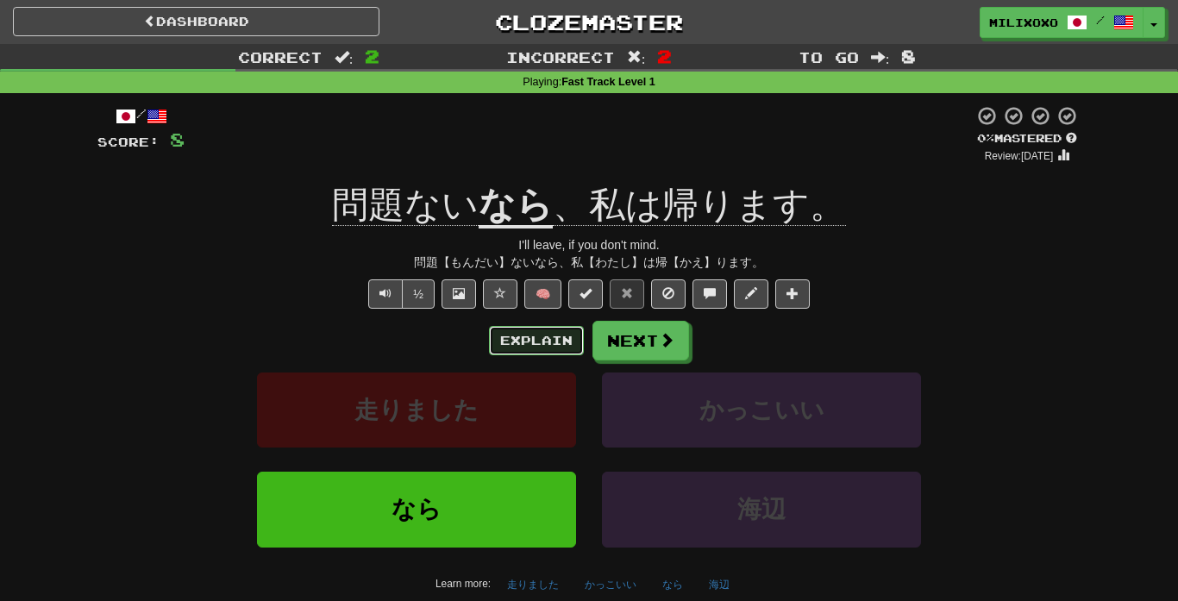
click at [545, 351] on button "Explain" at bounding box center [536, 340] width 95 height 29
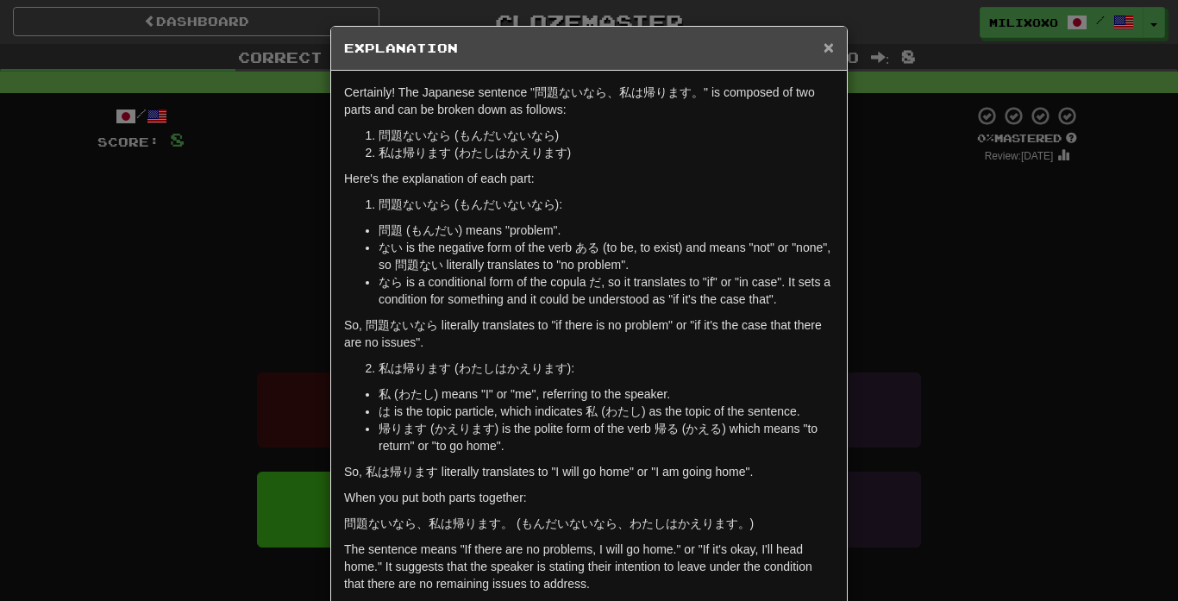
click at [829, 46] on span "×" at bounding box center [828, 47] width 10 height 20
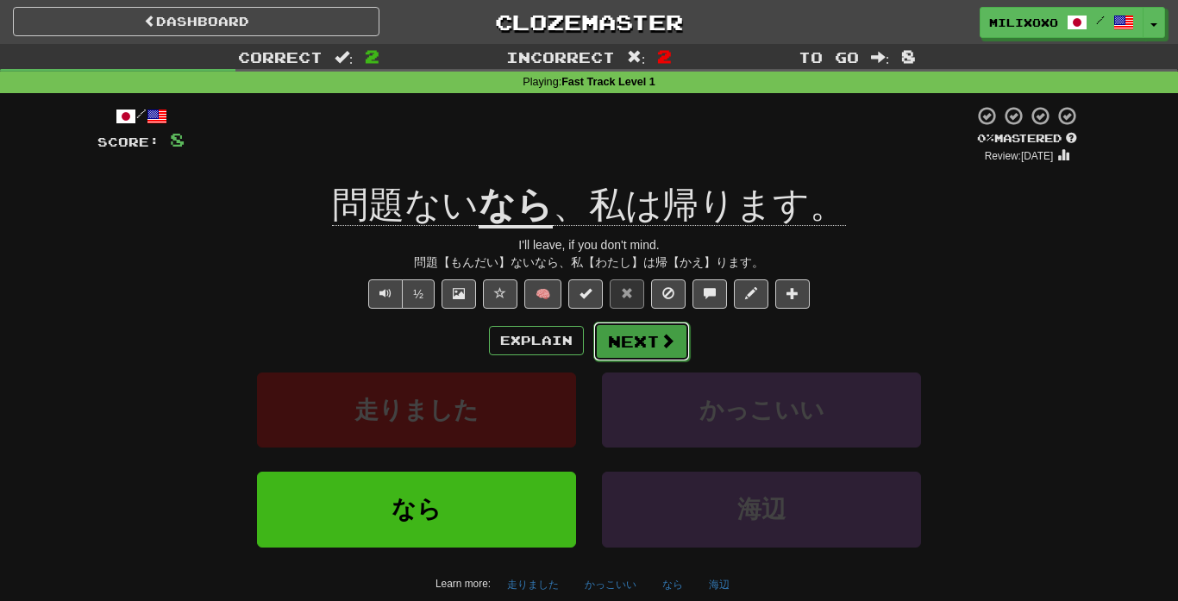
click at [651, 347] on button "Next" at bounding box center [641, 342] width 97 height 40
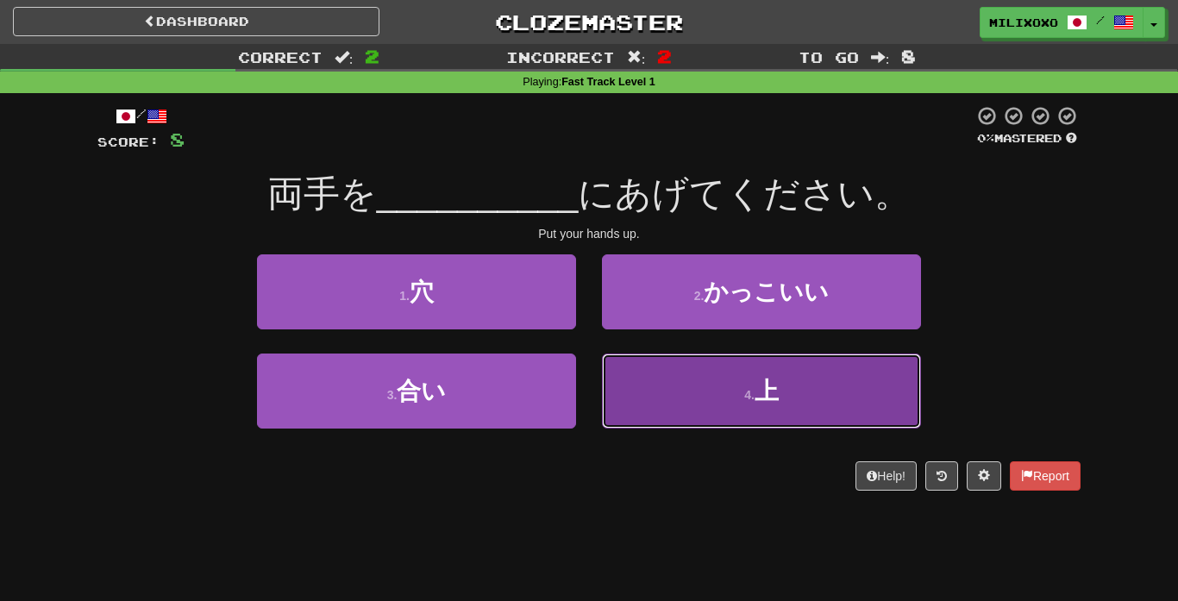
click at [836, 421] on button "4 . 上" at bounding box center [761, 390] width 319 height 75
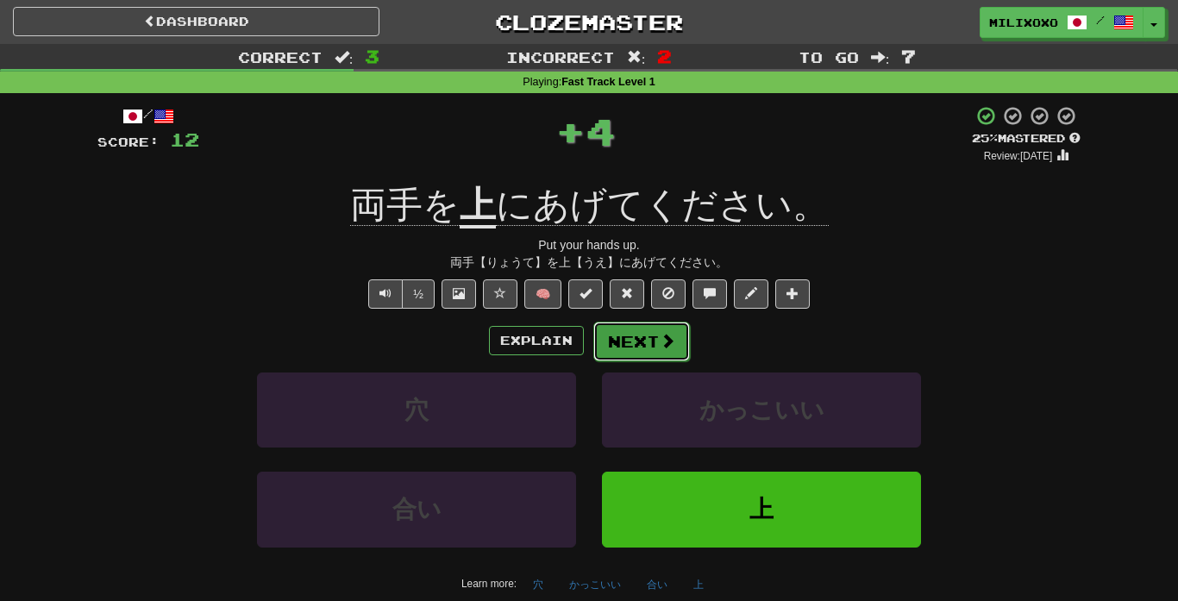
click at [652, 342] on button "Next" at bounding box center [641, 342] width 97 height 40
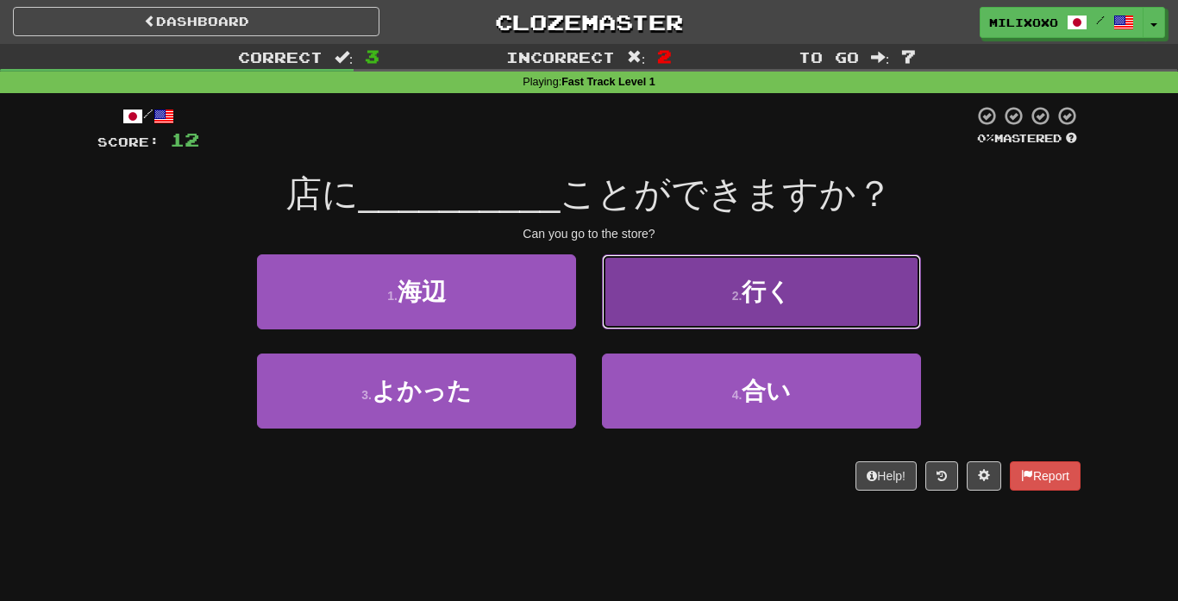
click at [841, 305] on button "2 . 行く" at bounding box center [761, 291] width 319 height 75
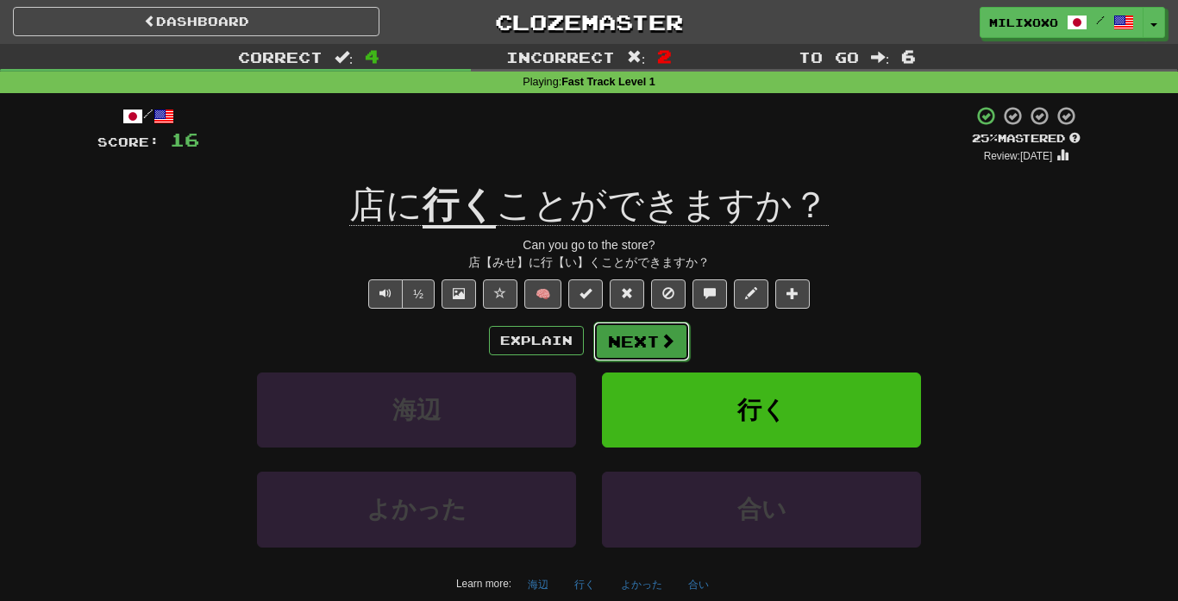
click at [656, 341] on button "Next" at bounding box center [641, 342] width 97 height 40
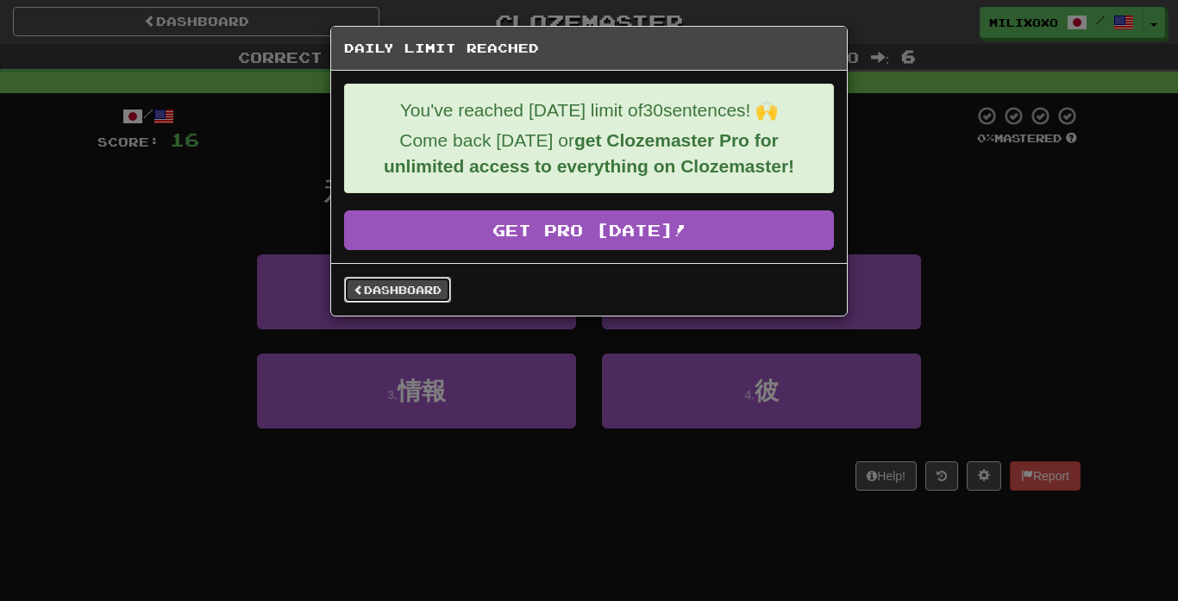
click at [424, 286] on link "Dashboard" at bounding box center [397, 290] width 107 height 26
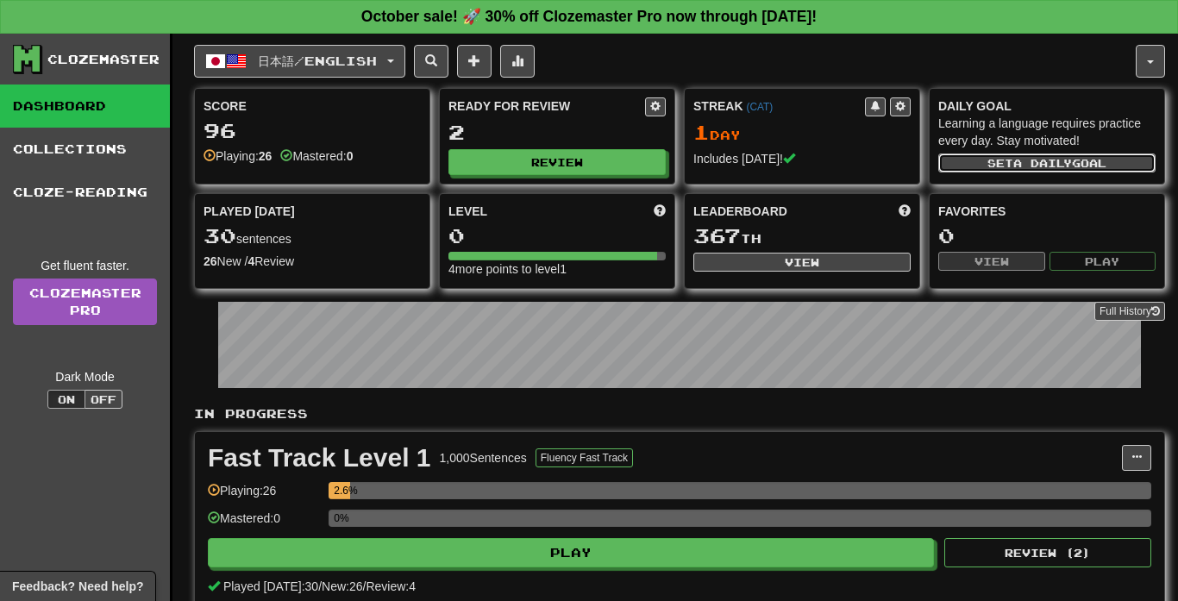
click at [1098, 162] on button "Set a daily goal" at bounding box center [1046, 162] width 217 height 19
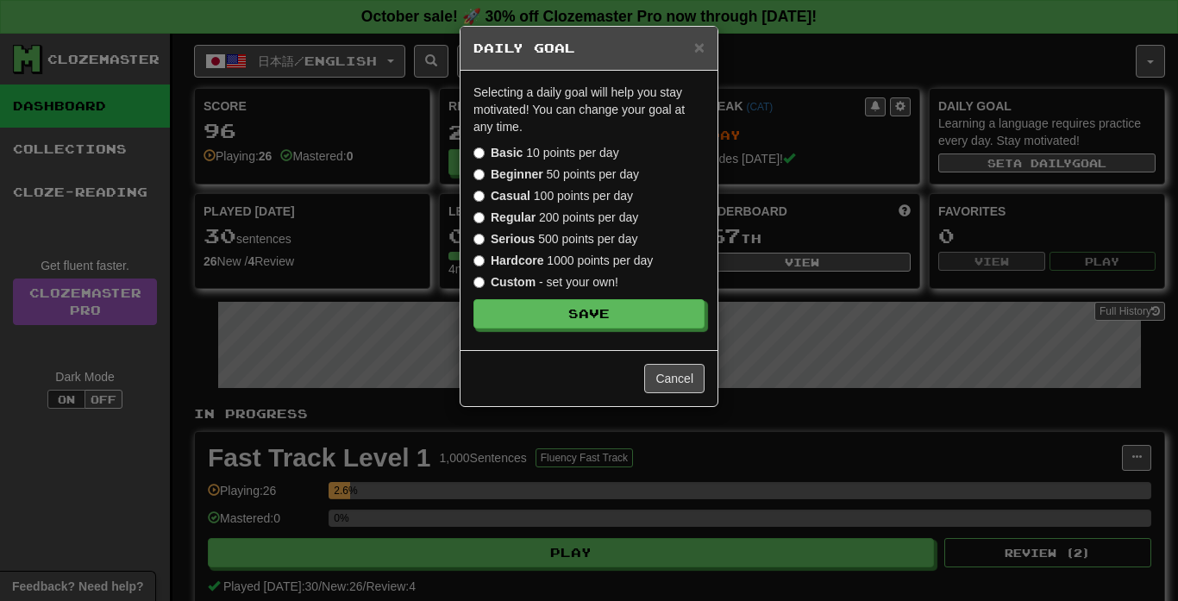
click at [486, 176] on label "Beginner 50 points per day" at bounding box center [556, 174] width 166 height 17
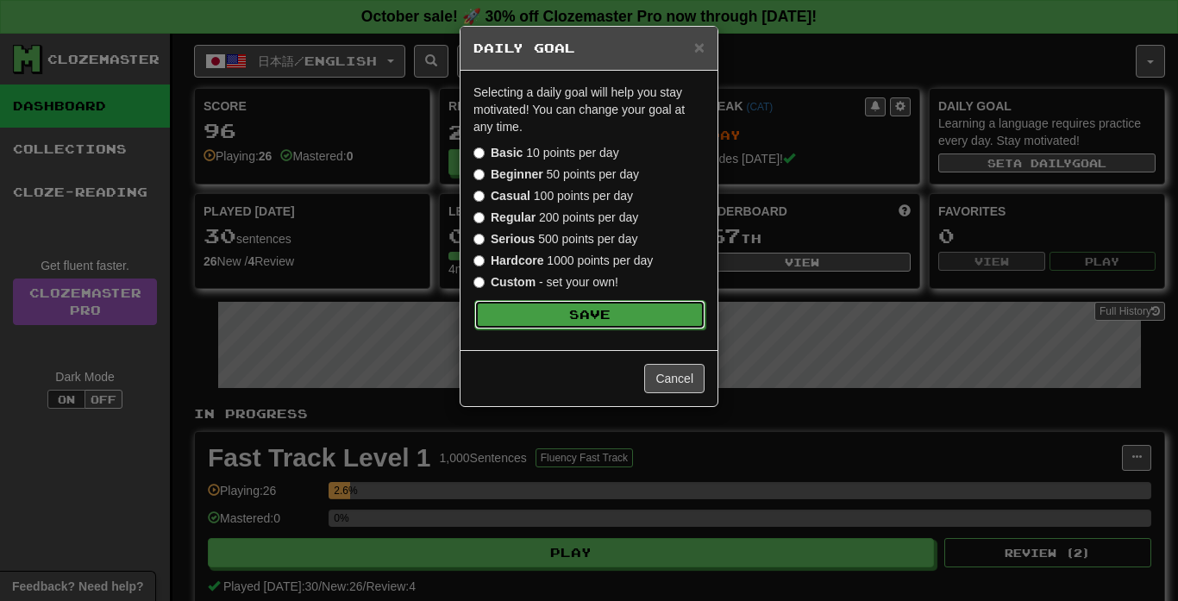
click at [600, 309] on button "Save" at bounding box center [589, 314] width 231 height 29
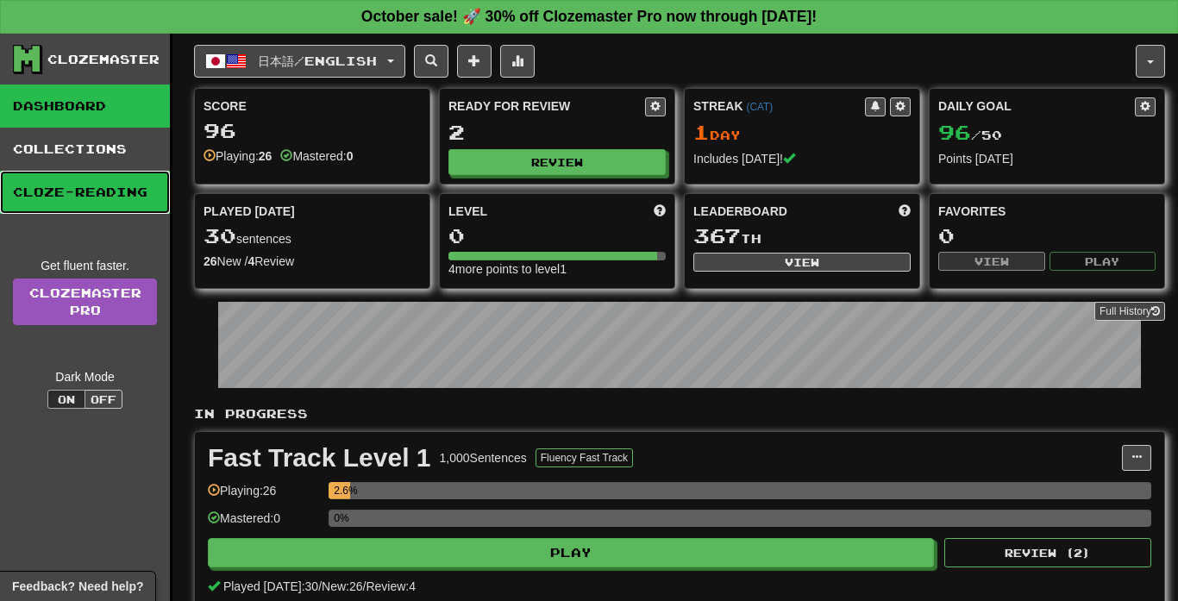
click at [116, 188] on link "Cloze-Reading" at bounding box center [85, 192] width 170 height 43
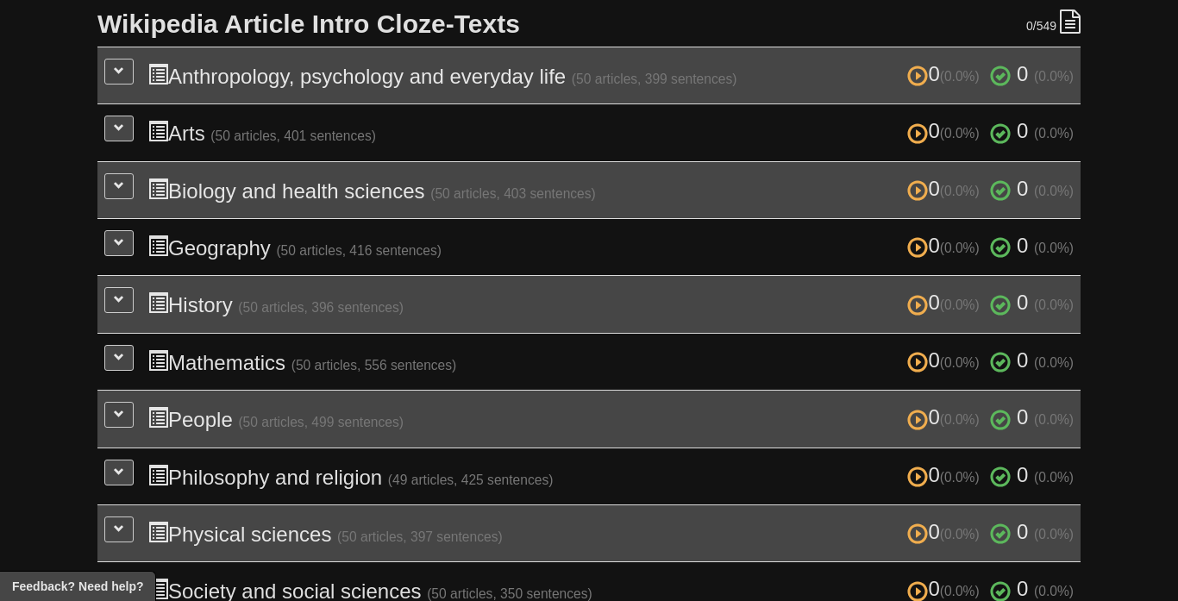
scroll to position [412, 0]
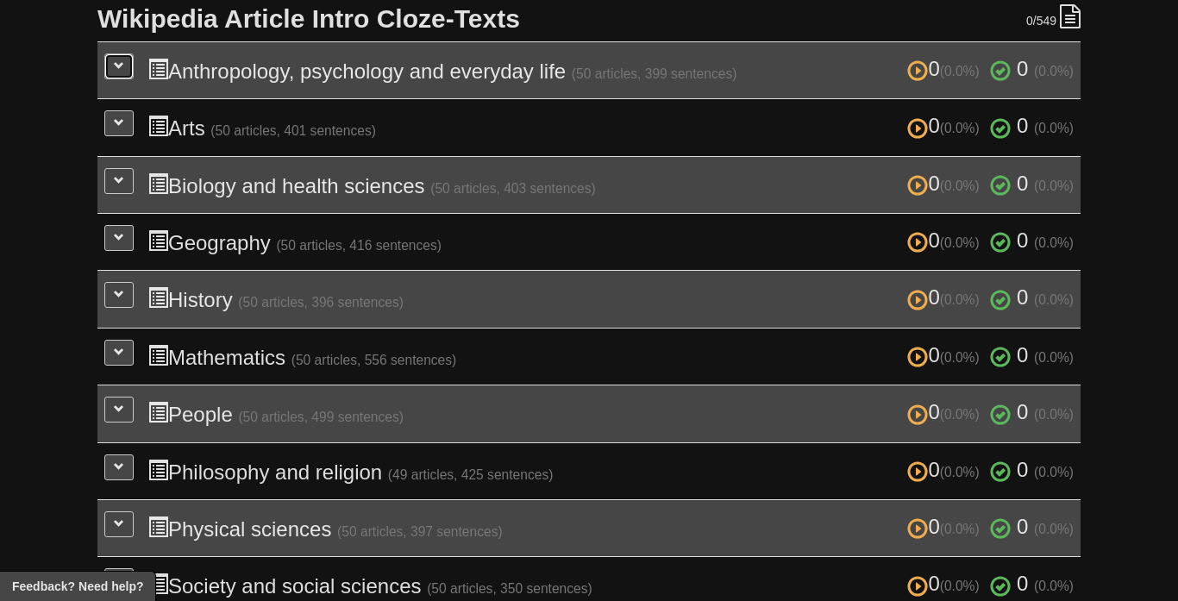
click at [112, 72] on button at bounding box center [118, 66] width 29 height 26
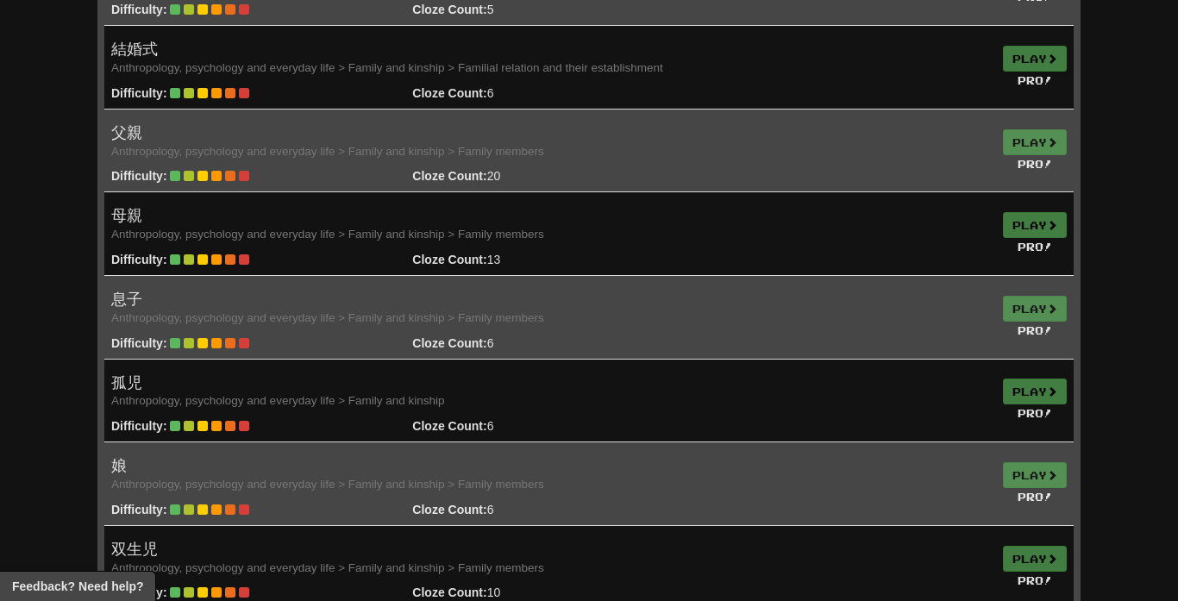
scroll to position [2743, 0]
